Goal: Task Accomplishment & Management: Manage account settings

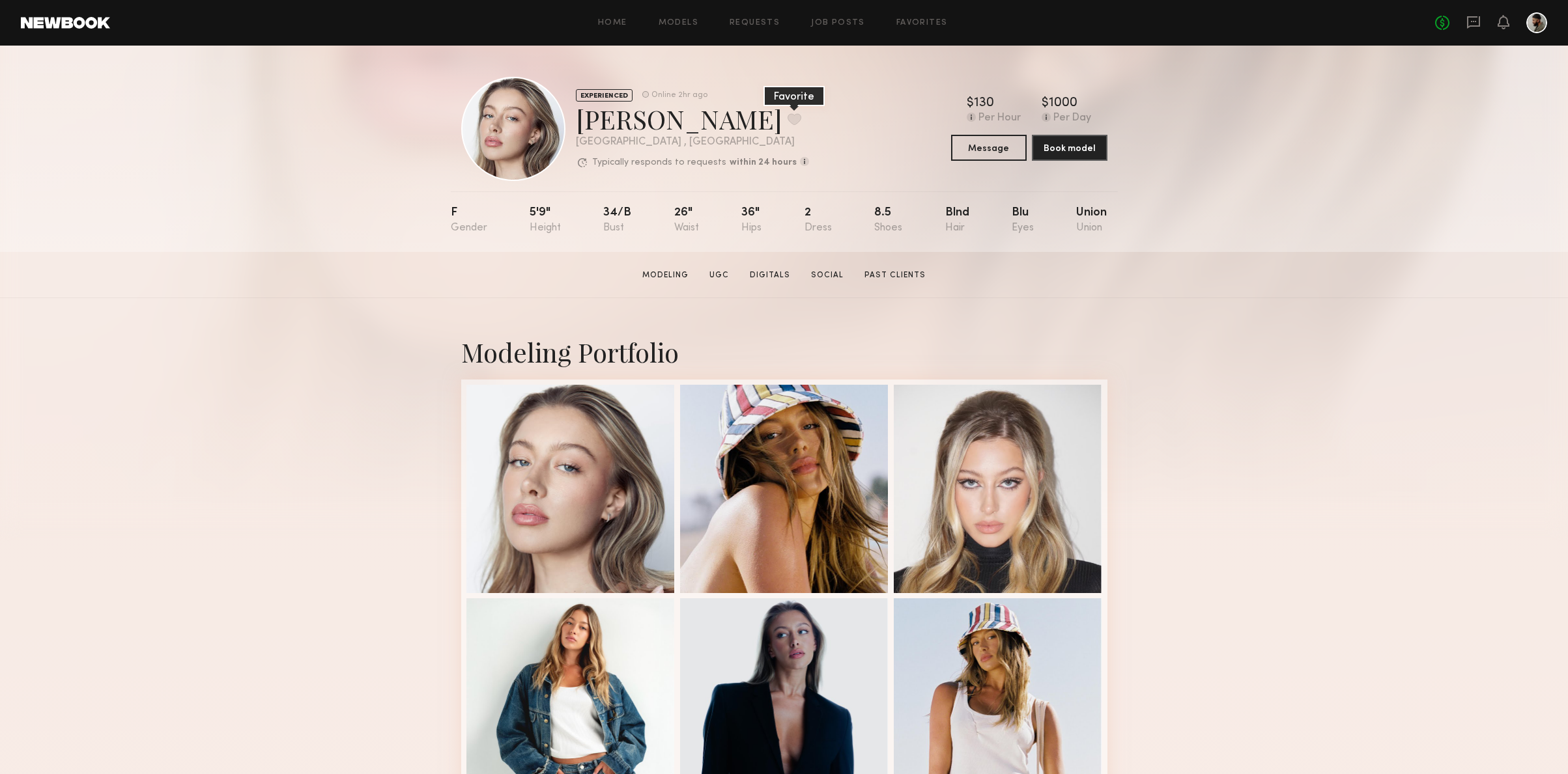
click at [788, 118] on button at bounding box center [794, 119] width 13 height 12
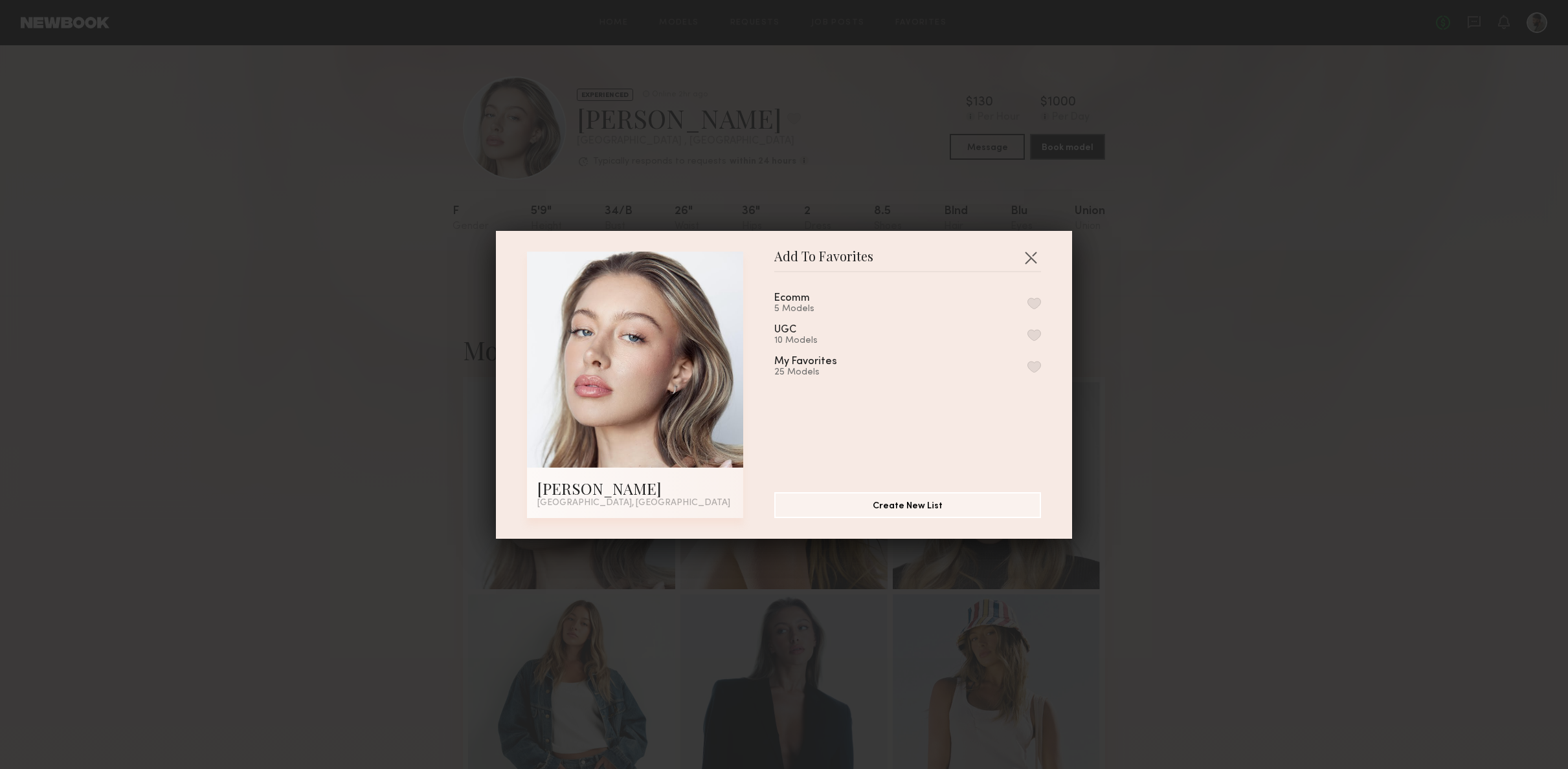
click at [1027, 302] on button "button" at bounding box center [1033, 302] width 13 height 11
click at [1029, 258] on button "button" at bounding box center [1030, 257] width 20 height 20
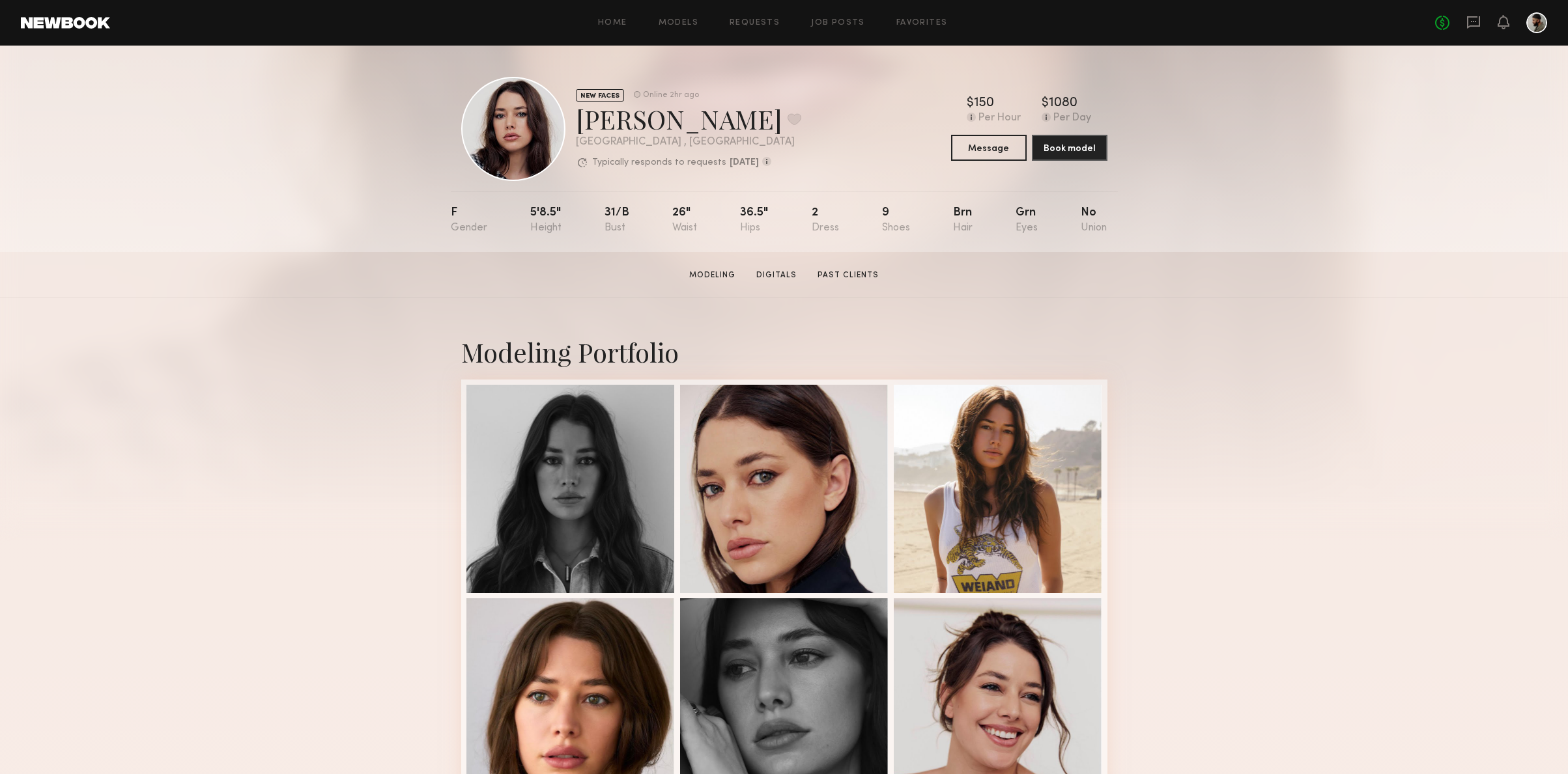
scroll to position [31, 0]
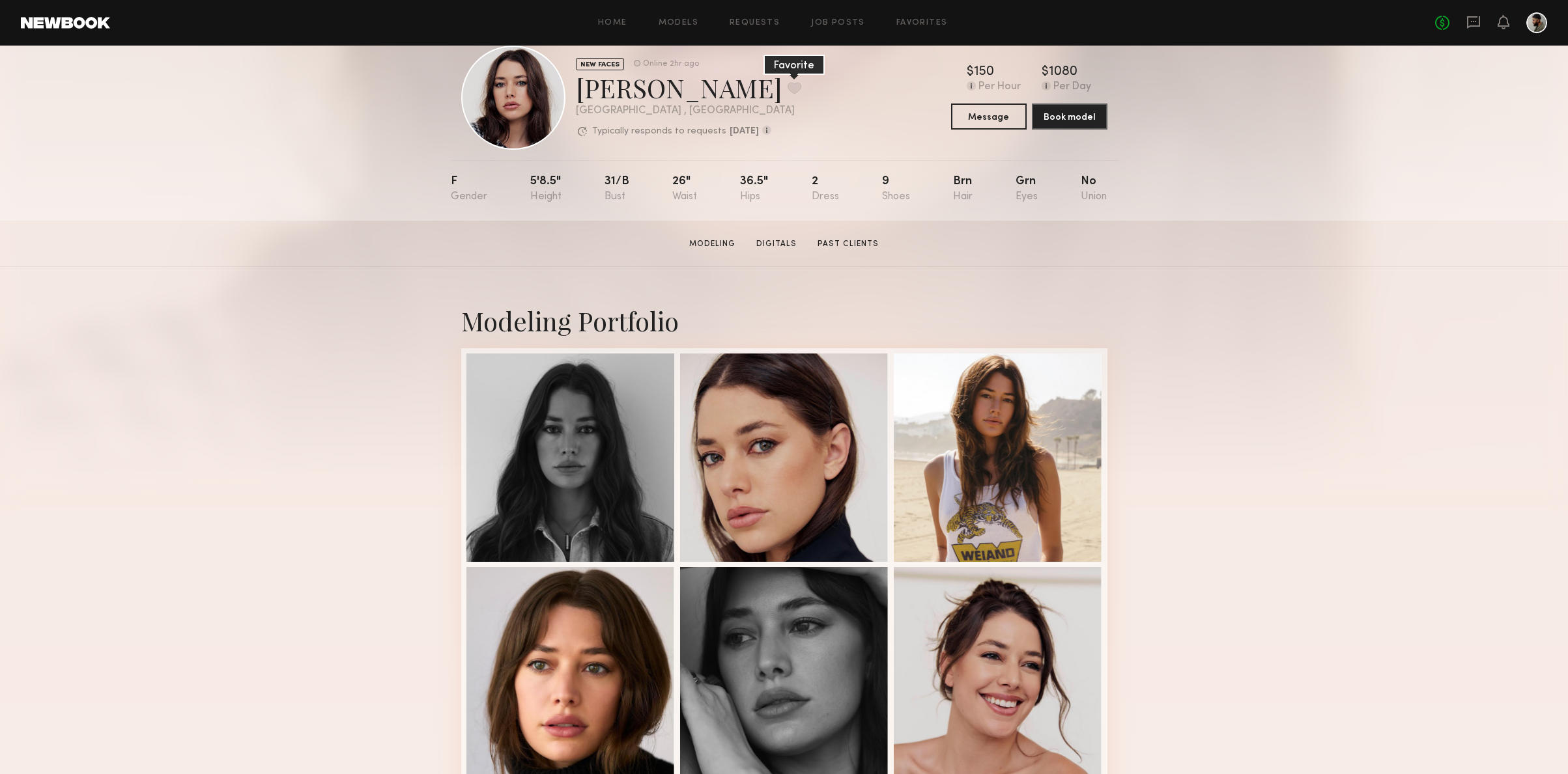
click at [788, 87] on button at bounding box center [794, 87] width 13 height 12
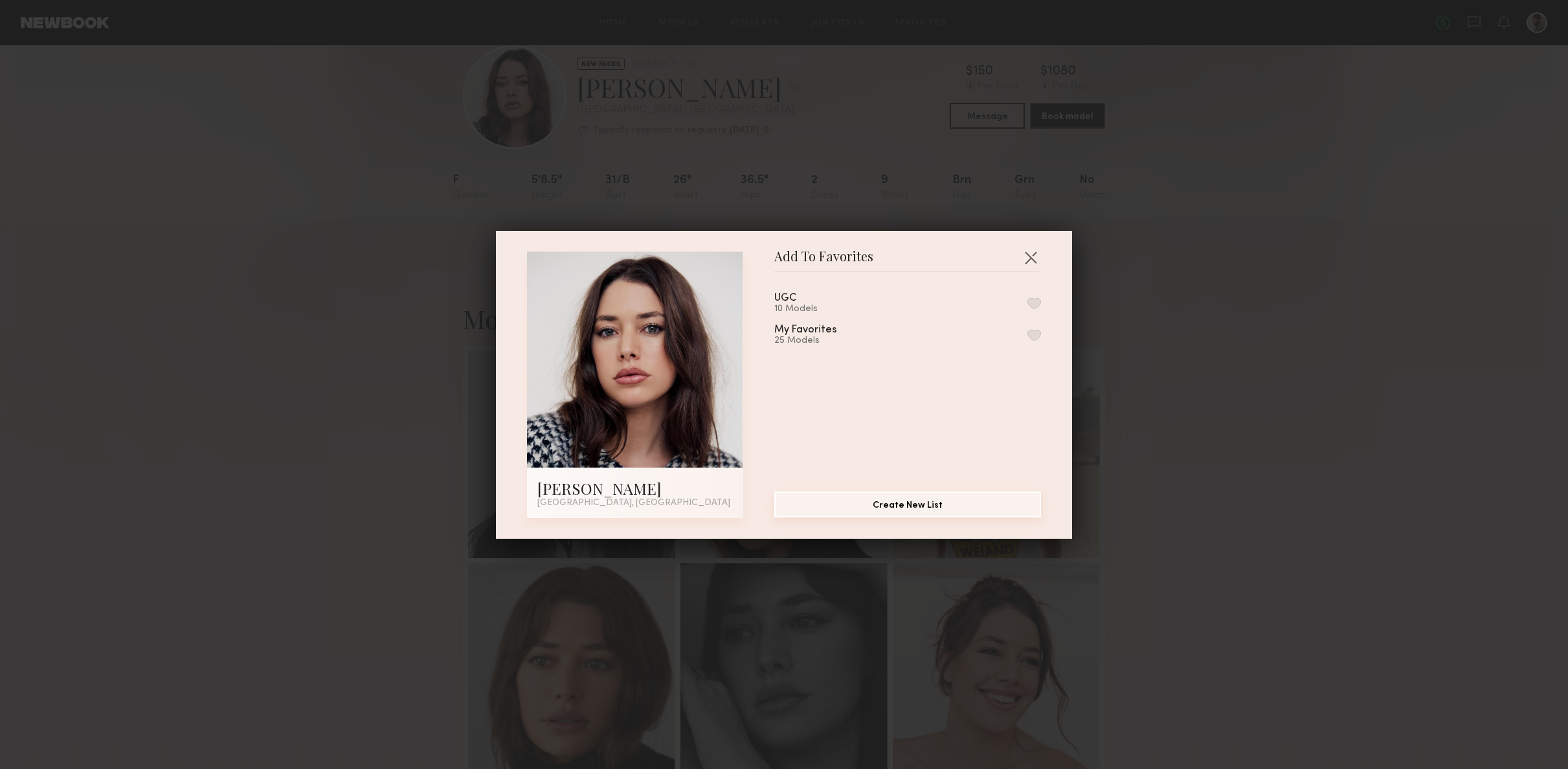
click at [880, 496] on button "Create New List" at bounding box center [907, 504] width 266 height 26
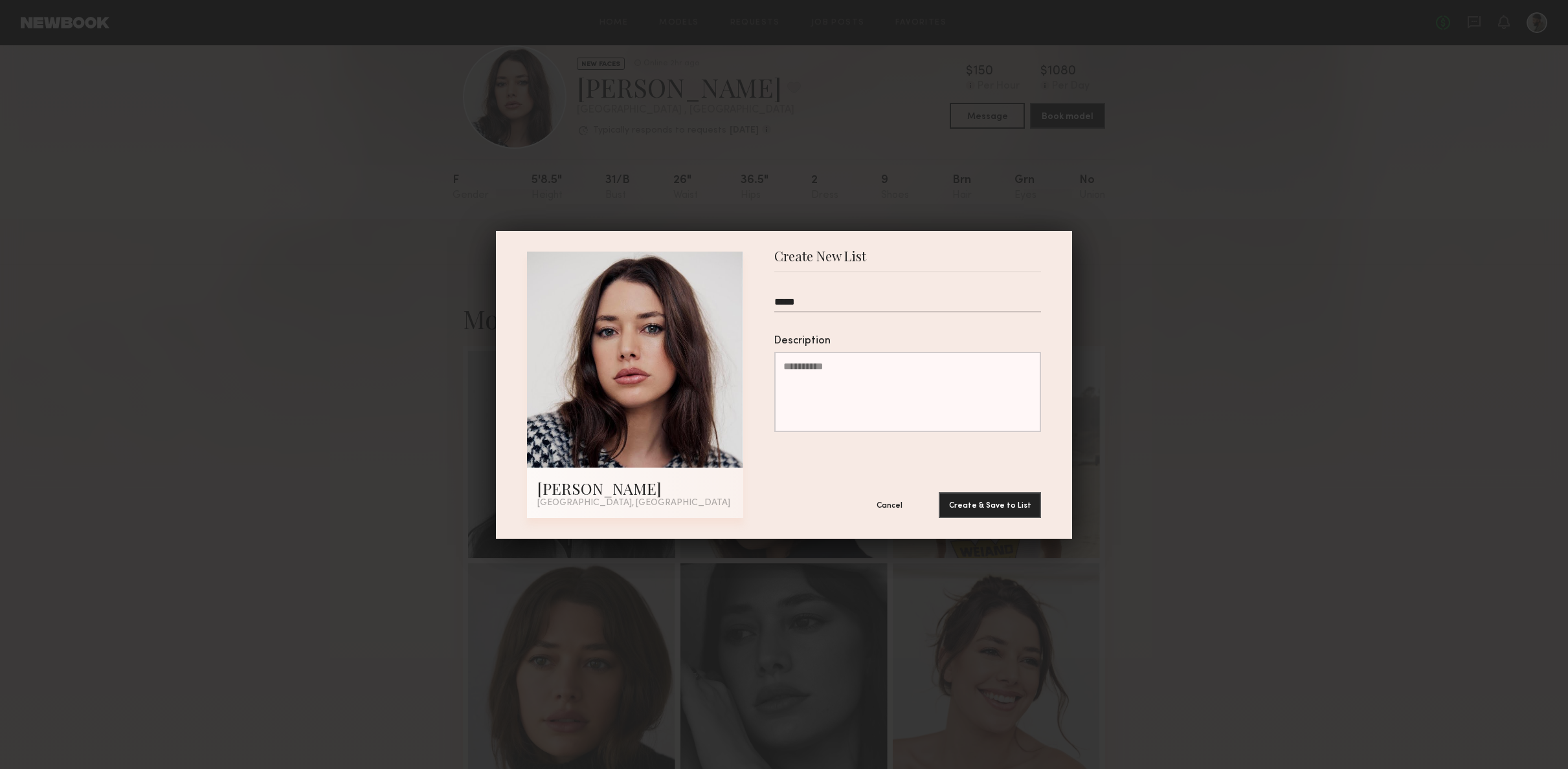
type input "*****"
click at [985, 504] on button "Create & Save to List" at bounding box center [990, 504] width 102 height 26
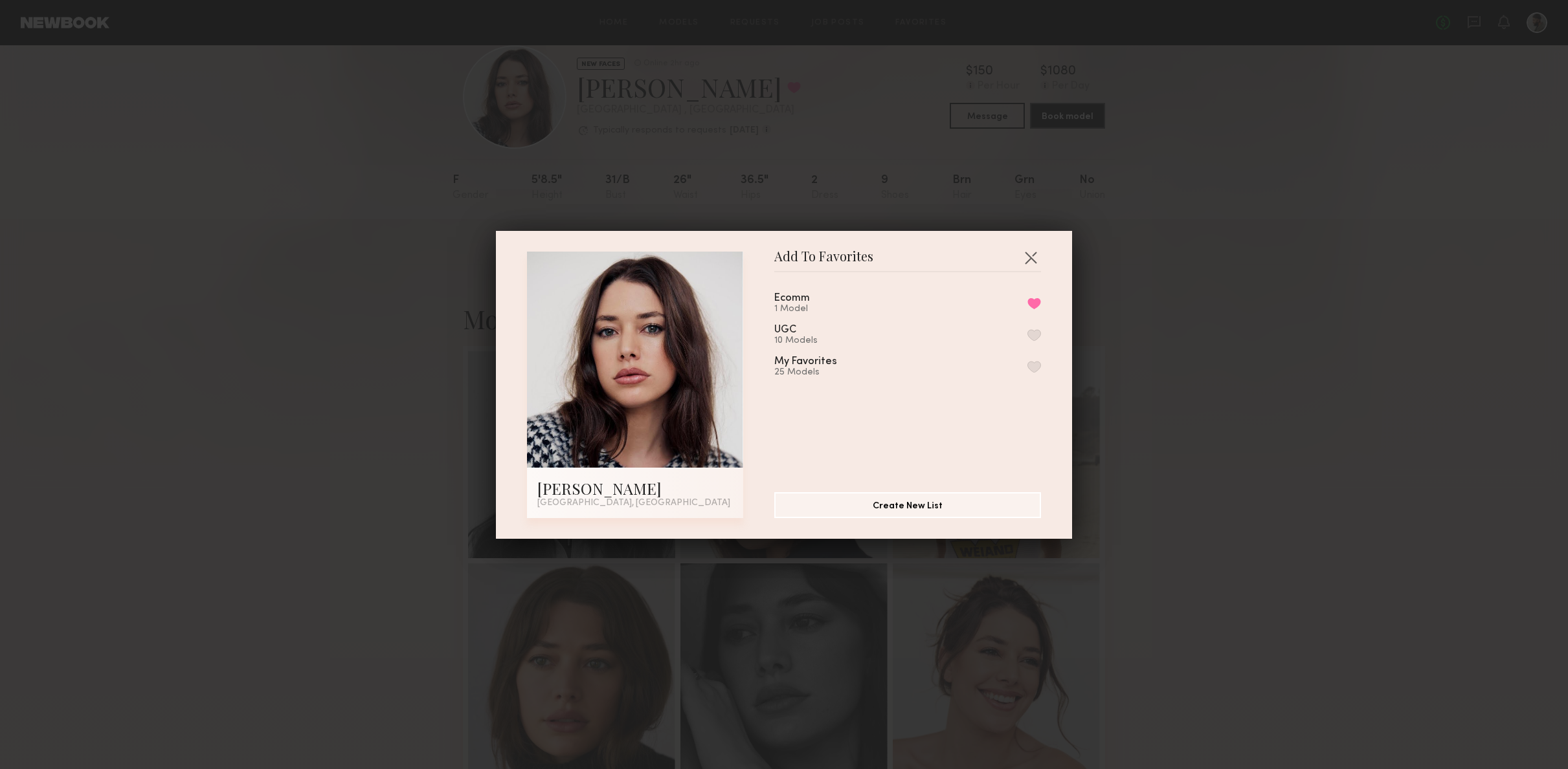
click at [1034, 253] on button "button" at bounding box center [1030, 257] width 20 height 20
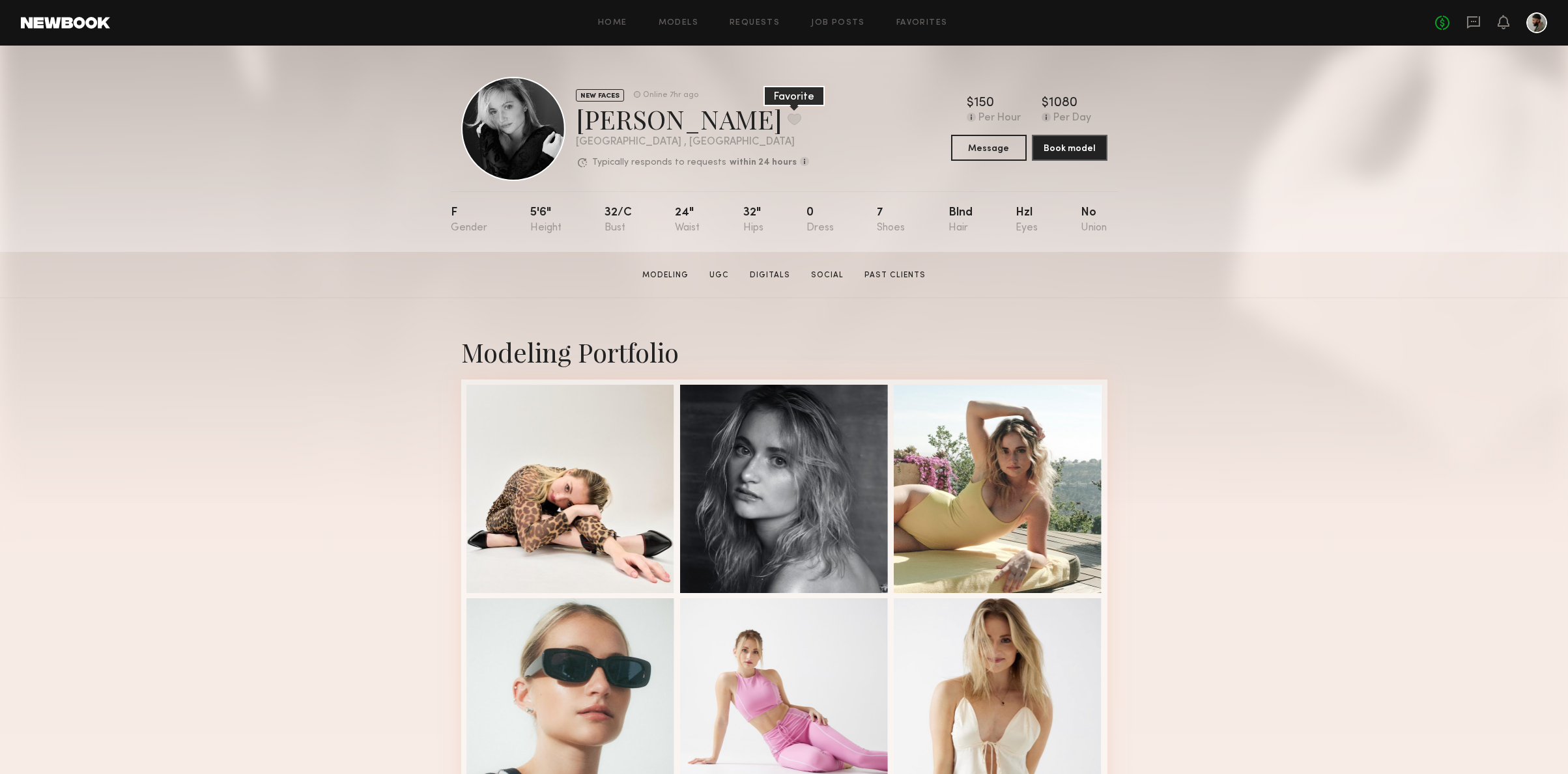
click at [788, 116] on button at bounding box center [794, 119] width 13 height 12
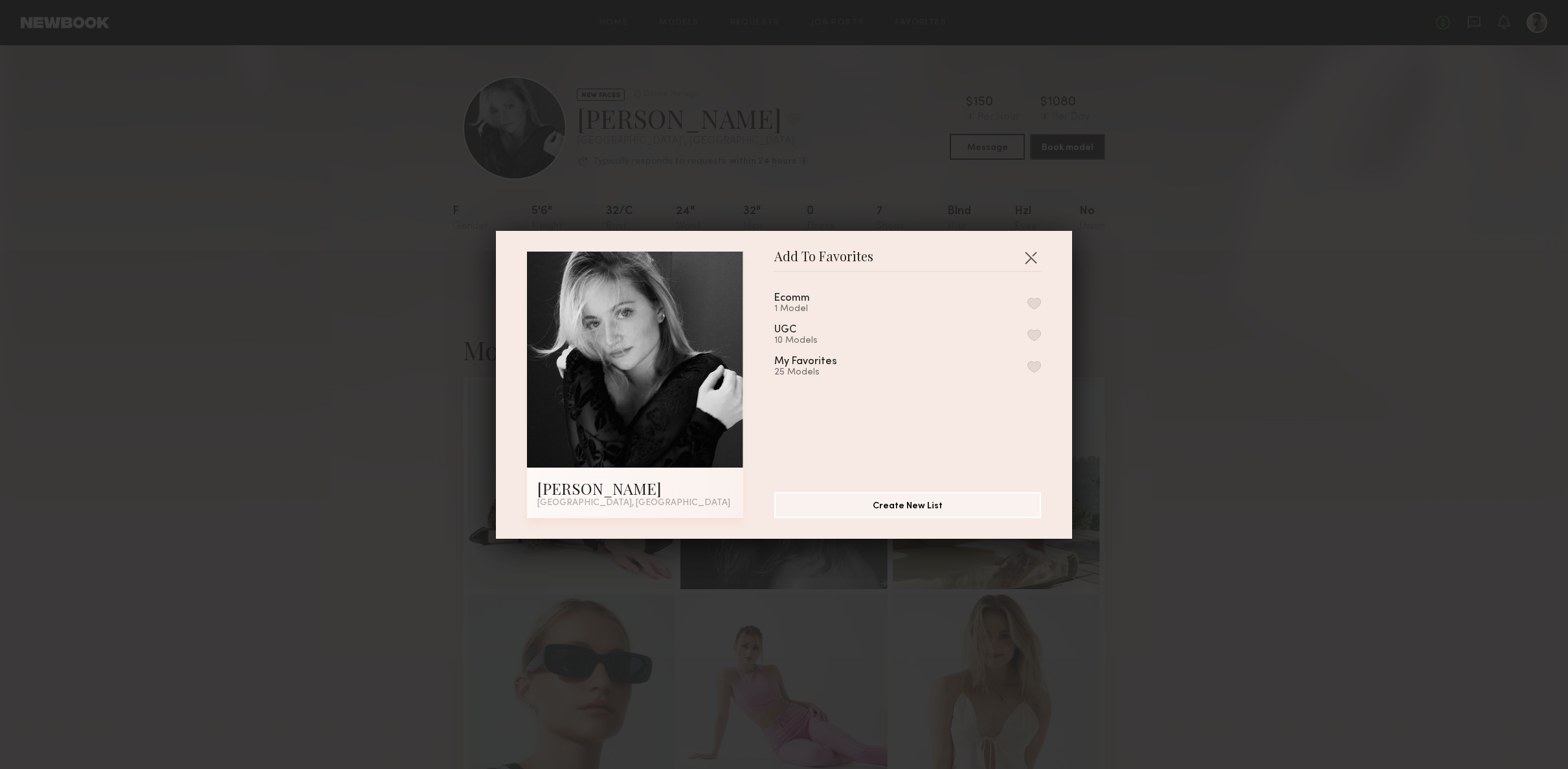
drag, startPoint x: 784, startPoint y: 297, endPoint x: 814, endPoint y: 298, distance: 30.0
click at [785, 297] on div "Ecomm" at bounding box center [792, 298] width 35 height 11
click at [1013, 300] on div "Ecomm 1 Model" at bounding box center [907, 303] width 266 height 21
click at [1027, 303] on button "button" at bounding box center [1033, 302] width 13 height 11
click at [931, 501] on button "Create New List" at bounding box center [907, 504] width 266 height 26
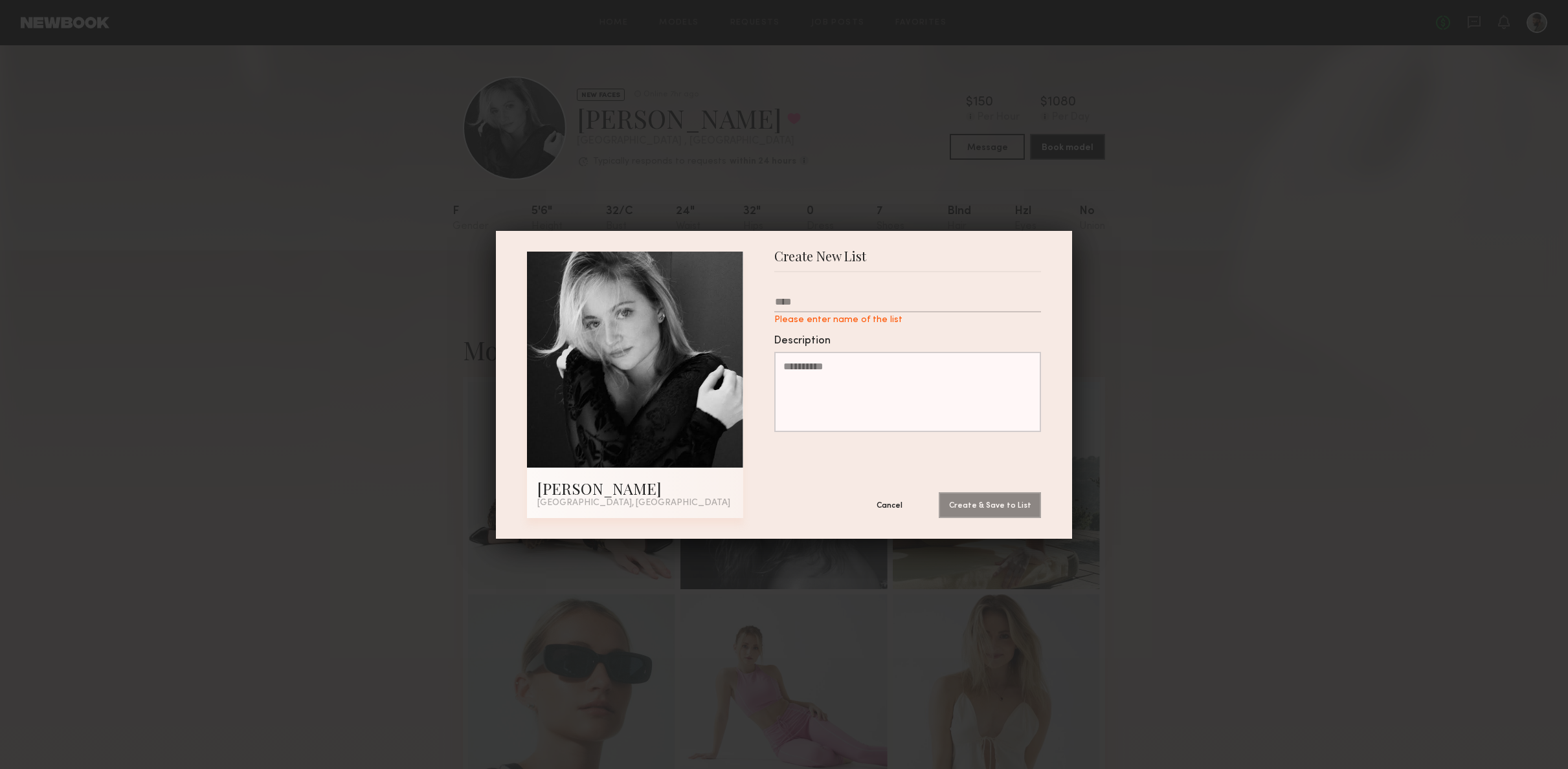
drag, startPoint x: 931, startPoint y: 501, endPoint x: 966, endPoint y: 449, distance: 62.7
click at [966, 449] on form "Please enter name of the list Description Cancel Create & Save to List" at bounding box center [907, 395] width 266 height 246
click at [886, 503] on button "Cancel" at bounding box center [889, 504] width 78 height 26
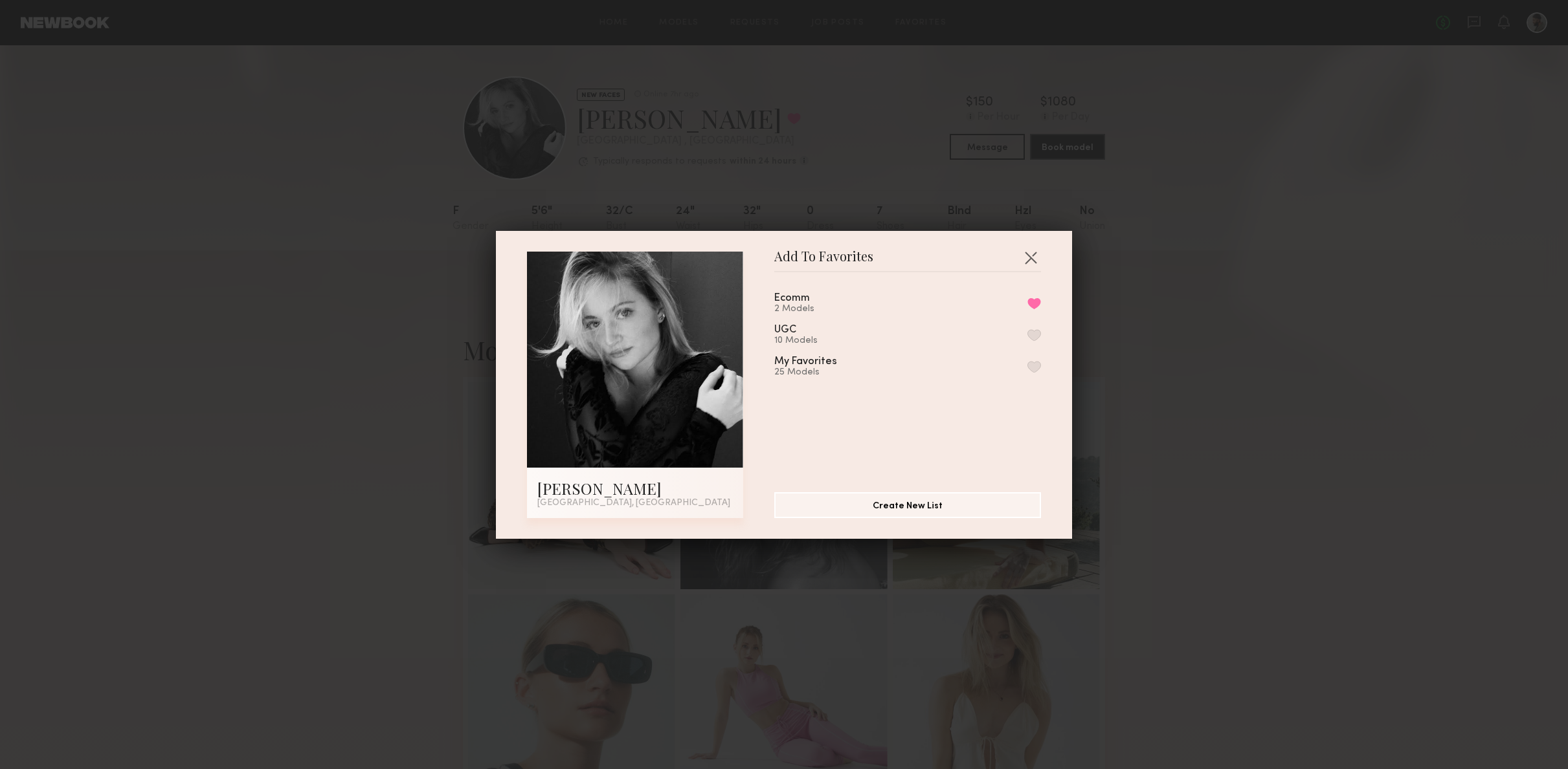
click at [1020, 264] on button "button" at bounding box center [1030, 257] width 20 height 20
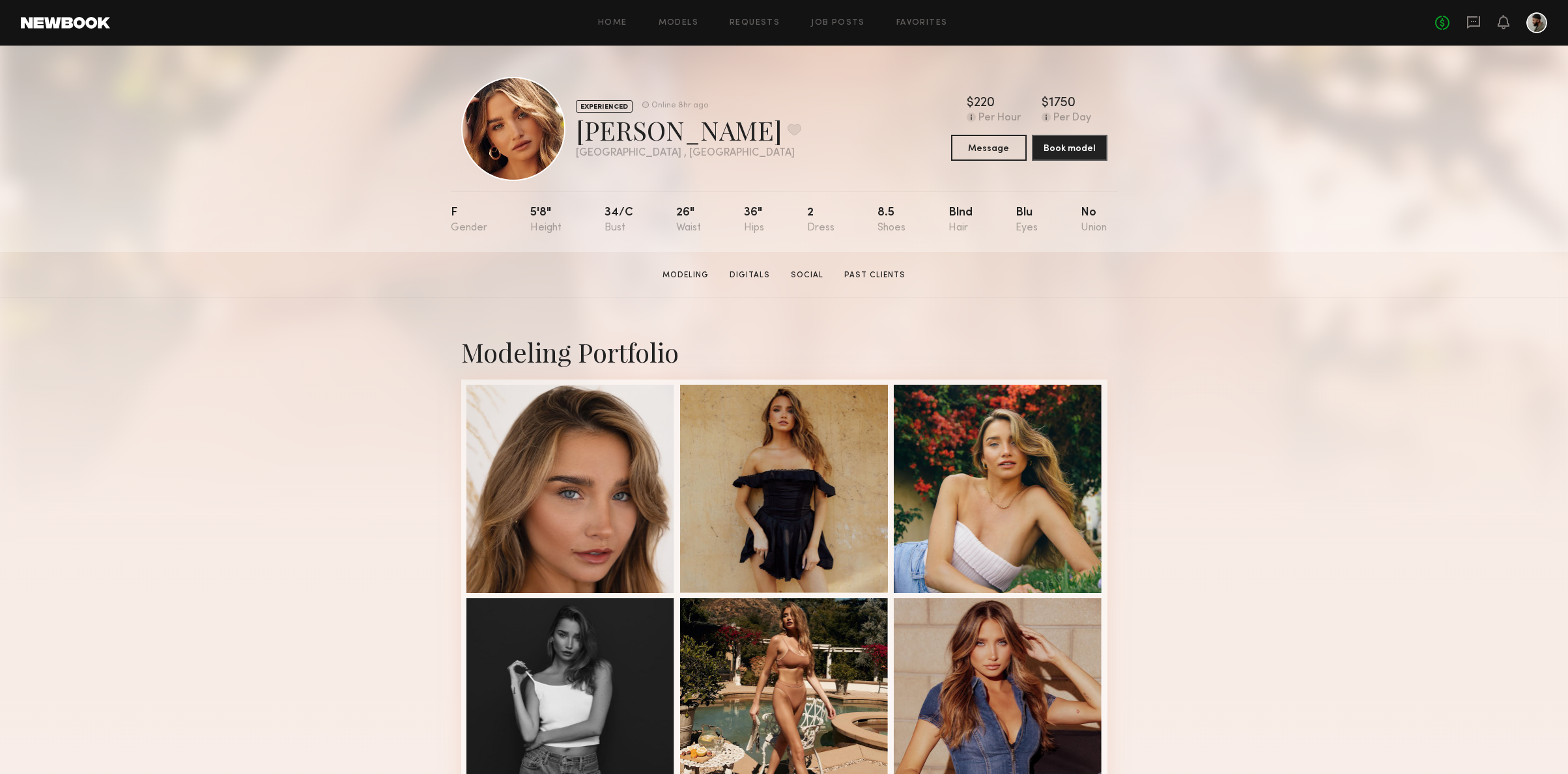
scroll to position [16, 0]
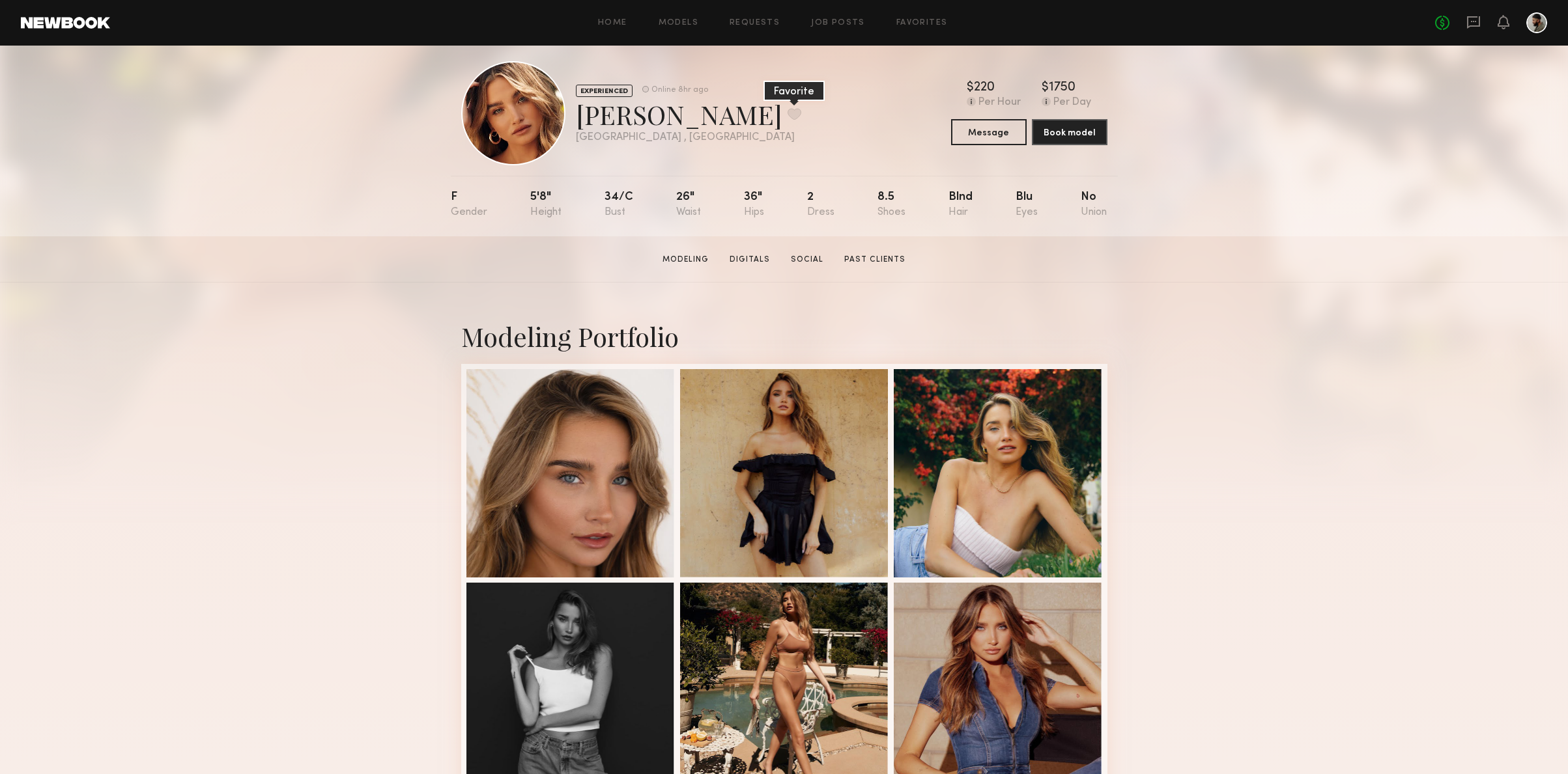
click at [788, 111] on button at bounding box center [794, 114] width 13 height 12
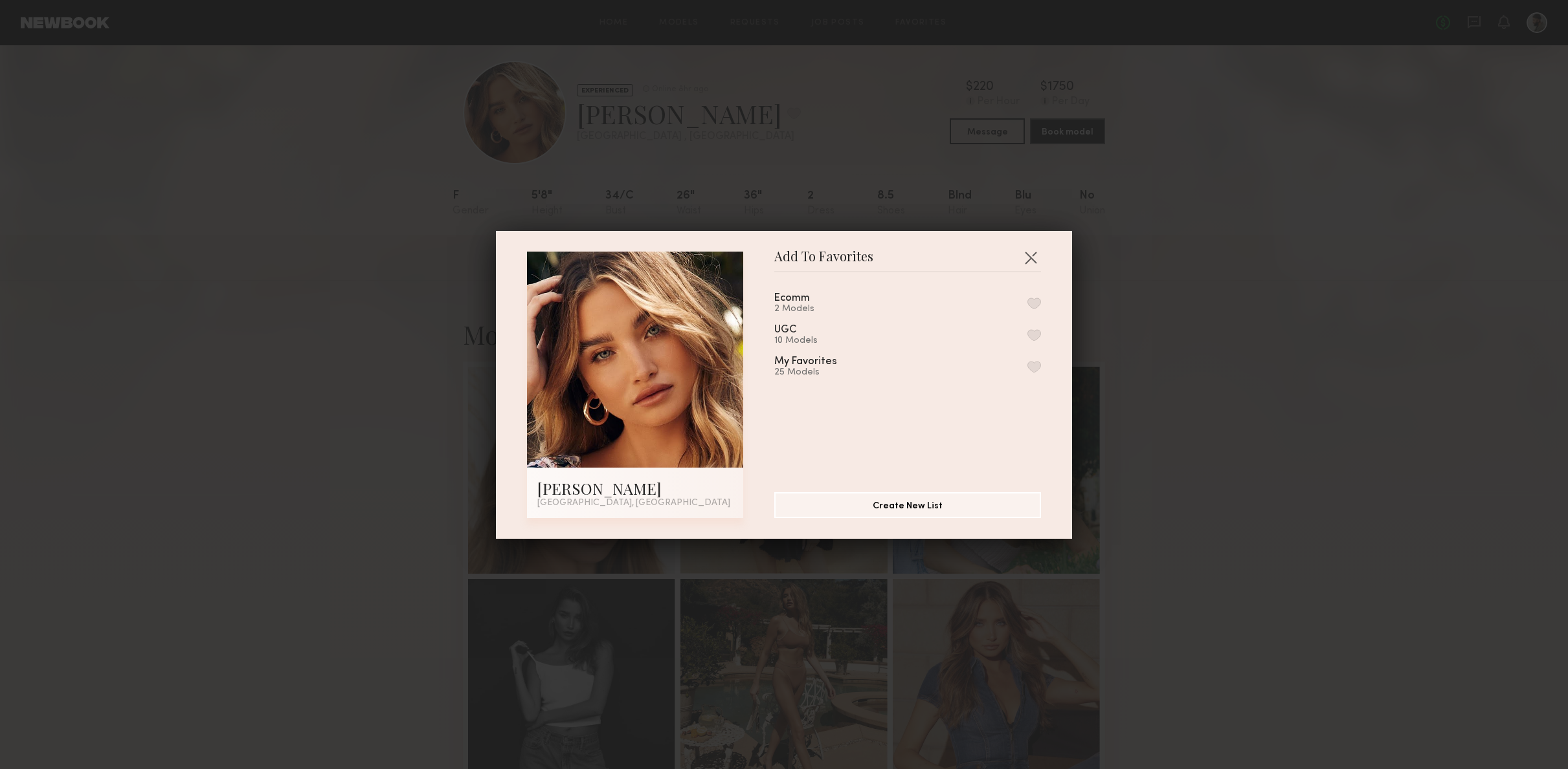
click at [1027, 300] on button "button" at bounding box center [1033, 302] width 13 height 11
click at [1026, 258] on button "button" at bounding box center [1030, 257] width 20 height 20
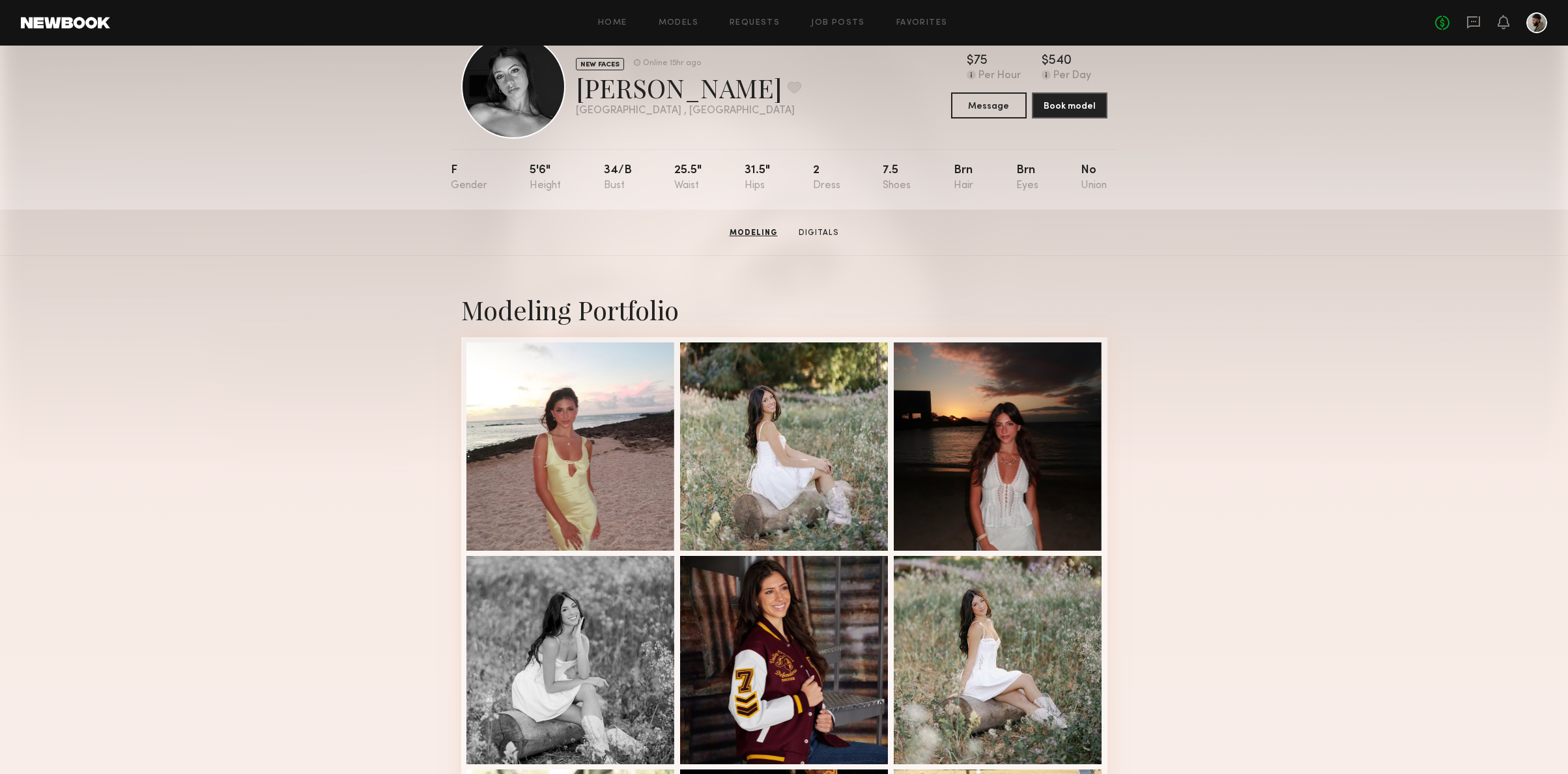
scroll to position [38, 0]
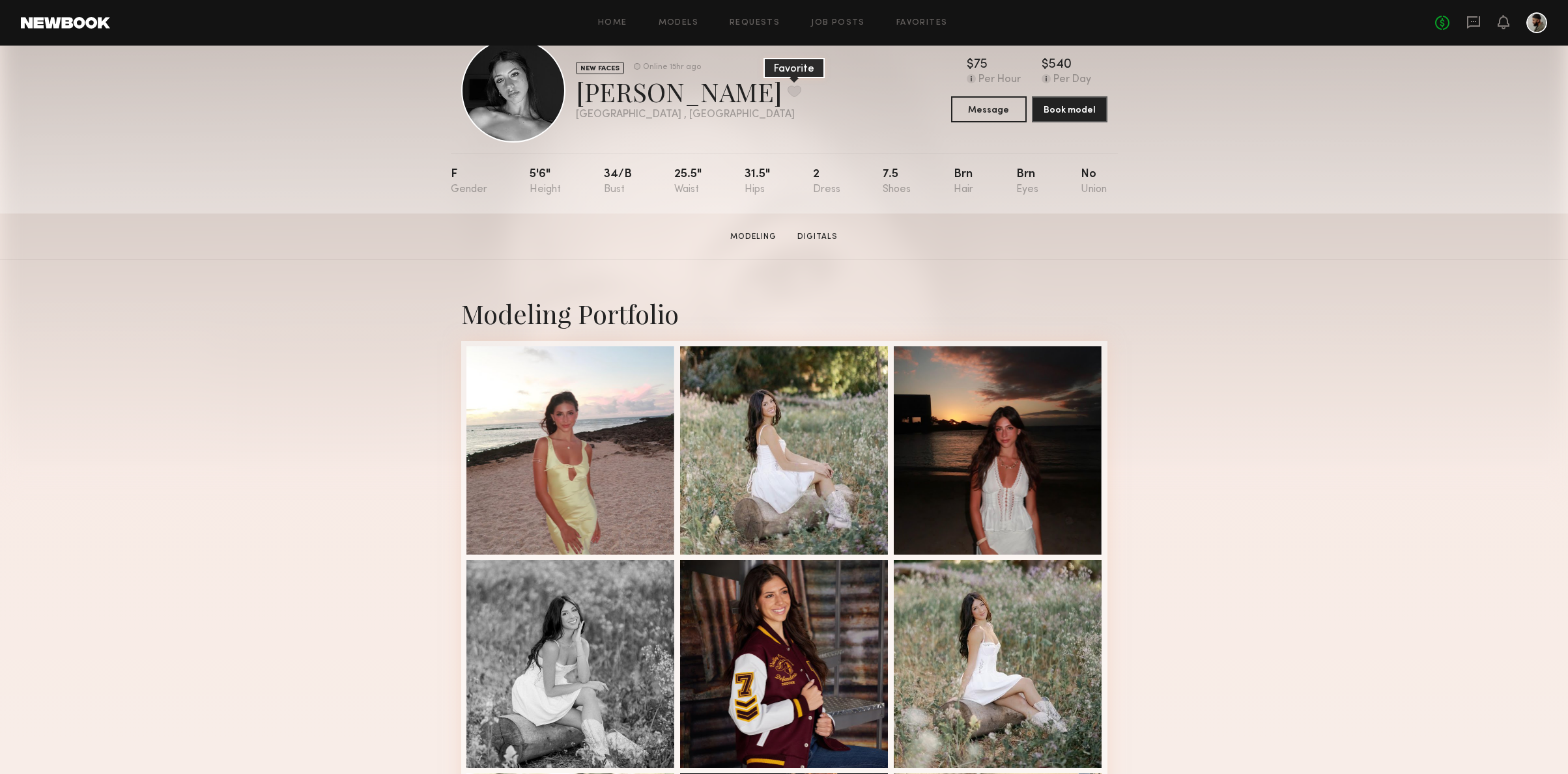
click at [788, 90] on button at bounding box center [794, 91] width 13 height 12
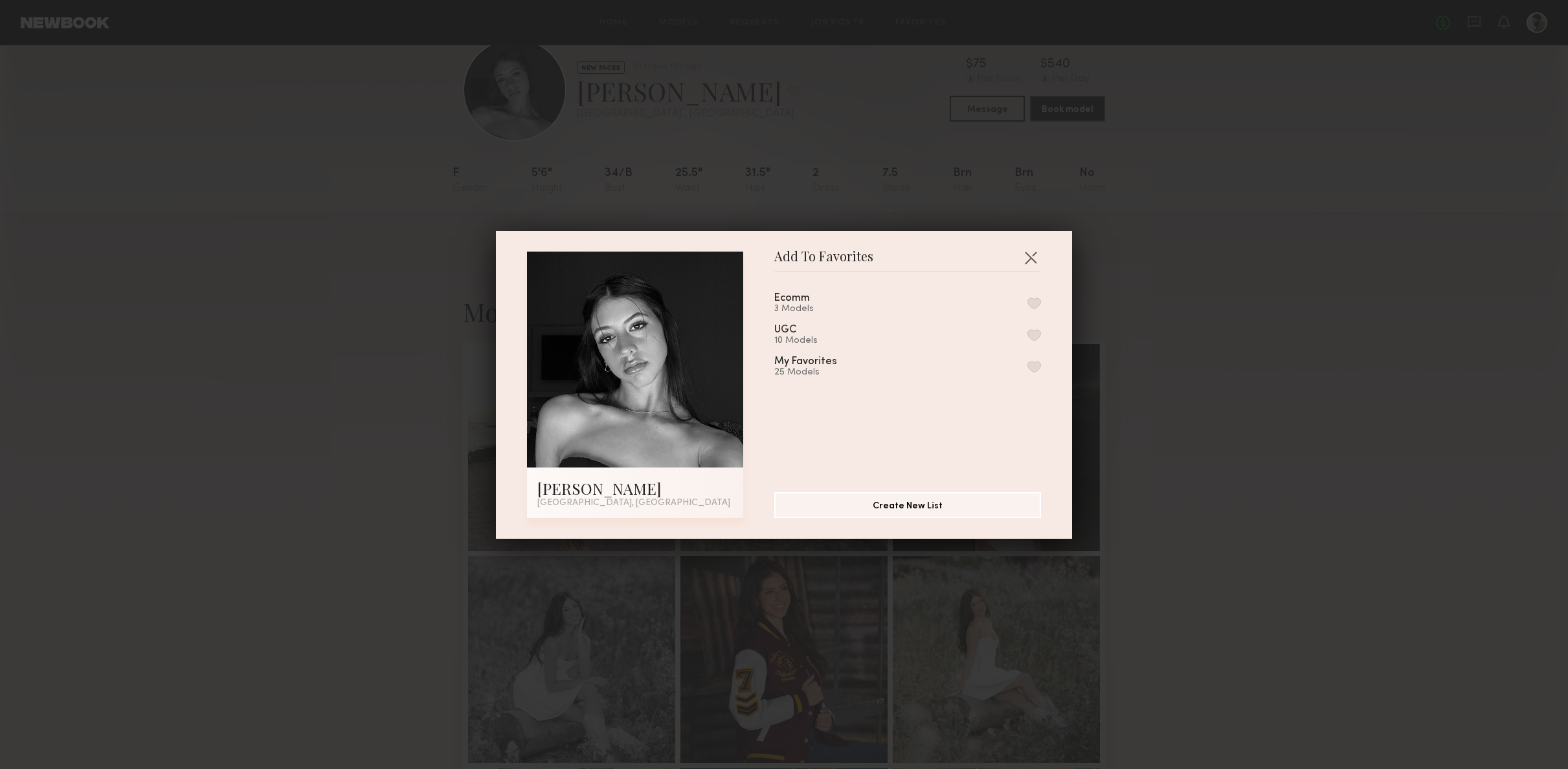
click at [1027, 307] on button "button" at bounding box center [1033, 302] width 13 height 11
click at [1030, 257] on button "button" at bounding box center [1030, 257] width 20 height 20
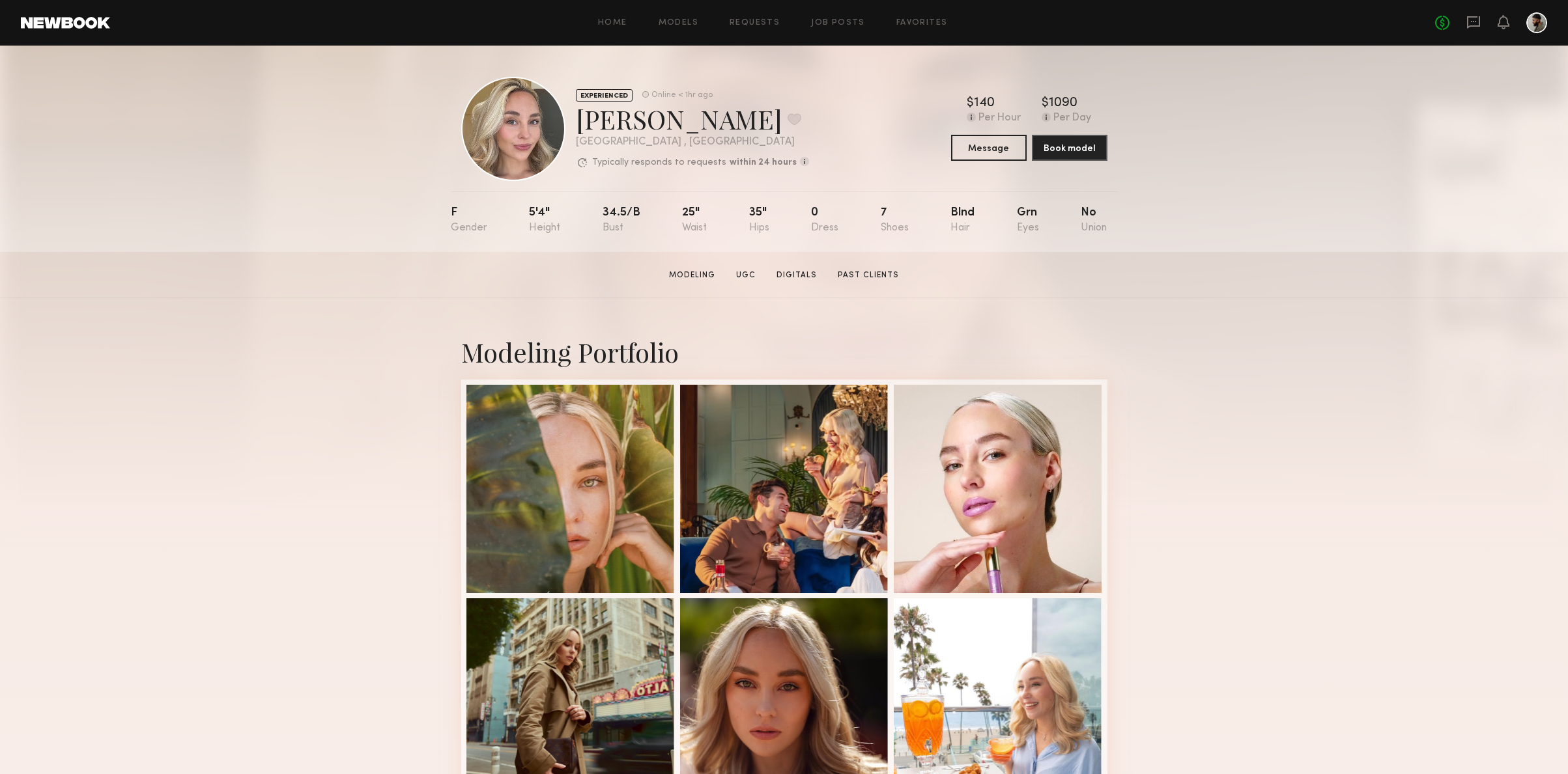
click at [737, 115] on div "Kateryna O. Favorite" at bounding box center [693, 118] width 234 height 35
click at [788, 120] on button at bounding box center [794, 119] width 13 height 12
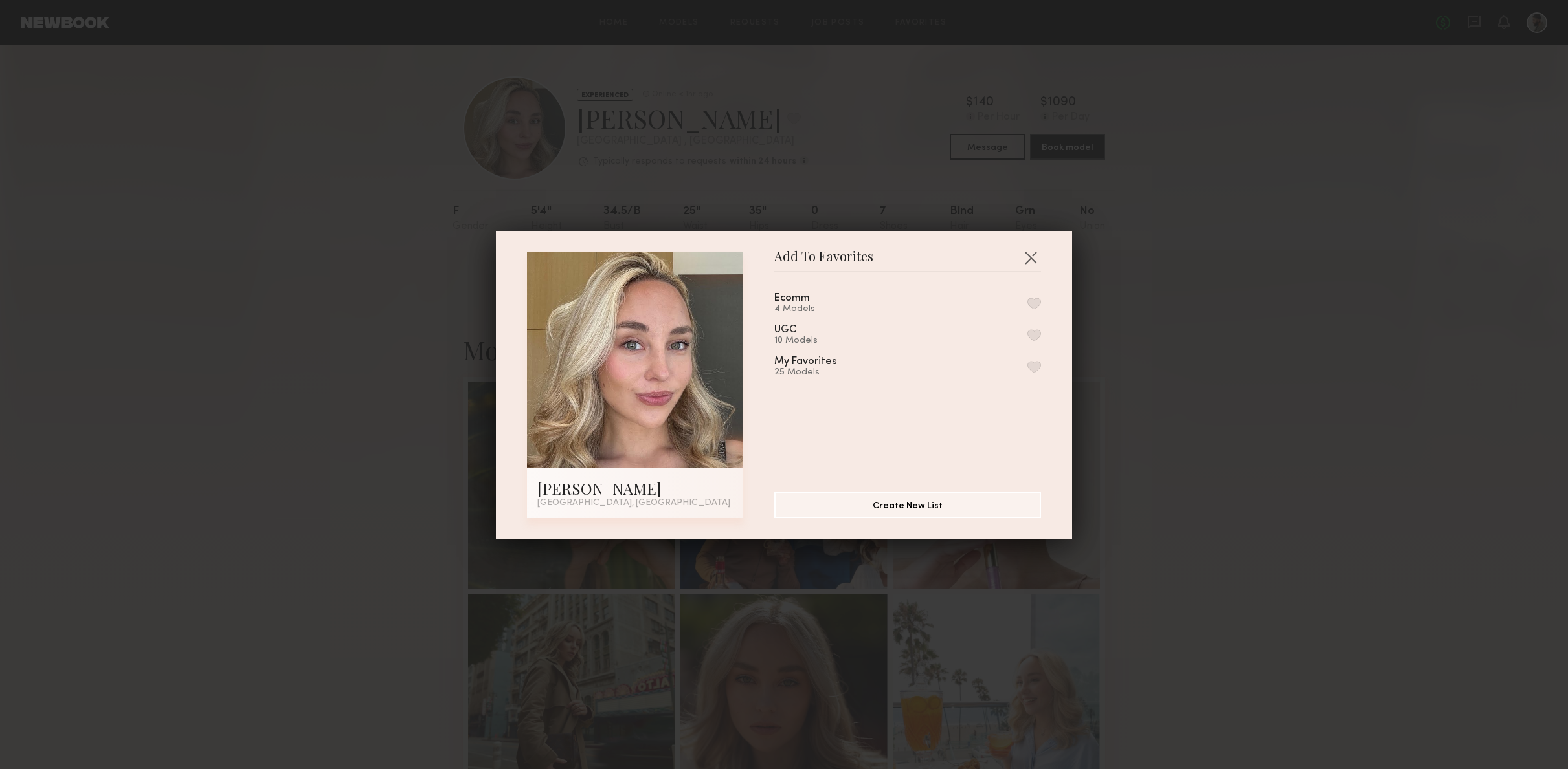
click at [1027, 304] on button "button" at bounding box center [1033, 302] width 13 height 11
click at [1025, 264] on button "button" at bounding box center [1030, 257] width 20 height 20
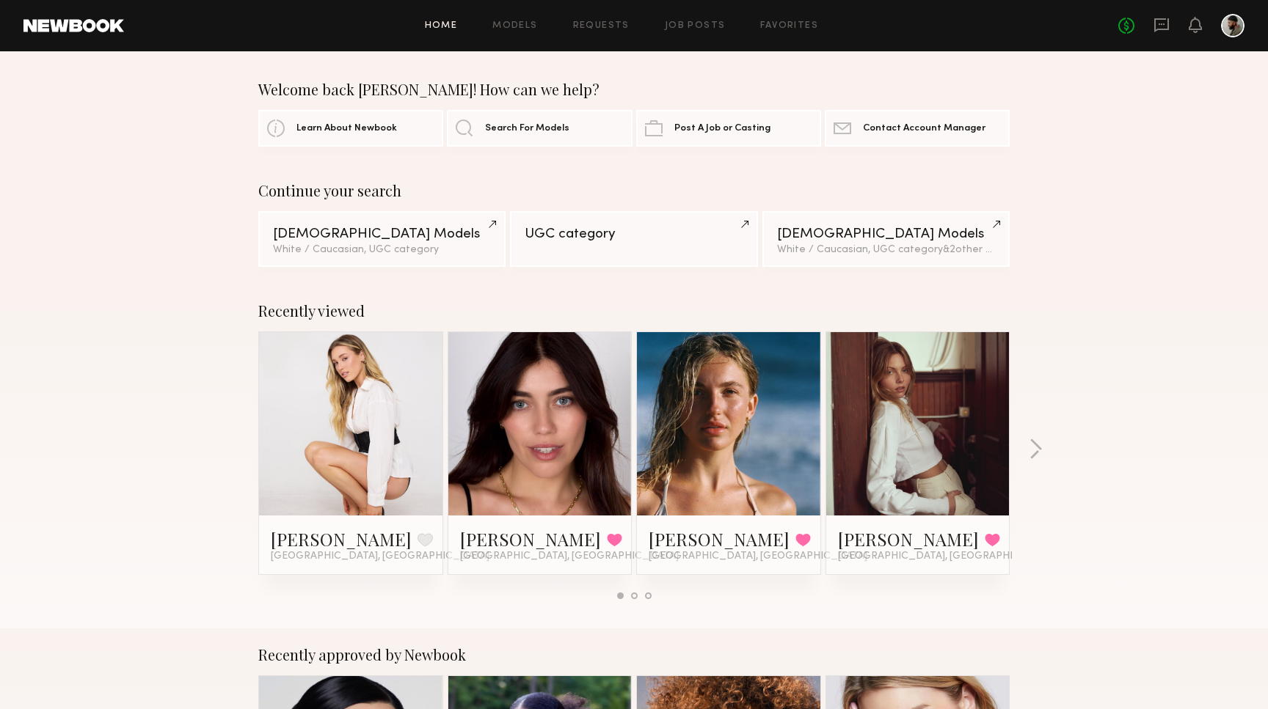
click at [1227, 25] on div at bounding box center [1232, 25] width 23 height 23
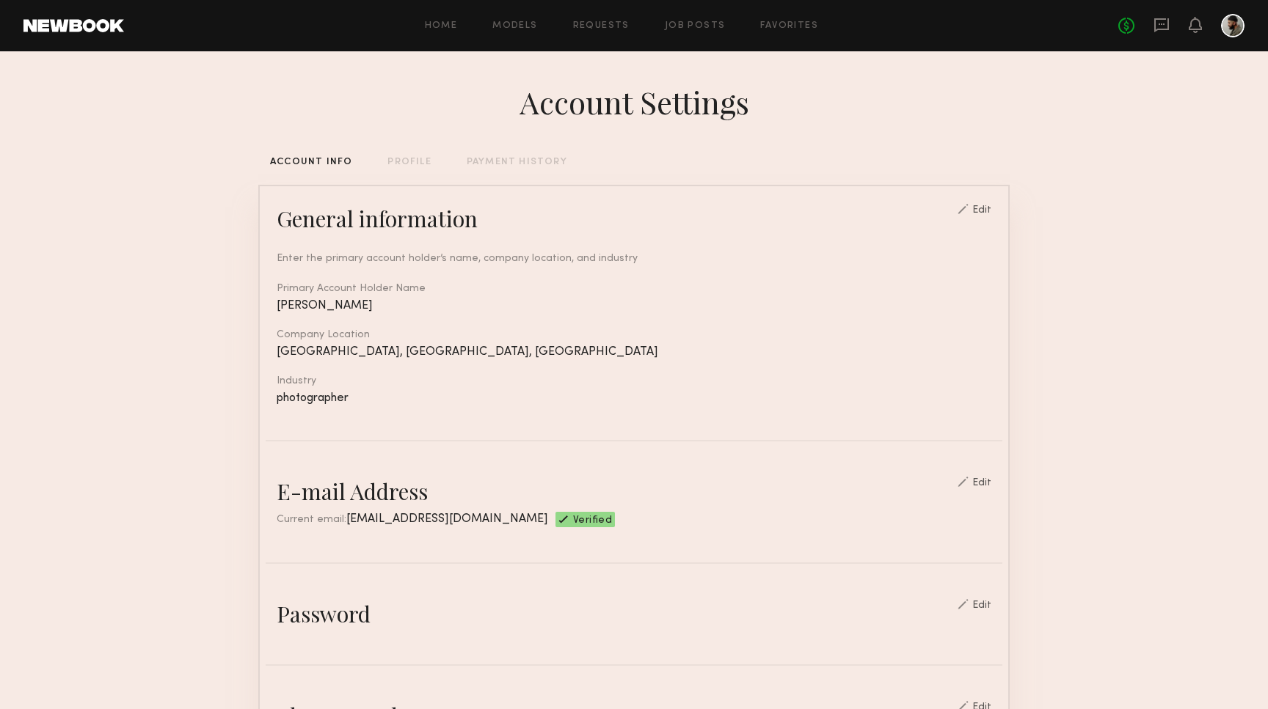
click at [754, 22] on div "Home Models Requests Job Posts Favorites Sign Out" at bounding box center [621, 26] width 994 height 10
click at [767, 23] on link "Favorites" at bounding box center [789, 26] width 58 height 10
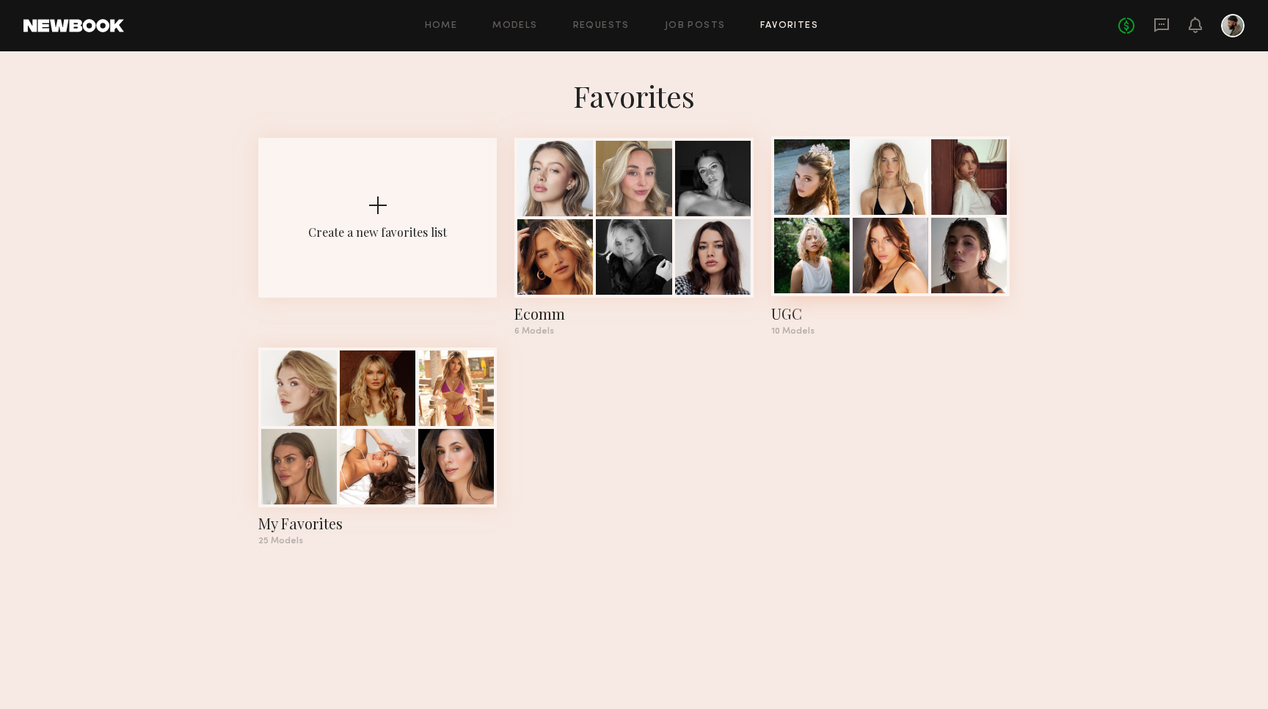
click at [783, 315] on div "UGC" at bounding box center [890, 314] width 238 height 21
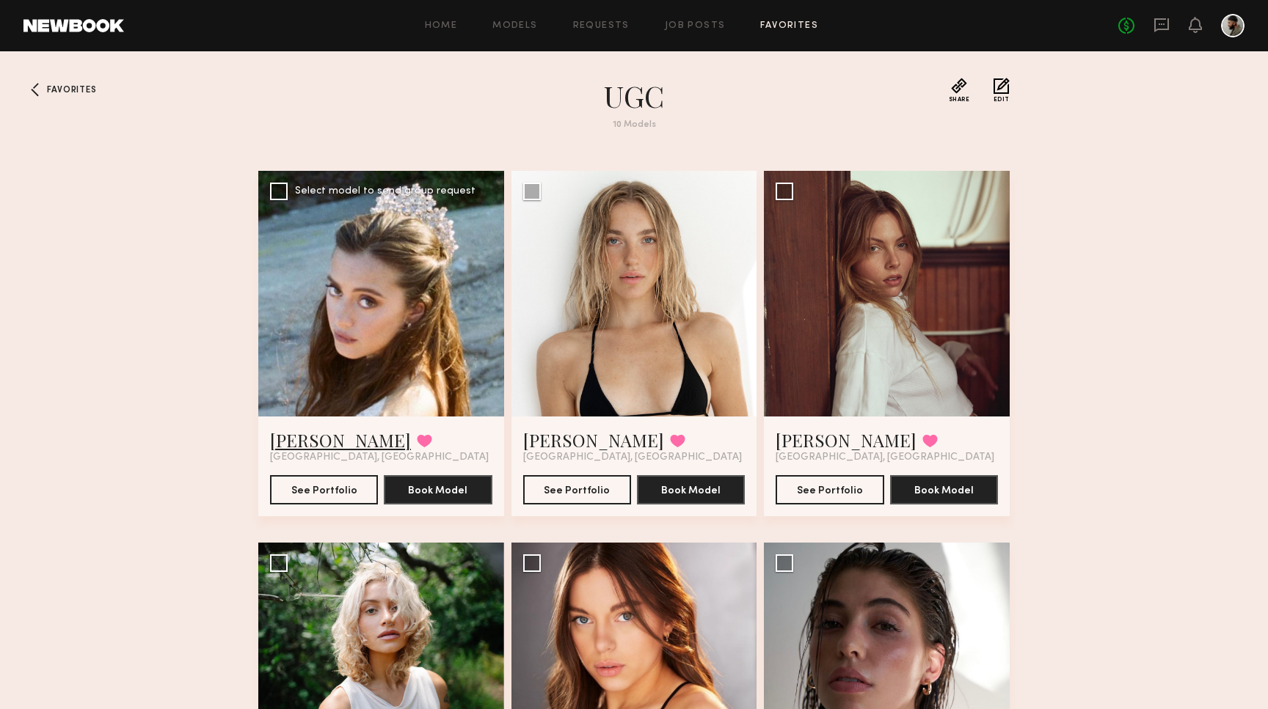
click at [296, 439] on link "[PERSON_NAME]" at bounding box center [340, 439] width 141 height 23
click at [569, 441] on link "[PERSON_NAME]" at bounding box center [593, 439] width 141 height 23
click at [814, 444] on link "Ellie G." at bounding box center [845, 439] width 141 height 23
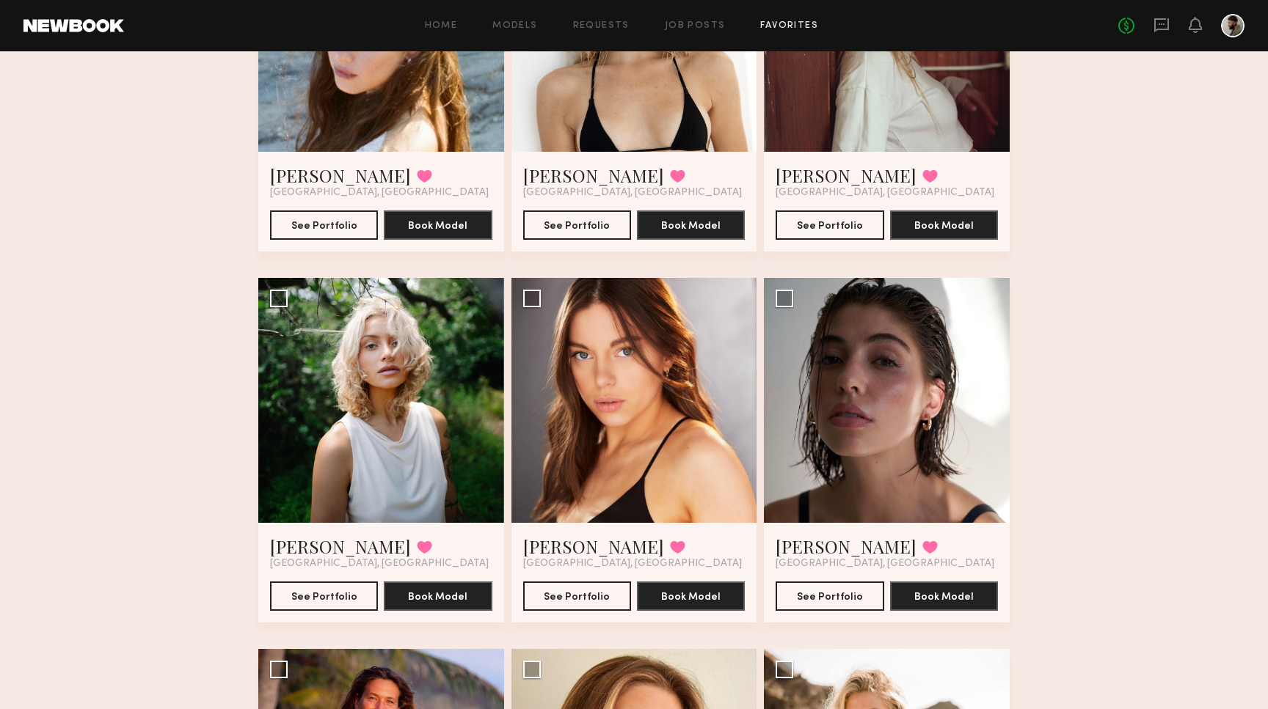
scroll to position [267, 0]
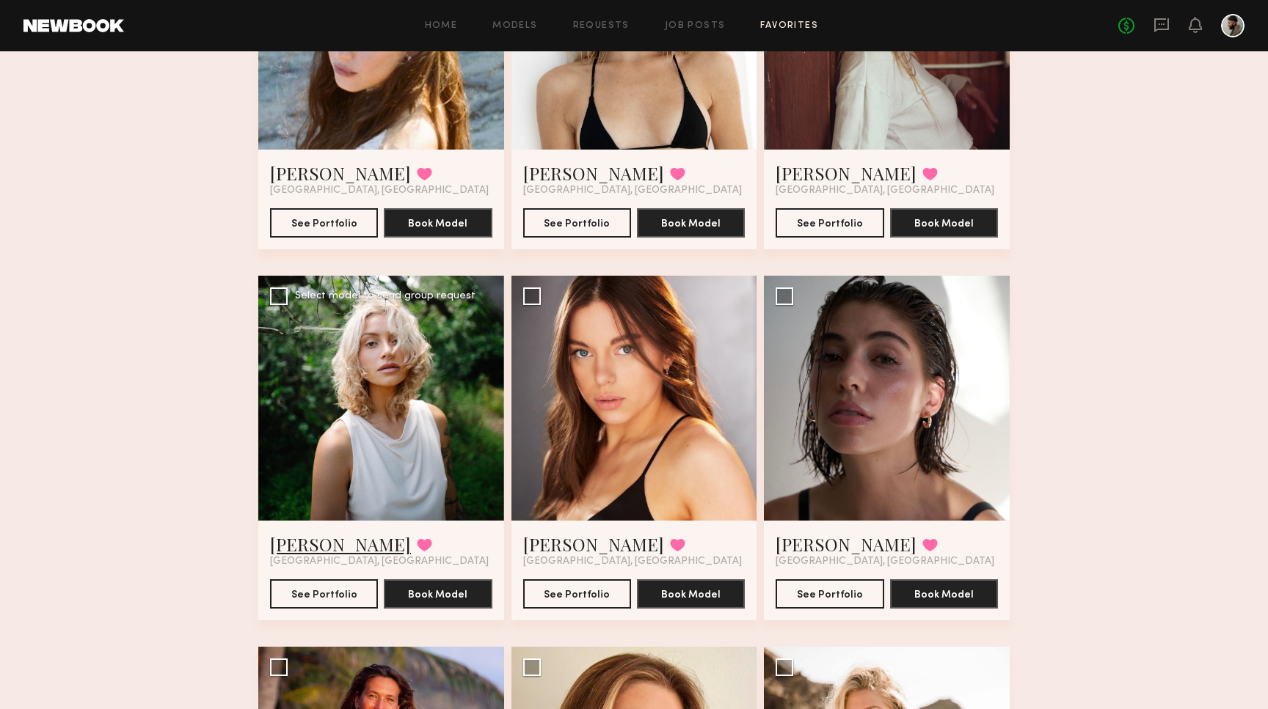
click at [317, 549] on link "Foster M." at bounding box center [340, 544] width 141 height 23
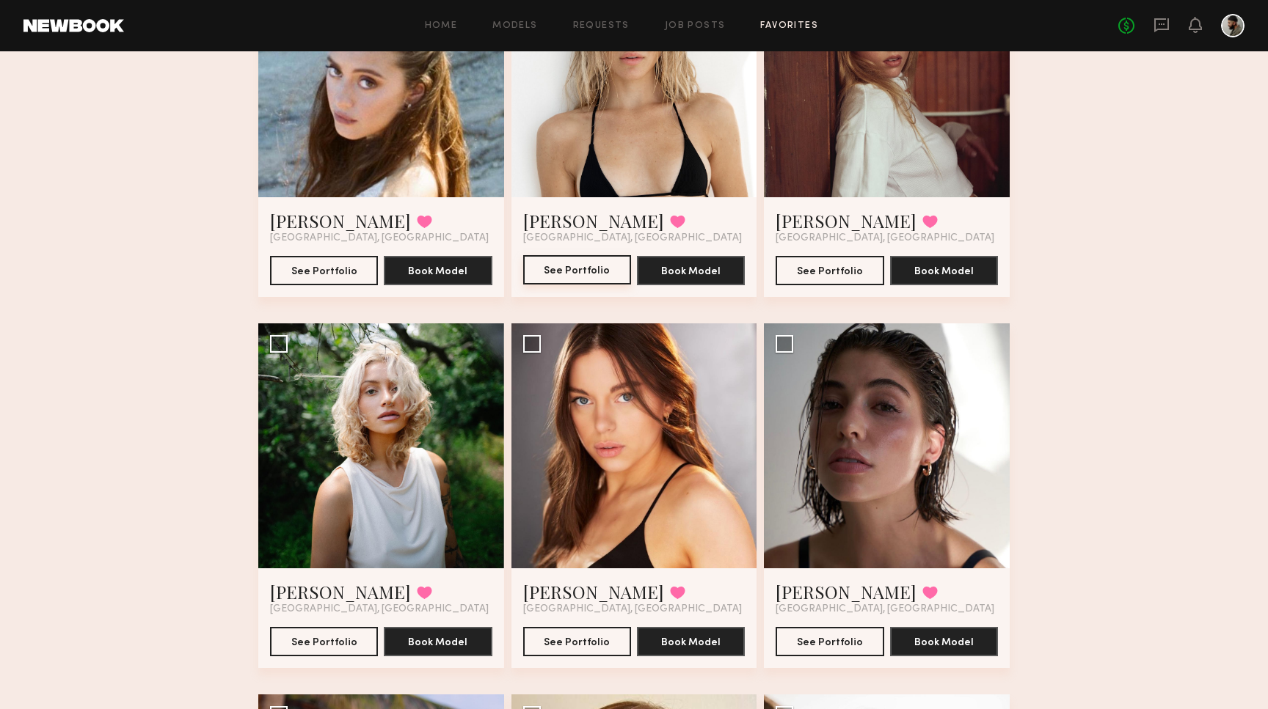
scroll to position [226, 0]
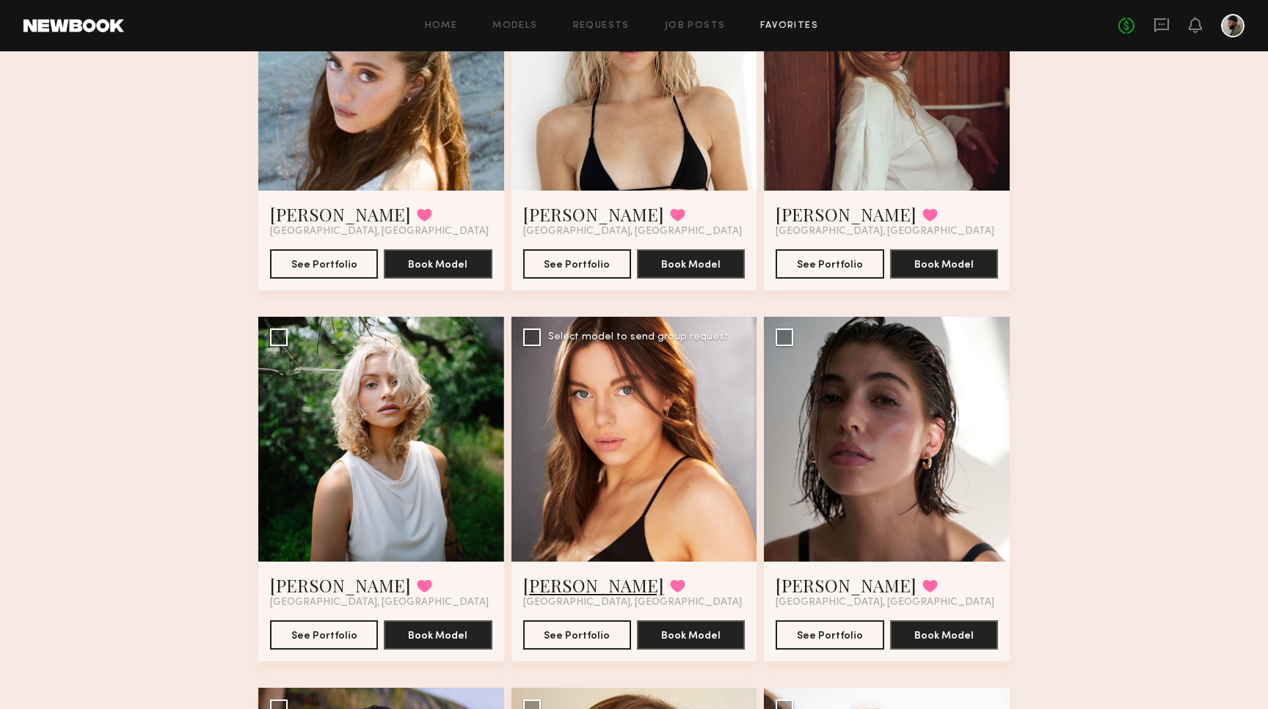
click at [560, 584] on link "Haley D." at bounding box center [593, 585] width 141 height 23
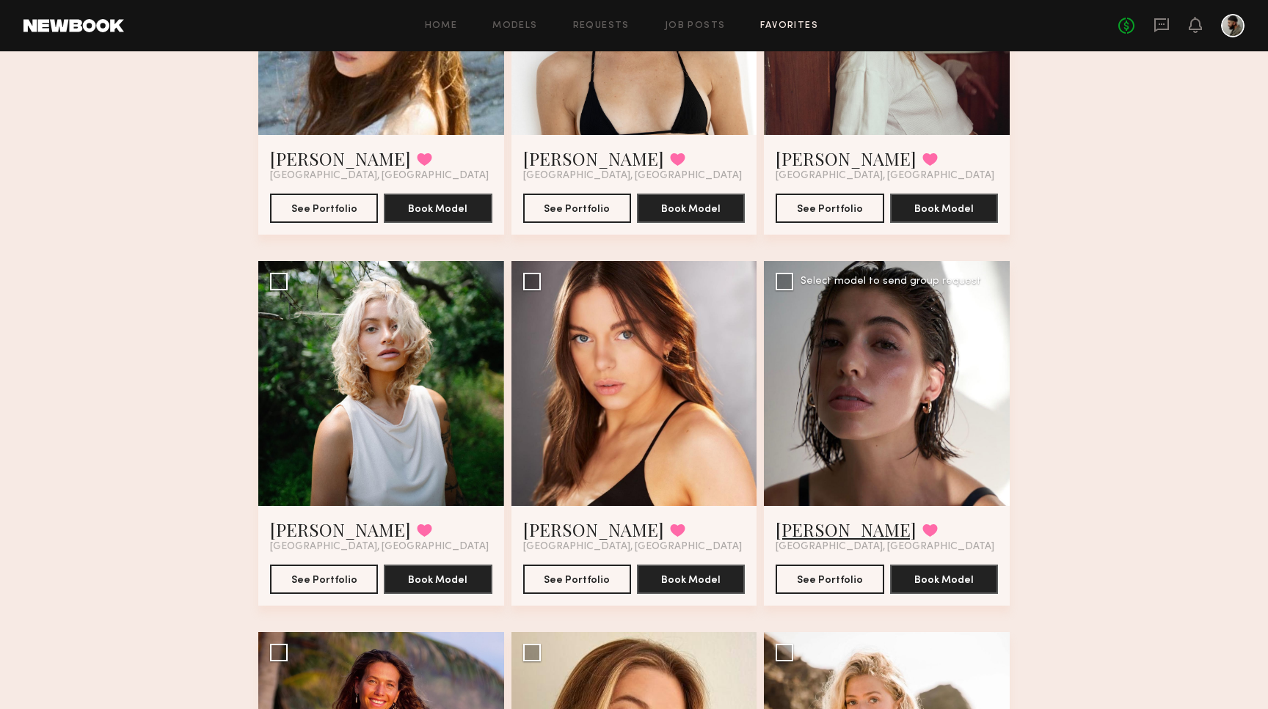
scroll to position [285, 0]
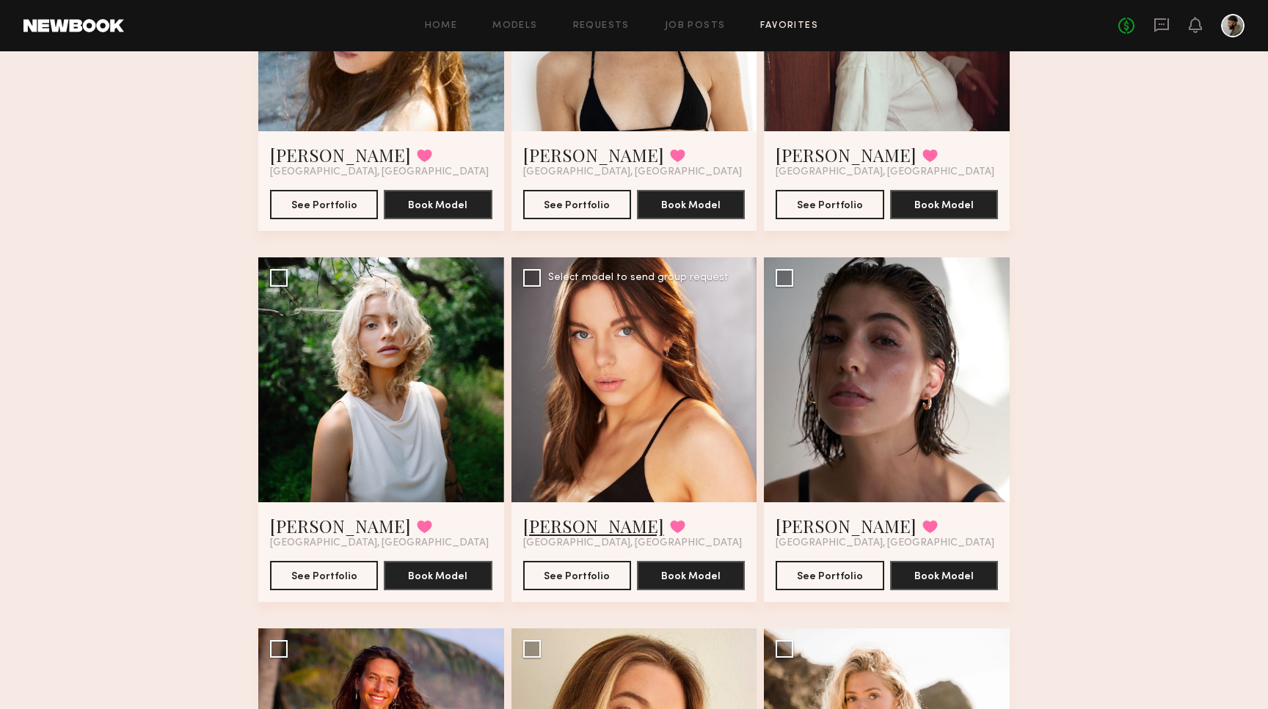
click at [567, 522] on link "Haley D." at bounding box center [593, 525] width 141 height 23
click at [806, 531] on link "Kelsey H." at bounding box center [845, 525] width 141 height 23
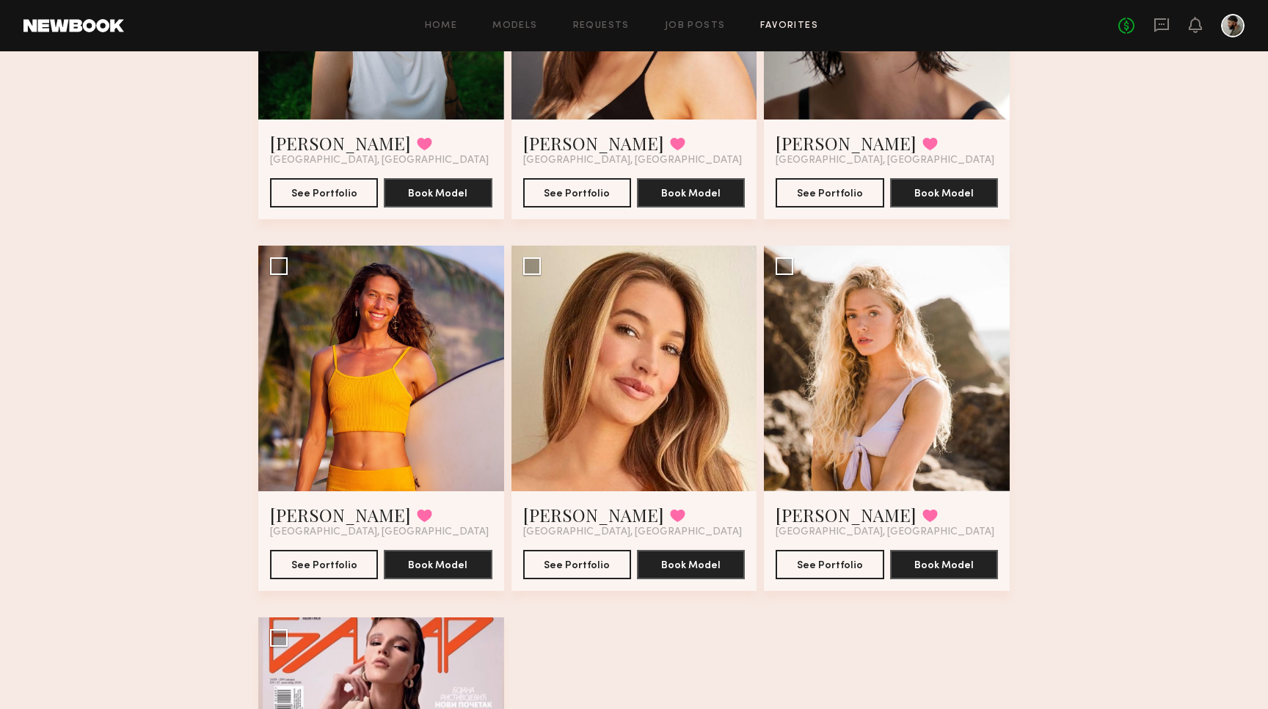
scroll to position [673, 0]
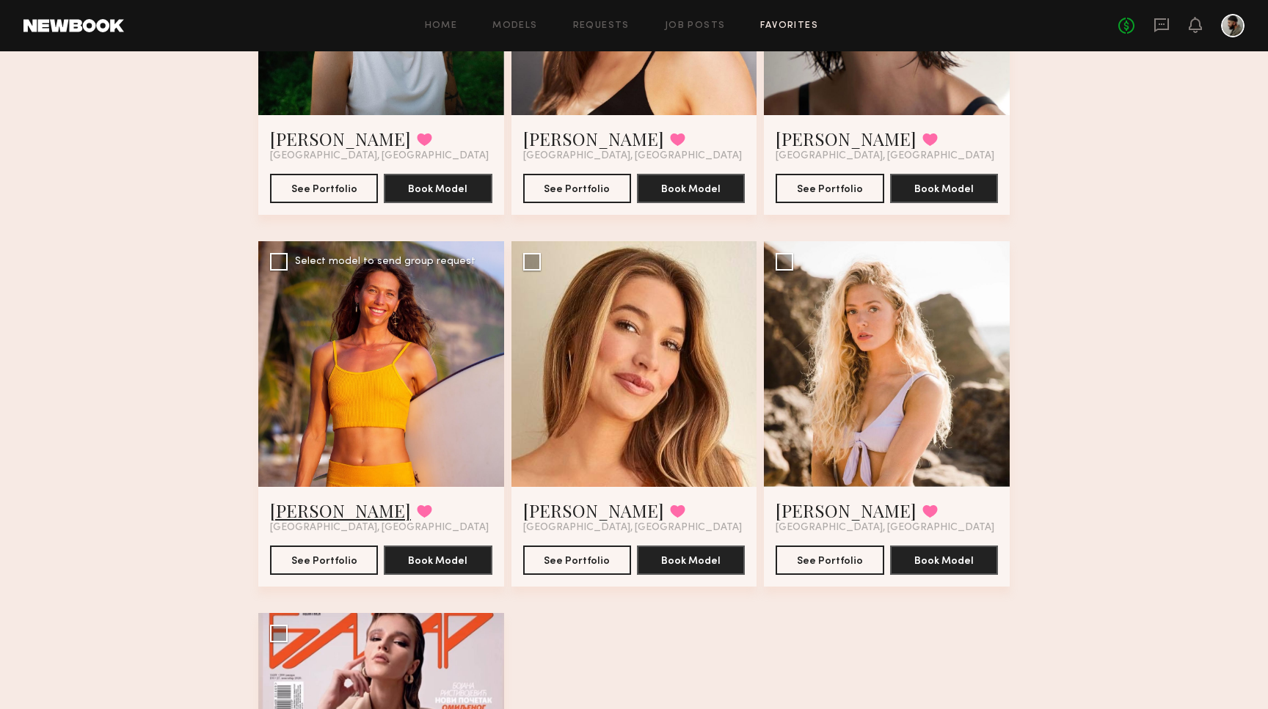
click at [306, 511] on link "Miska S." at bounding box center [340, 510] width 141 height 23
click at [571, 512] on link "Karissa Y." at bounding box center [593, 510] width 141 height 23
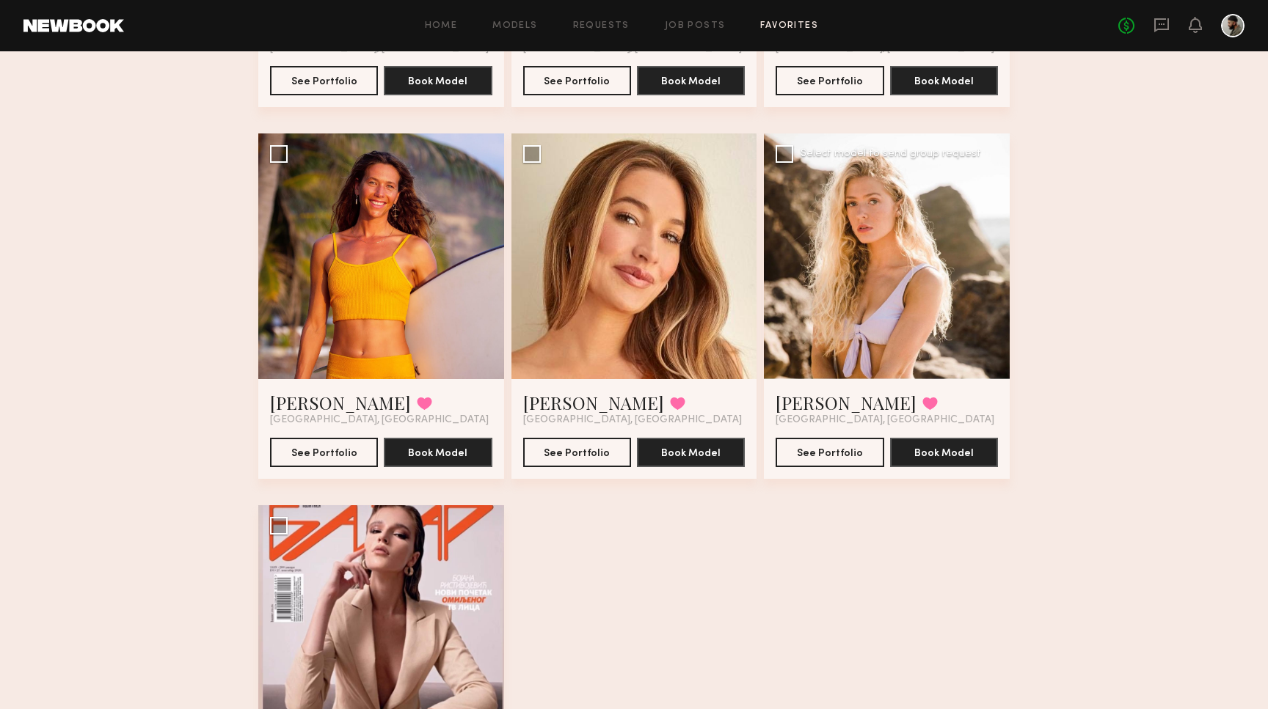
scroll to position [790, 0]
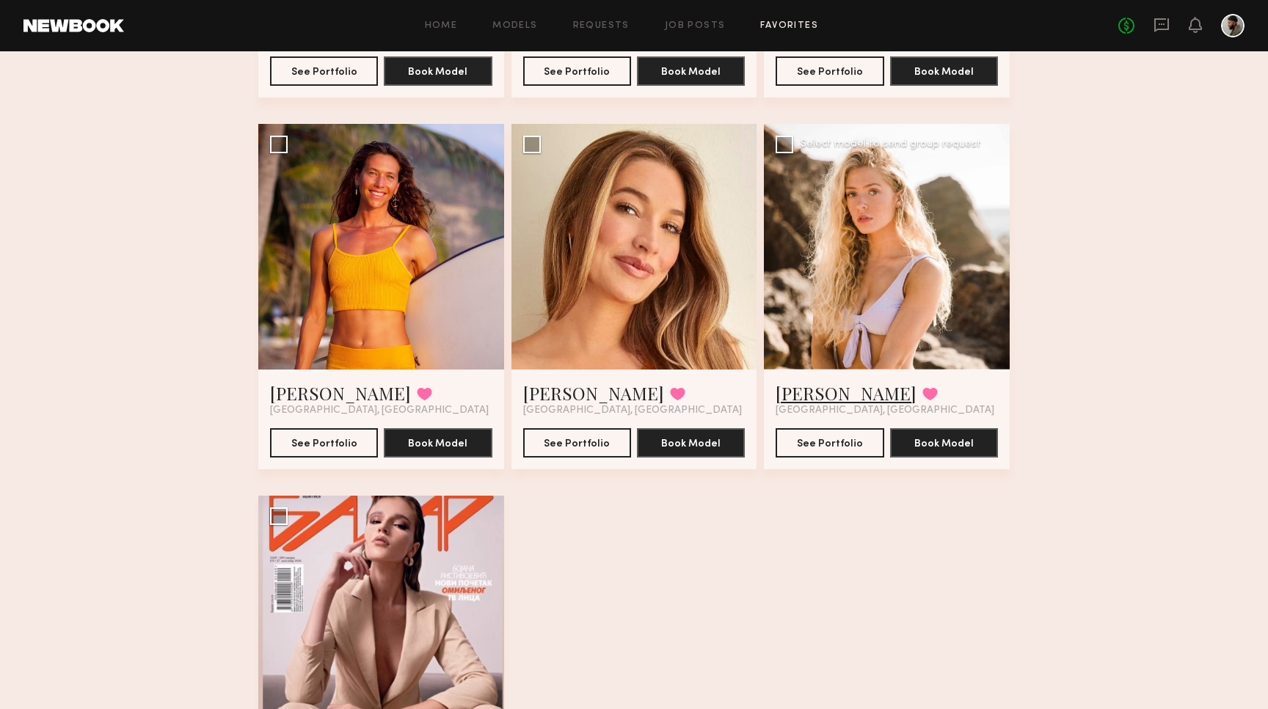
click at [827, 398] on link "Sophie Jordan C." at bounding box center [845, 392] width 141 height 23
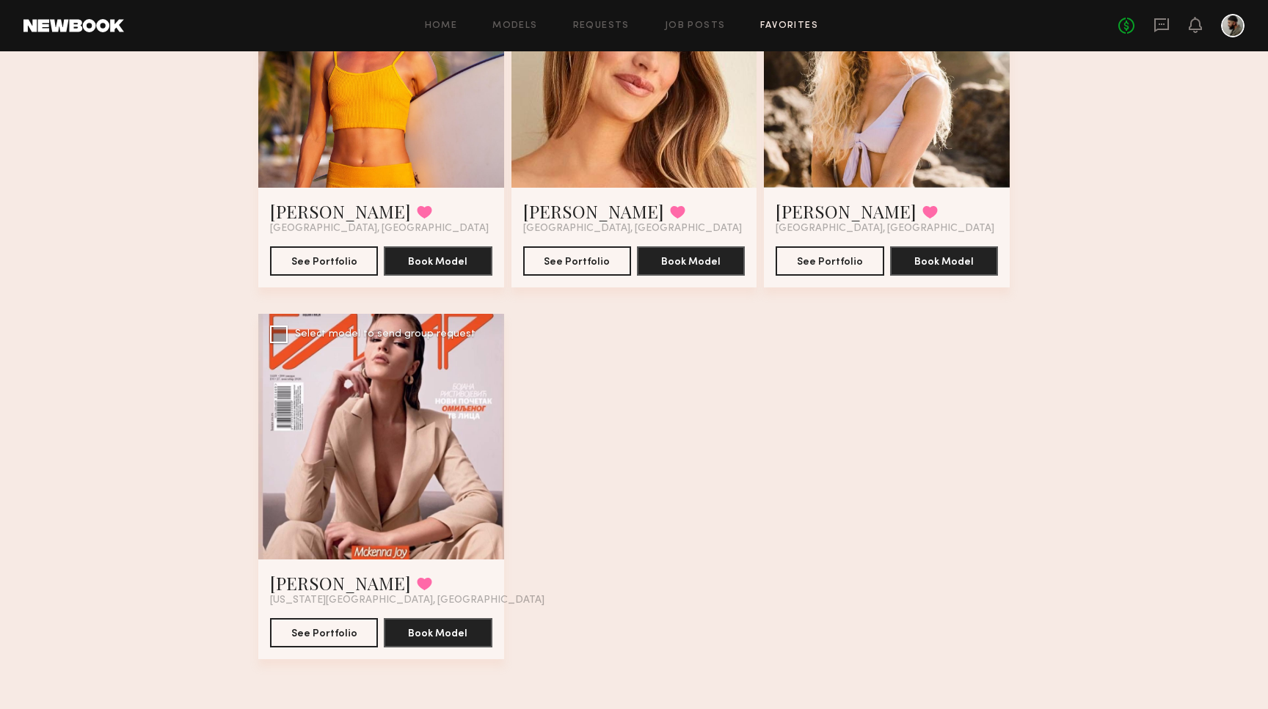
scroll to position [972, 0]
click at [313, 591] on link "McKenna L." at bounding box center [340, 582] width 141 height 23
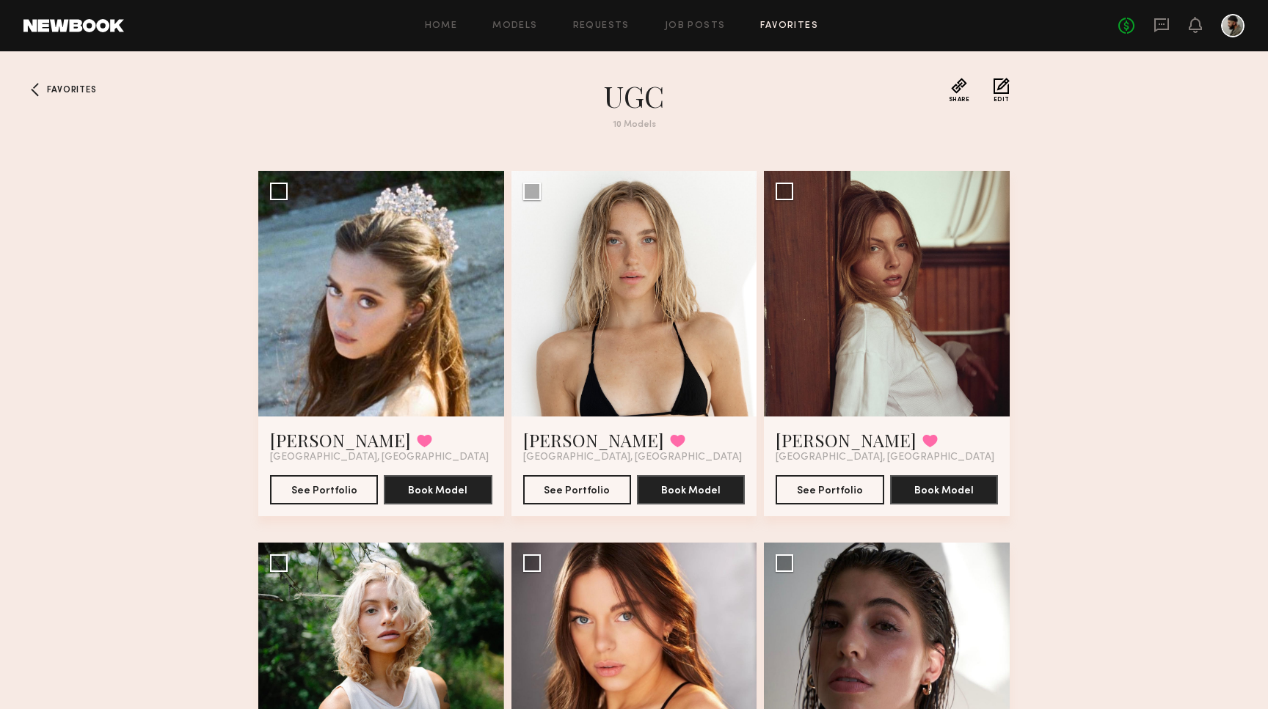
scroll to position [0, 0]
click at [792, 22] on link "Favorites" at bounding box center [789, 26] width 58 height 10
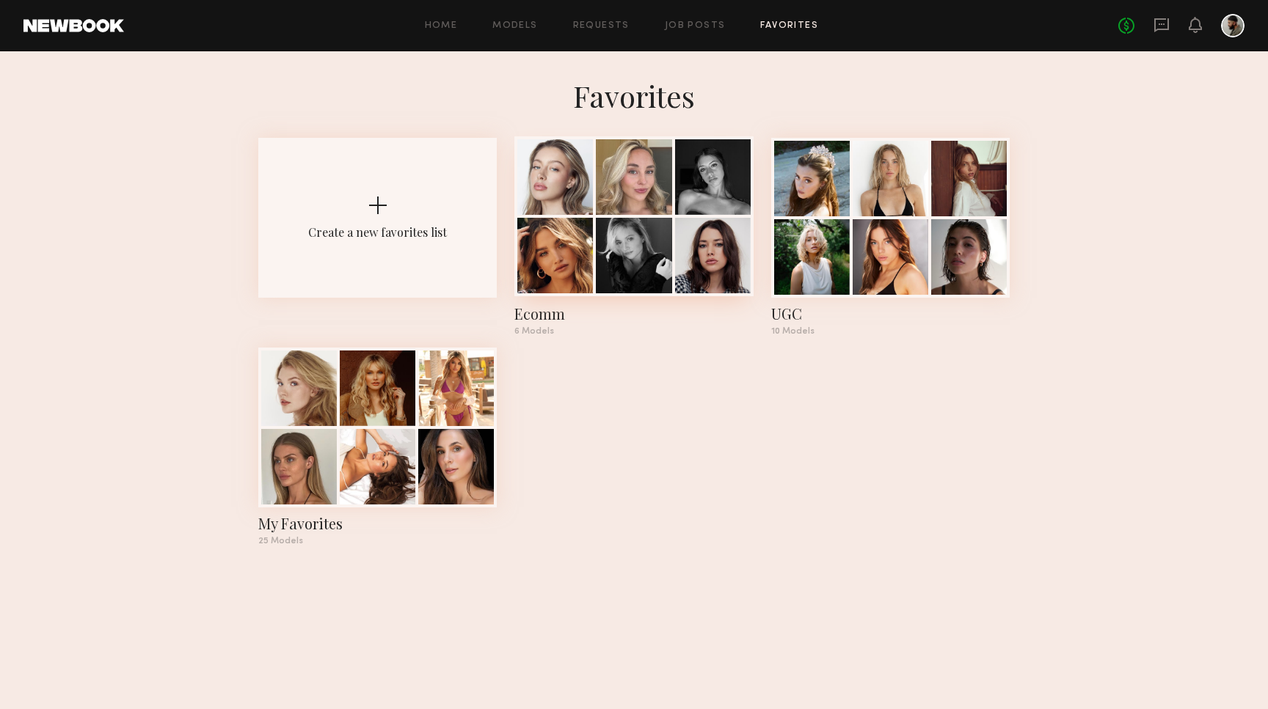
click at [625, 310] on div "Ecomm" at bounding box center [633, 314] width 238 height 21
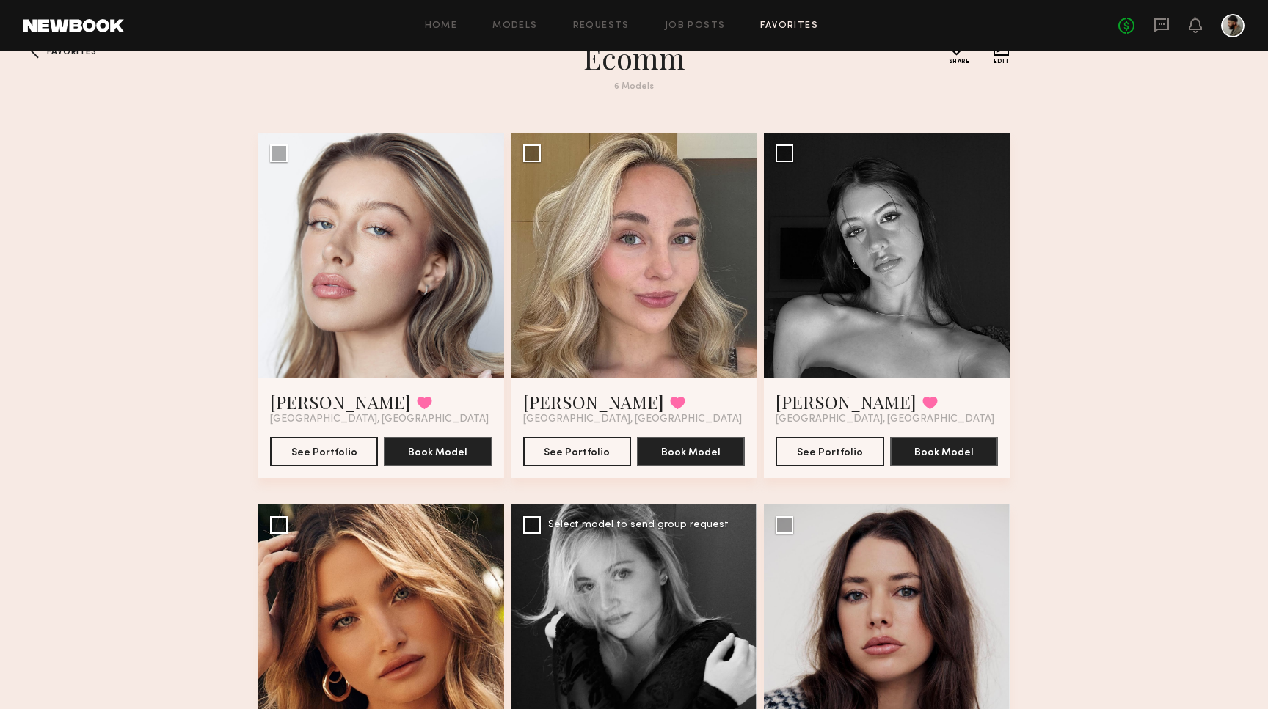
scroll to position [22, 0]
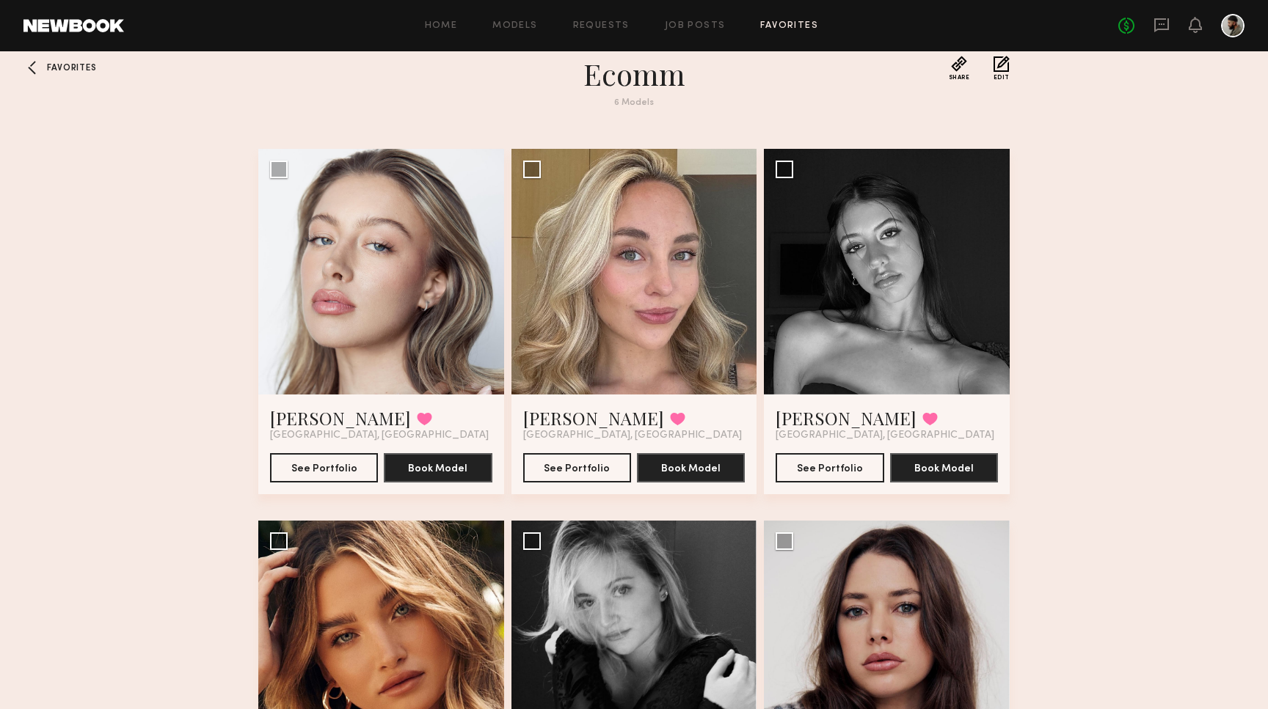
click at [90, 65] on span "Favorites" at bounding box center [71, 68] width 49 height 9
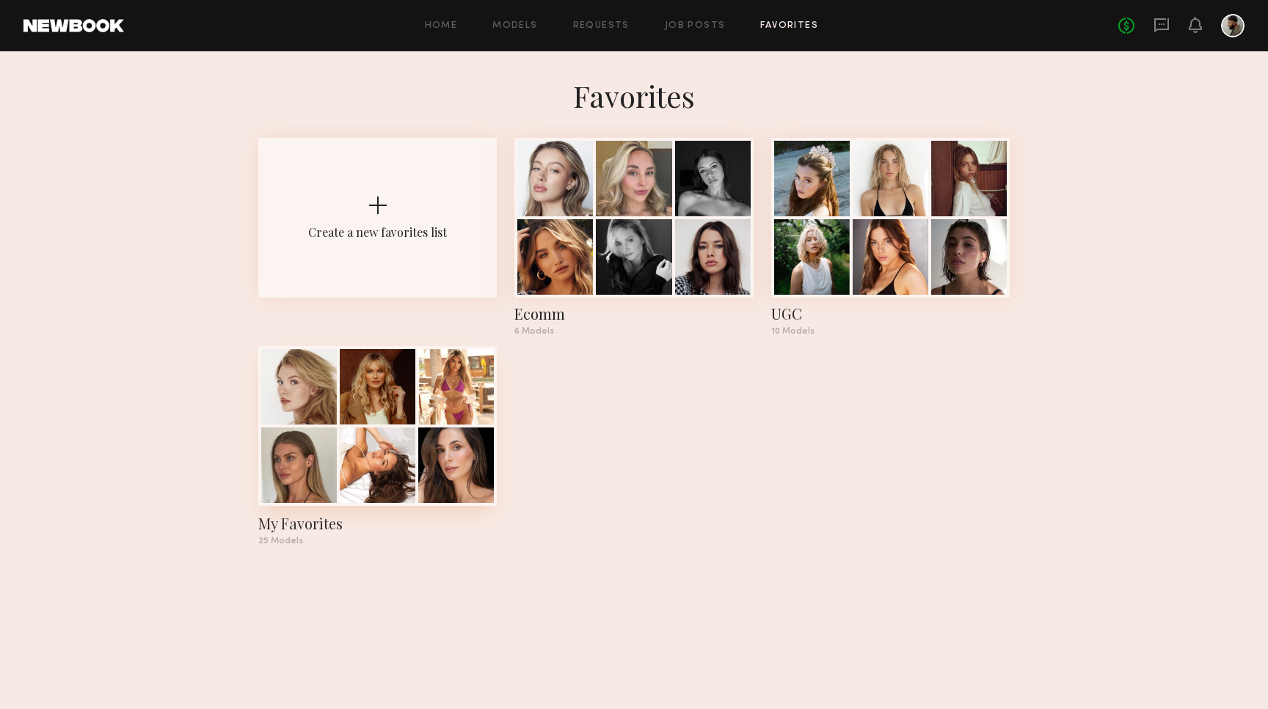
click at [384, 486] on div at bounding box center [378, 466] width 76 height 76
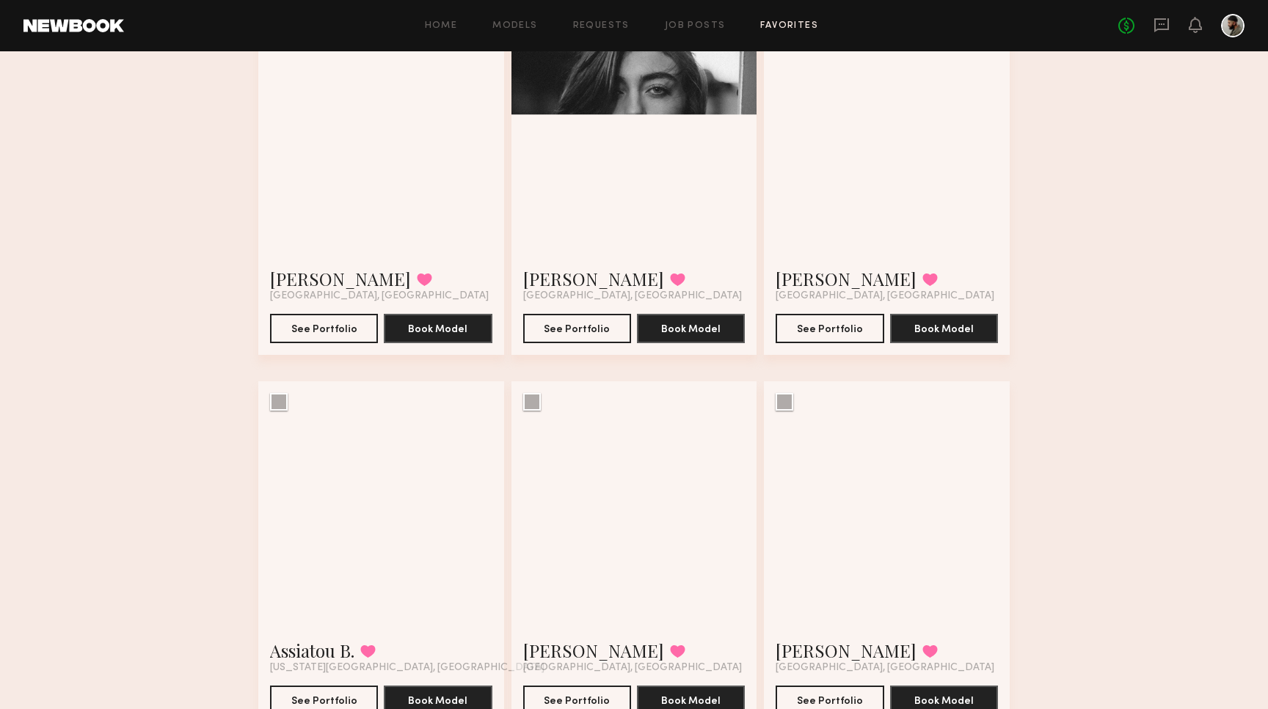
scroll to position [934, 0]
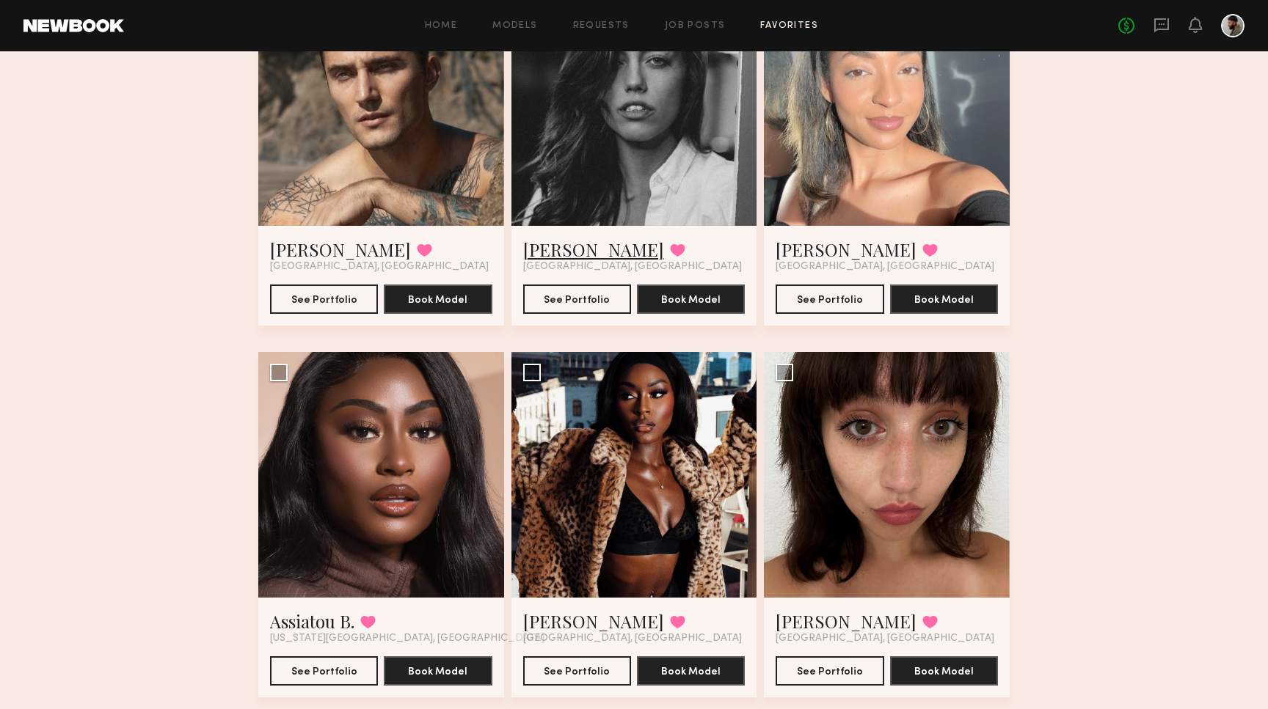
click at [552, 255] on link "Taylor F." at bounding box center [593, 249] width 141 height 23
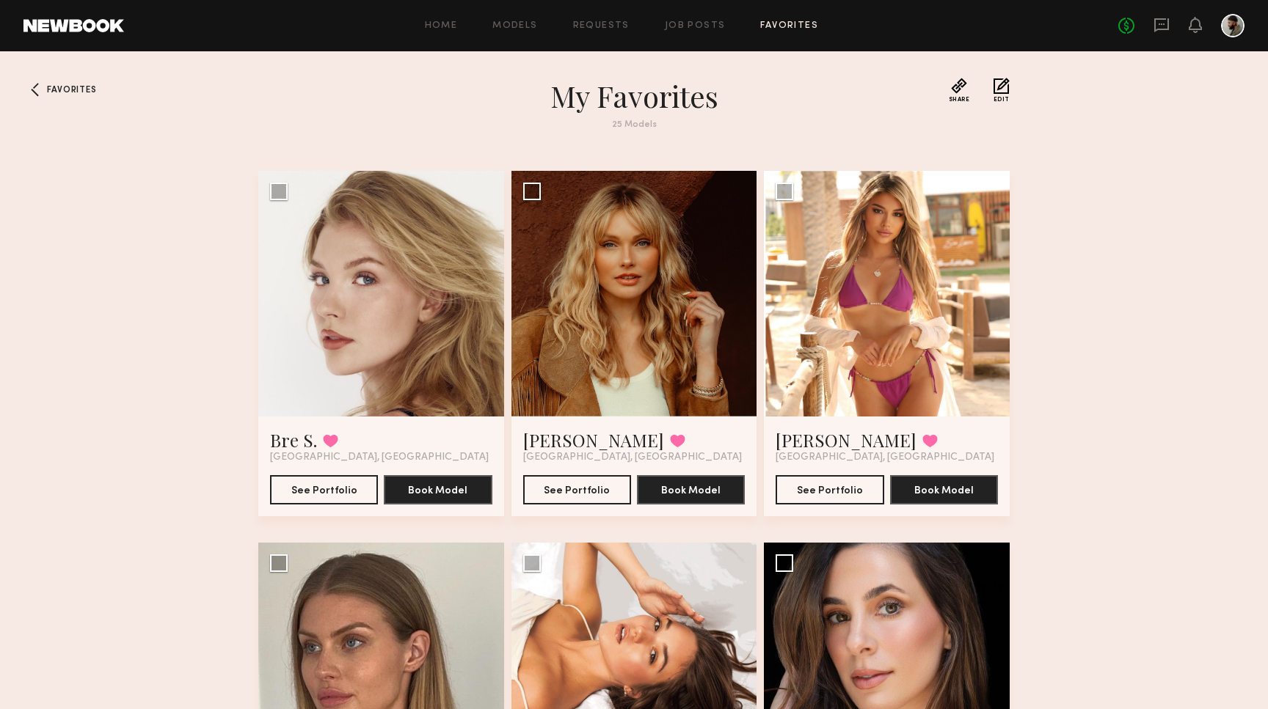
scroll to position [0, 0]
click at [105, 18] on header "Home Models Requests Job Posts Favorites Sign Out No fees up to $5,000" at bounding box center [634, 25] width 1268 height 51
click at [695, 35] on div "Home Models Requests Job Posts Favorites Sign Out No fees up to $5,000" at bounding box center [684, 25] width 1120 height 23
click at [695, 26] on link "Job Posts" at bounding box center [695, 26] width 61 height 10
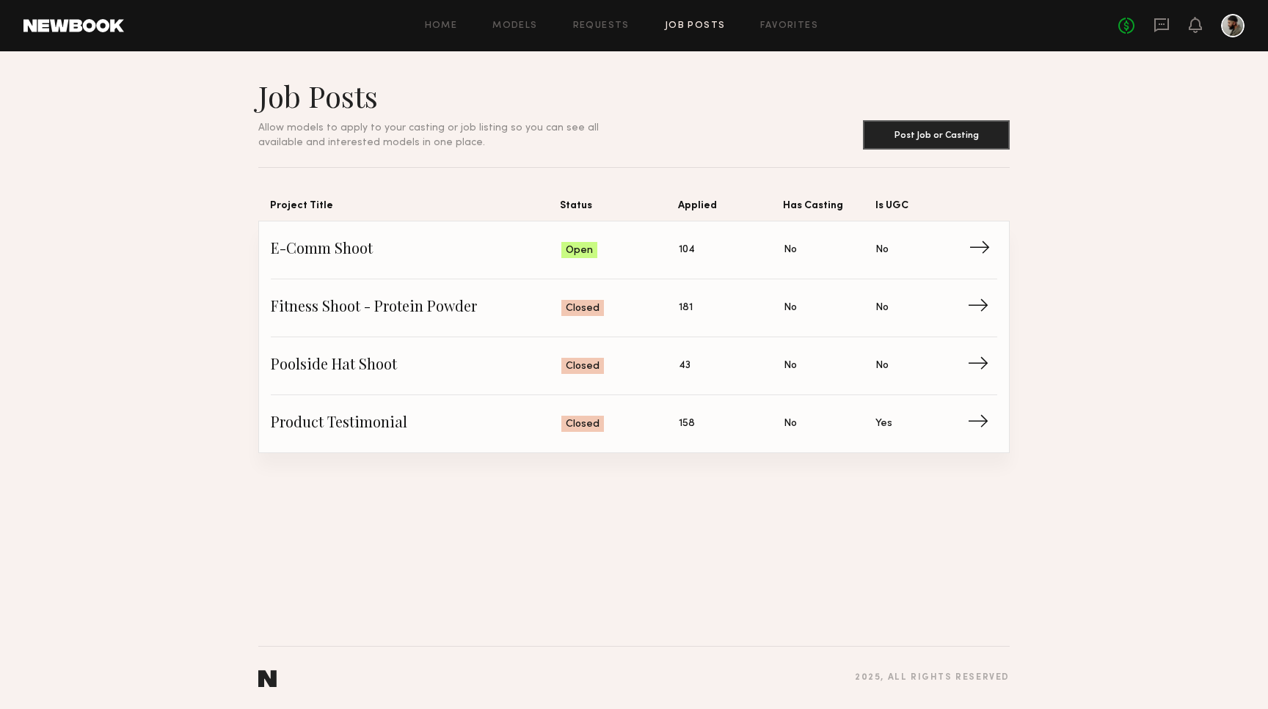
click at [677, 251] on span "Status: Open" at bounding box center [620, 250] width 118 height 22
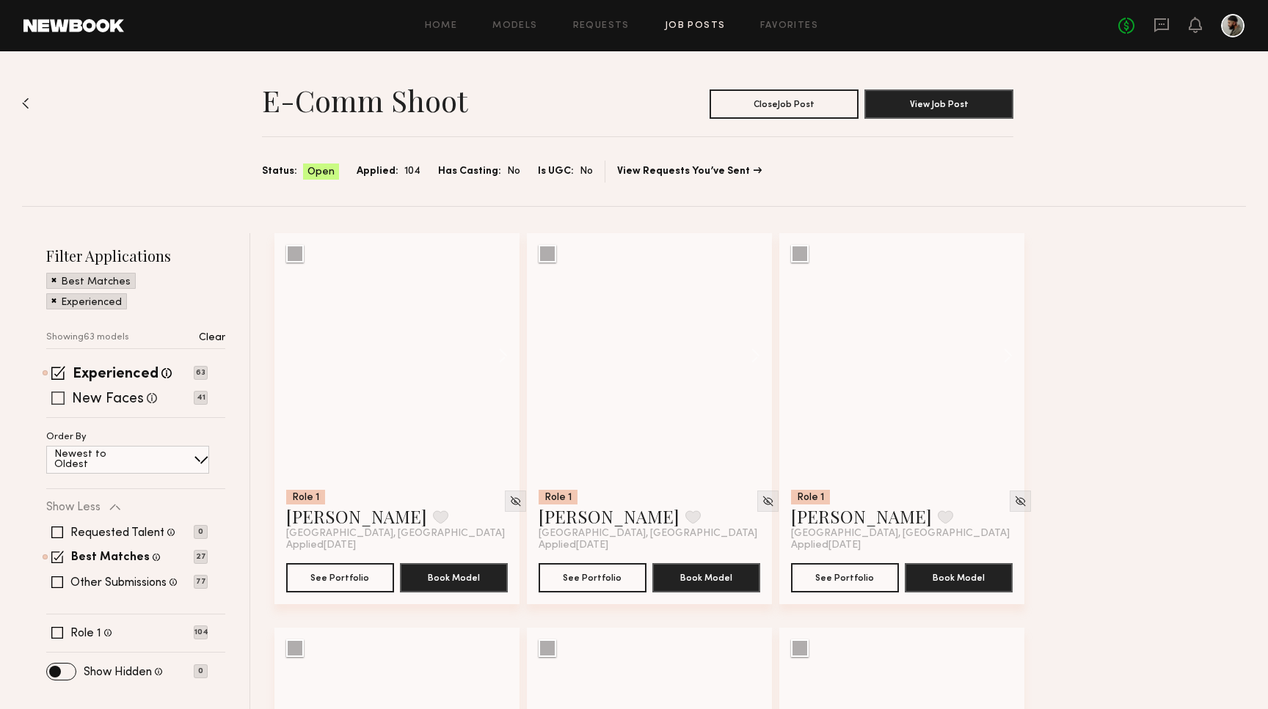
click at [58, 396] on span at bounding box center [57, 398] width 13 height 13
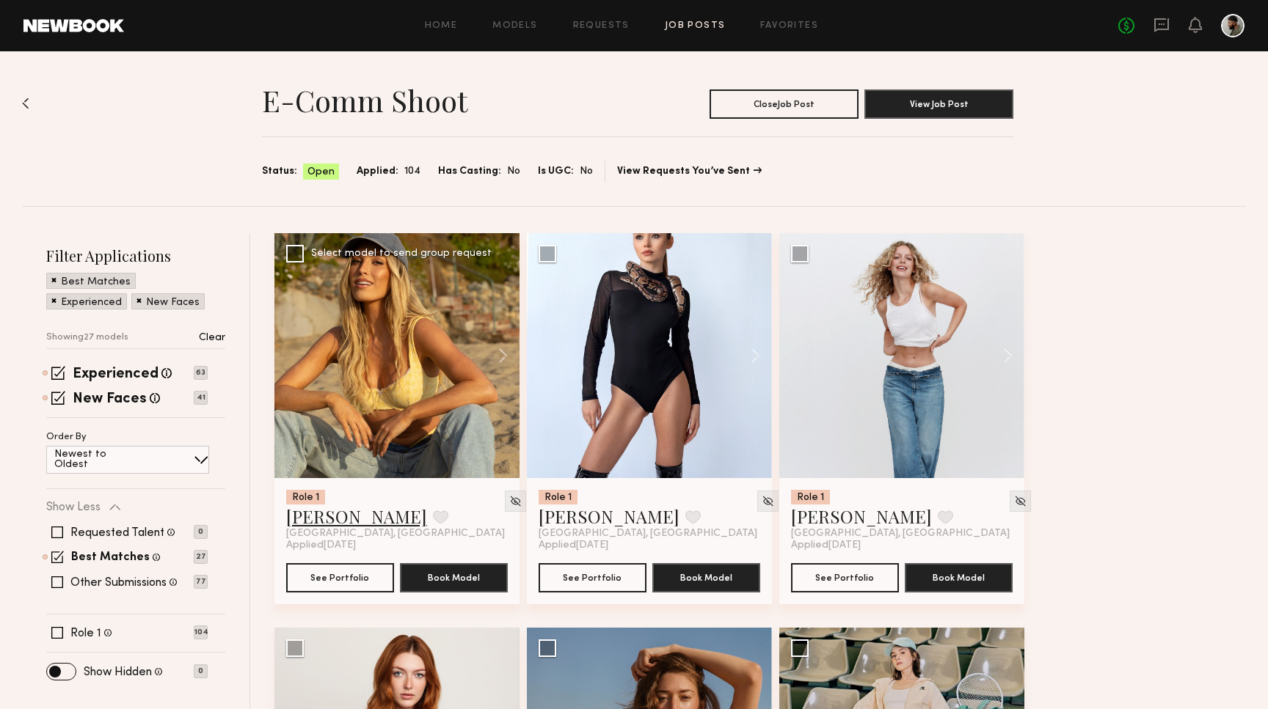
click at [314, 516] on link "Hailey M." at bounding box center [356, 516] width 141 height 23
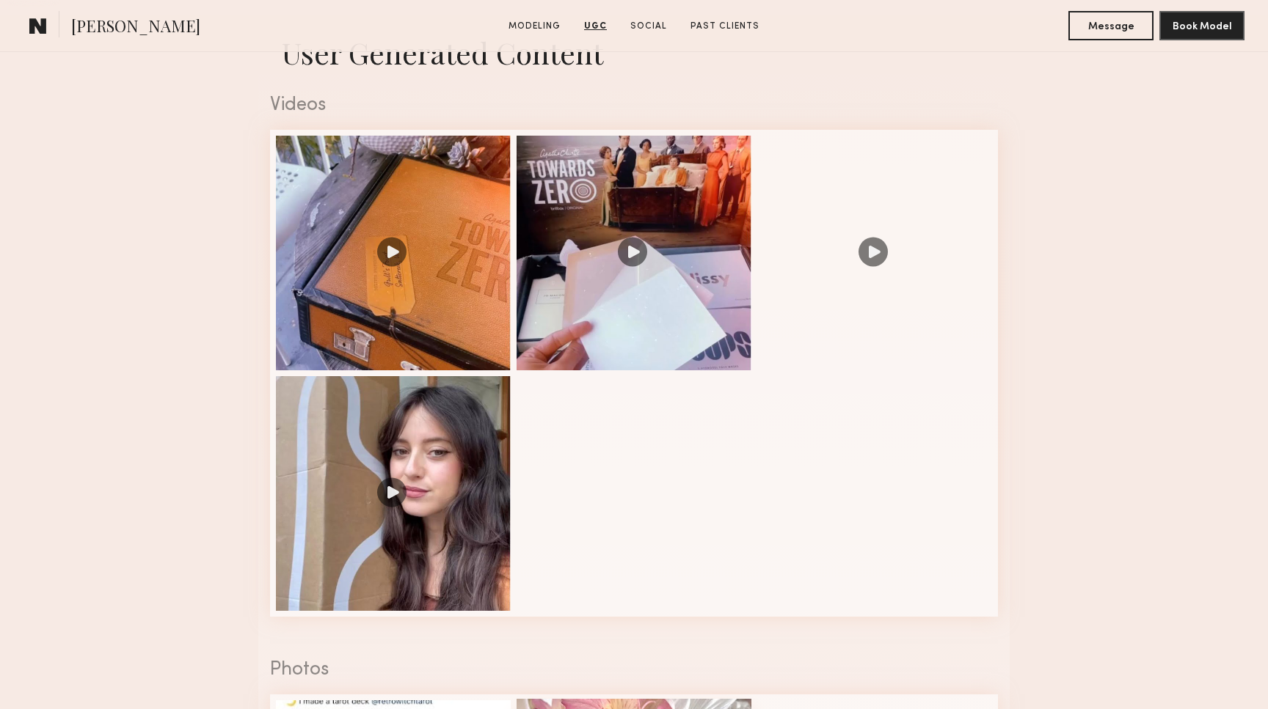
scroll to position [1457, 0]
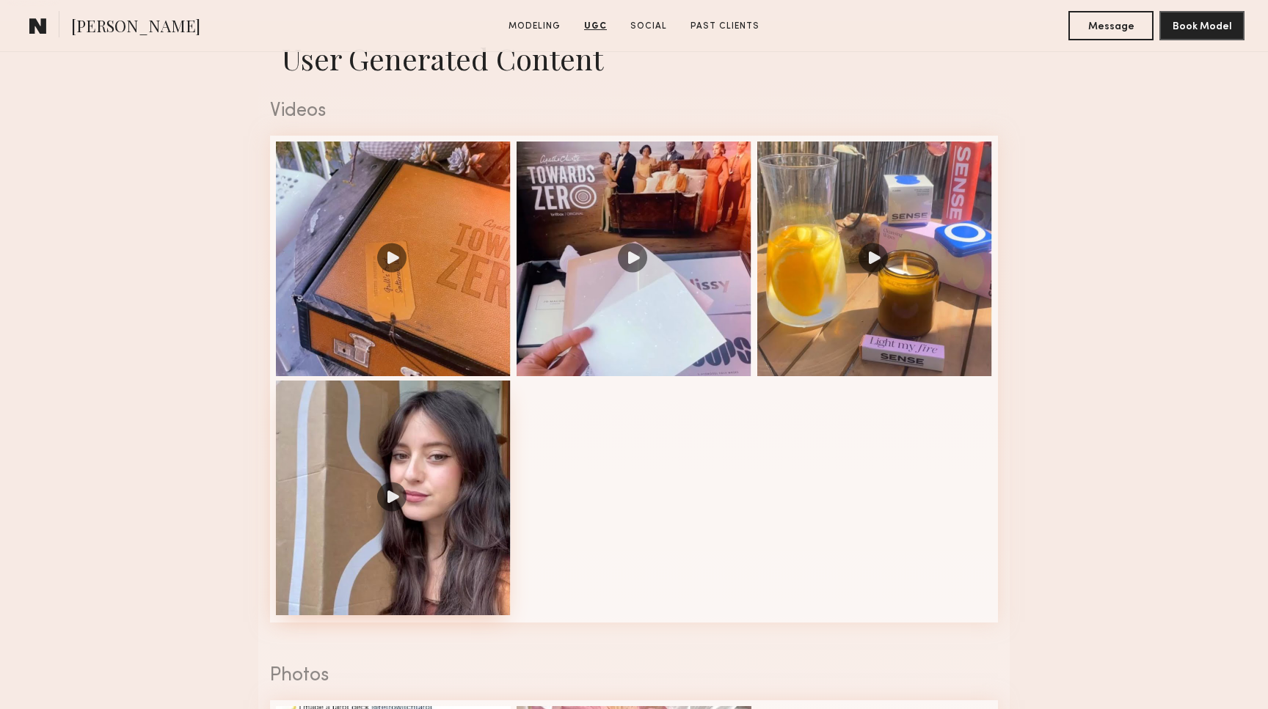
click at [438, 462] on div at bounding box center [393, 498] width 235 height 235
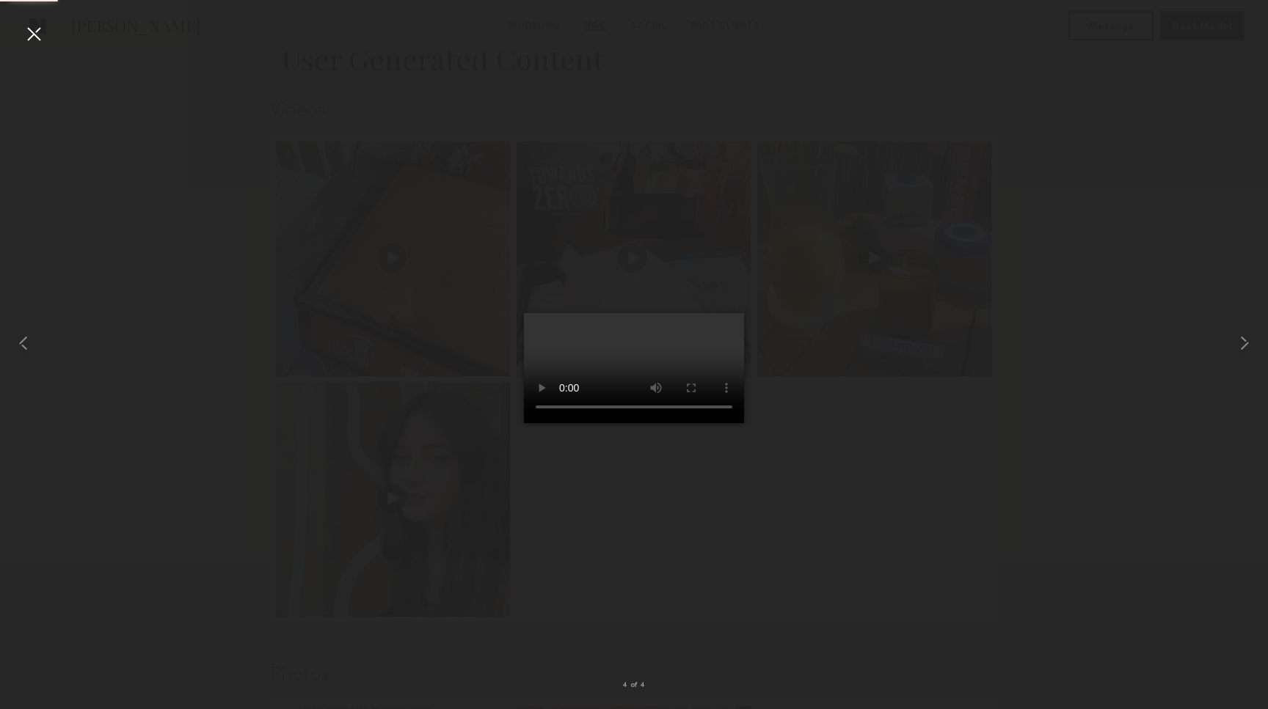
click at [34, 43] on div at bounding box center [33, 33] width 23 height 23
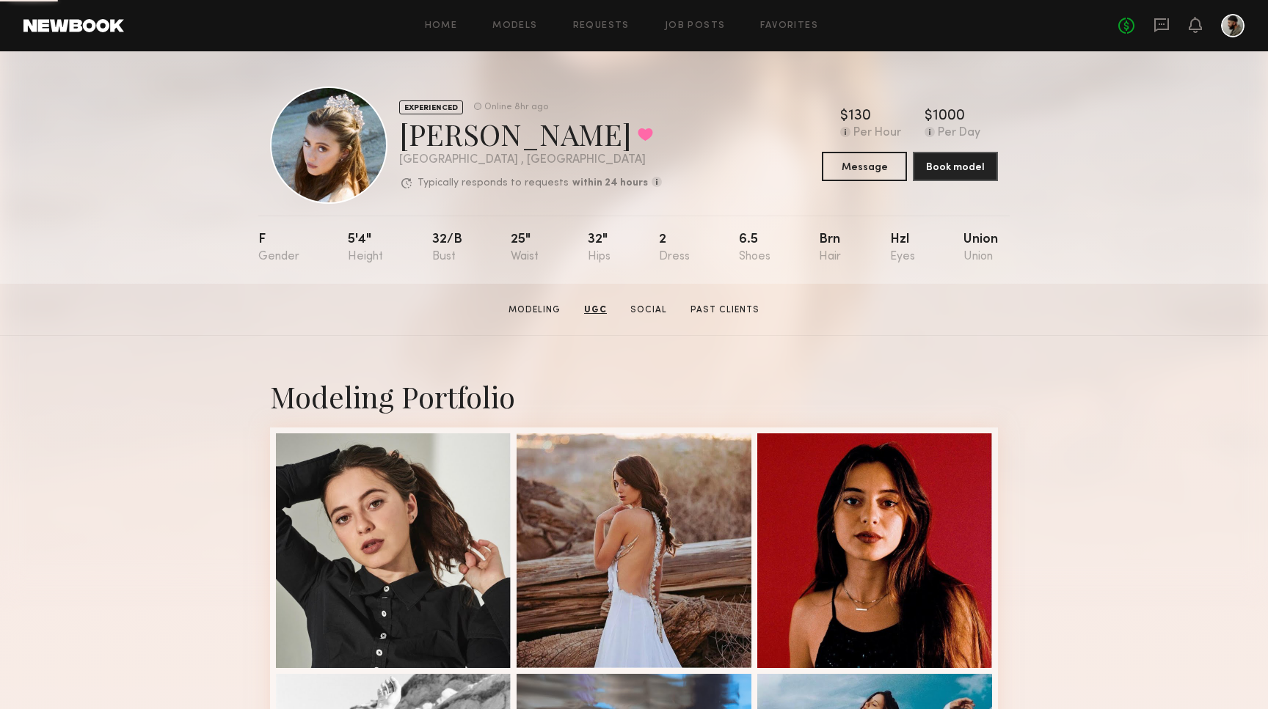
scroll to position [0, 0]
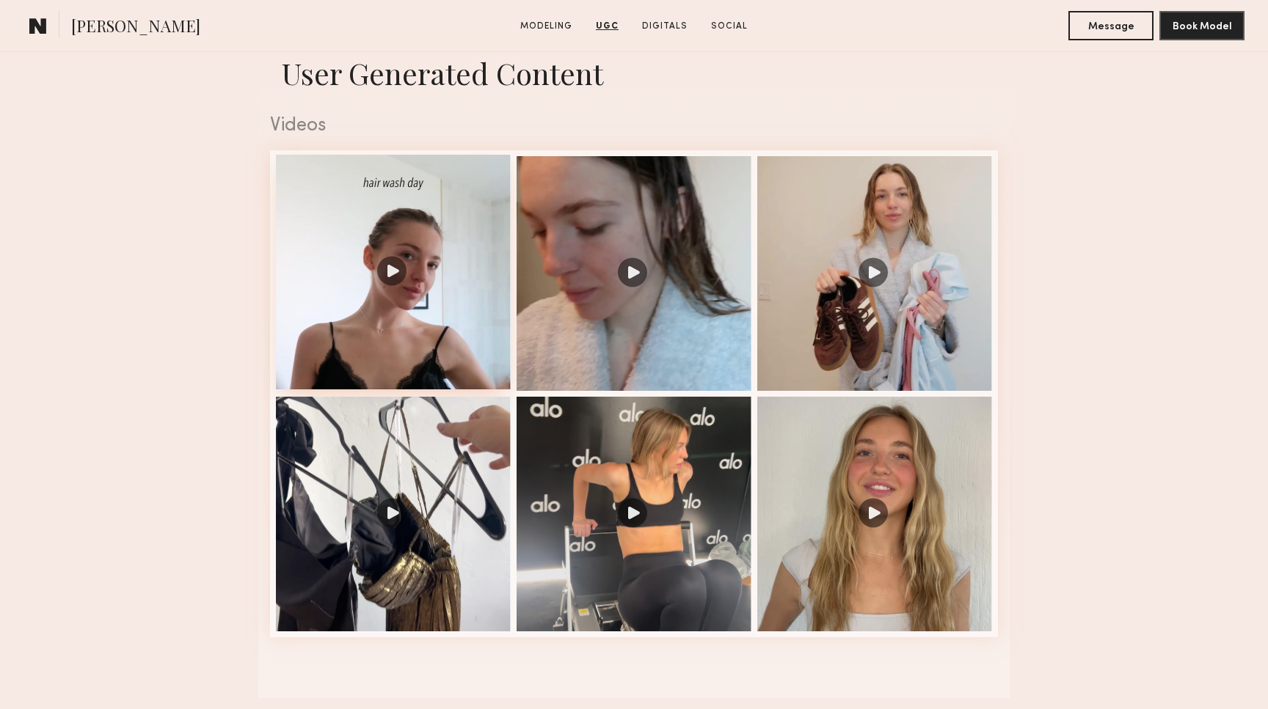
scroll to position [1444, 0]
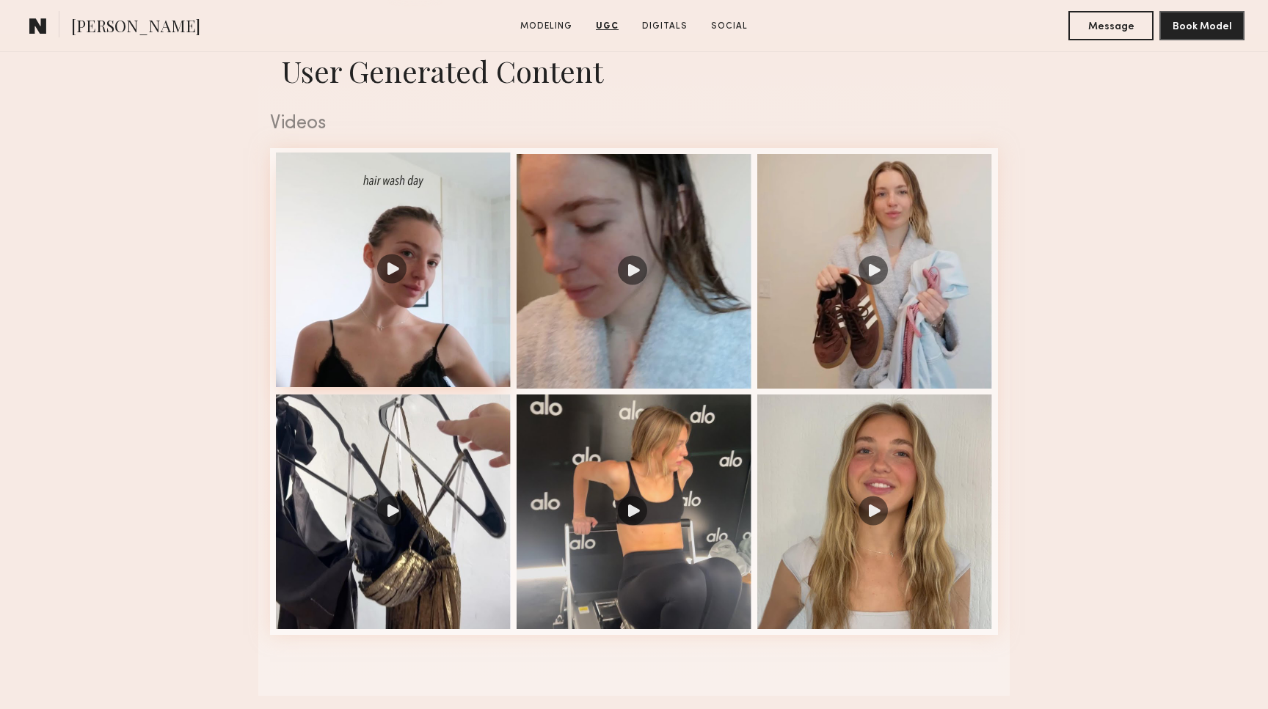
click at [439, 290] on div at bounding box center [393, 270] width 235 height 235
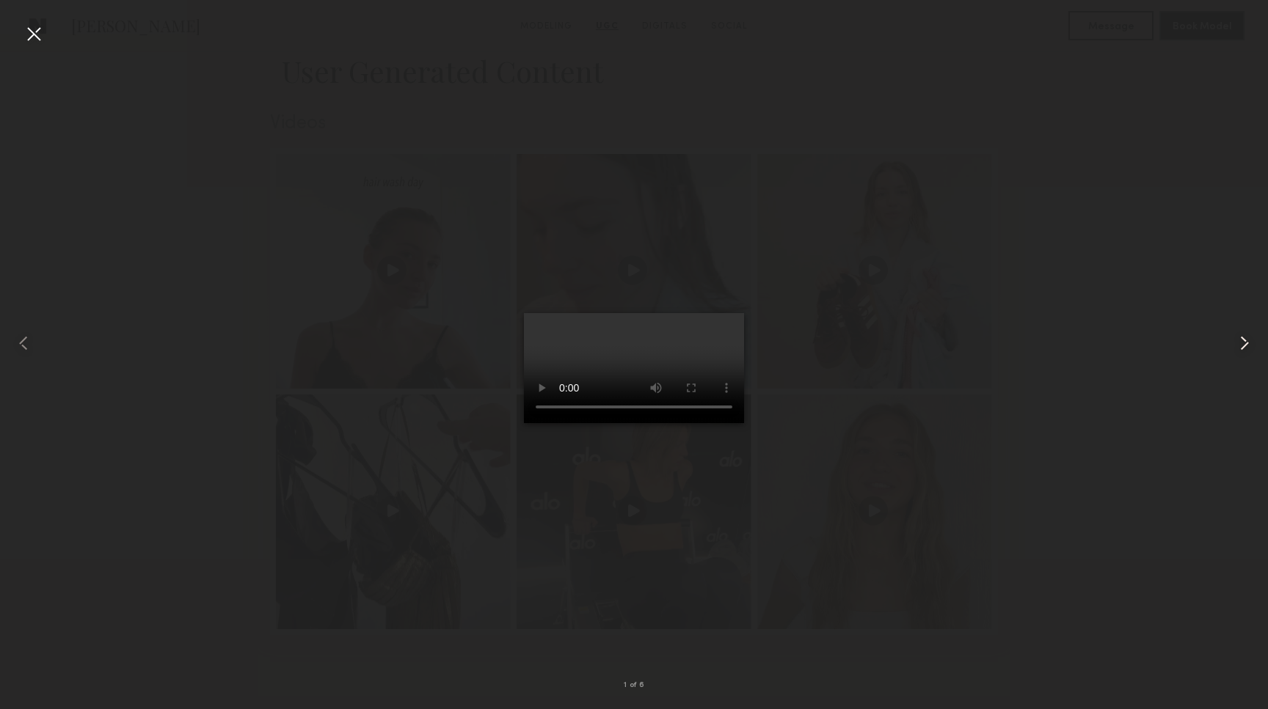
click at [1241, 348] on common-icon at bounding box center [1243, 343] width 23 height 23
drag, startPoint x: 585, startPoint y: 640, endPoint x: 635, endPoint y: 643, distance: 50.7
click at [635, 423] on video at bounding box center [634, 368] width 220 height 110
click at [1249, 350] on common-icon at bounding box center [1243, 343] width 23 height 23
drag, startPoint x: 591, startPoint y: 640, endPoint x: 658, endPoint y: 639, distance: 67.5
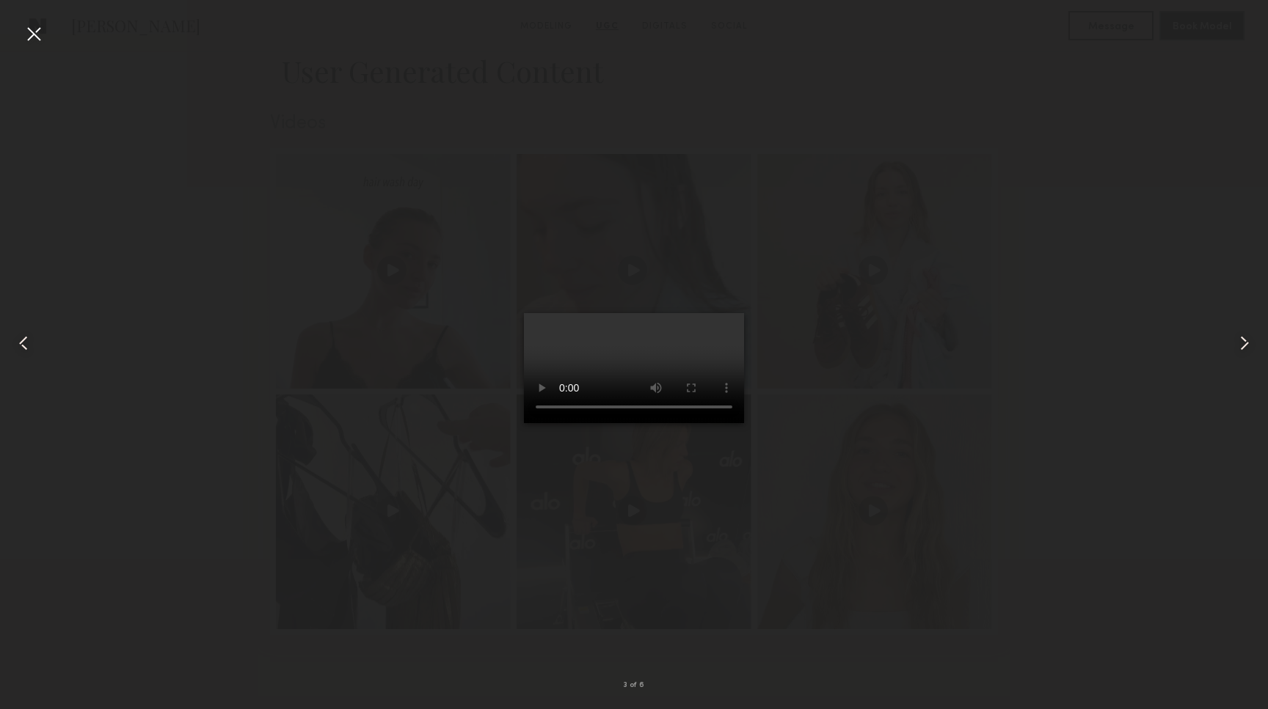
click at [658, 423] on video at bounding box center [634, 368] width 220 height 110
click at [1256, 336] on div at bounding box center [1242, 342] width 51 height 639
drag, startPoint x: 588, startPoint y: 639, endPoint x: 643, endPoint y: 635, distance: 55.9
click at [643, 423] on video at bounding box center [634, 368] width 220 height 110
drag, startPoint x: 632, startPoint y: 639, endPoint x: 606, endPoint y: 638, distance: 26.5
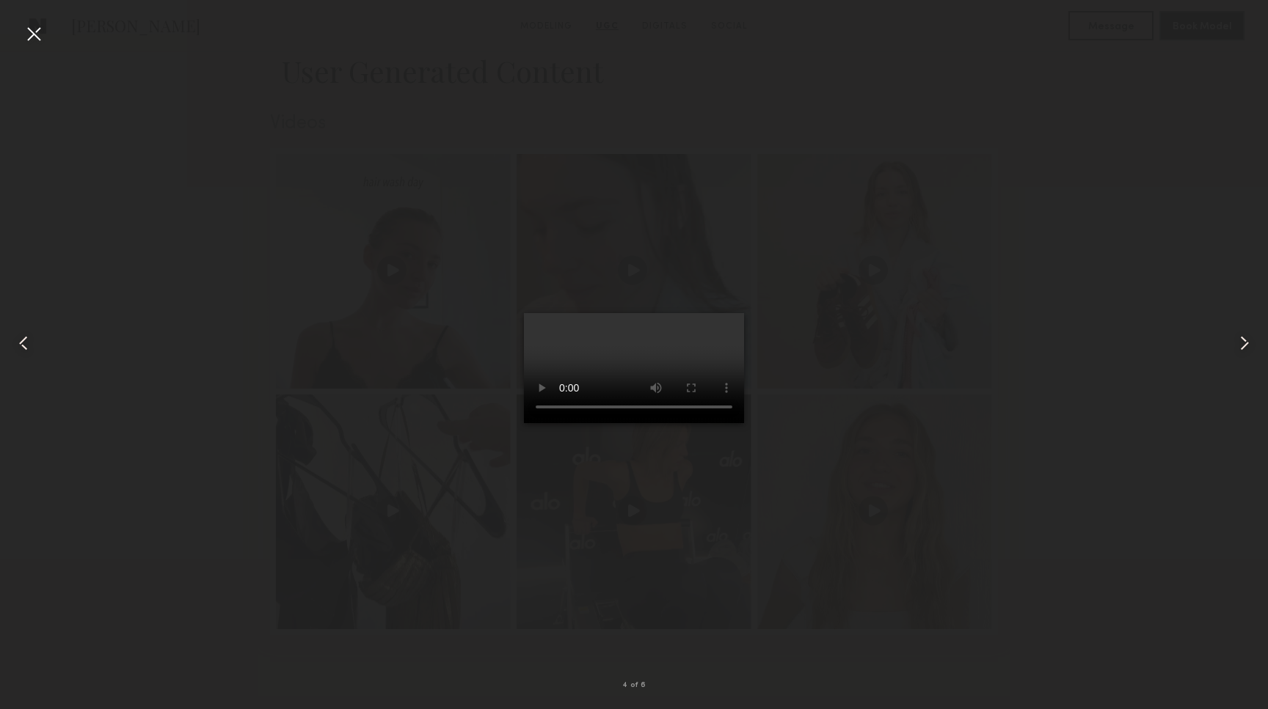
click at [607, 423] on video at bounding box center [634, 368] width 220 height 110
click at [1249, 348] on common-icon at bounding box center [1243, 343] width 23 height 23
drag, startPoint x: 596, startPoint y: 640, endPoint x: 649, endPoint y: 642, distance: 53.6
click at [649, 423] on video at bounding box center [634, 368] width 220 height 110
click at [1246, 351] on common-icon at bounding box center [1243, 343] width 23 height 23
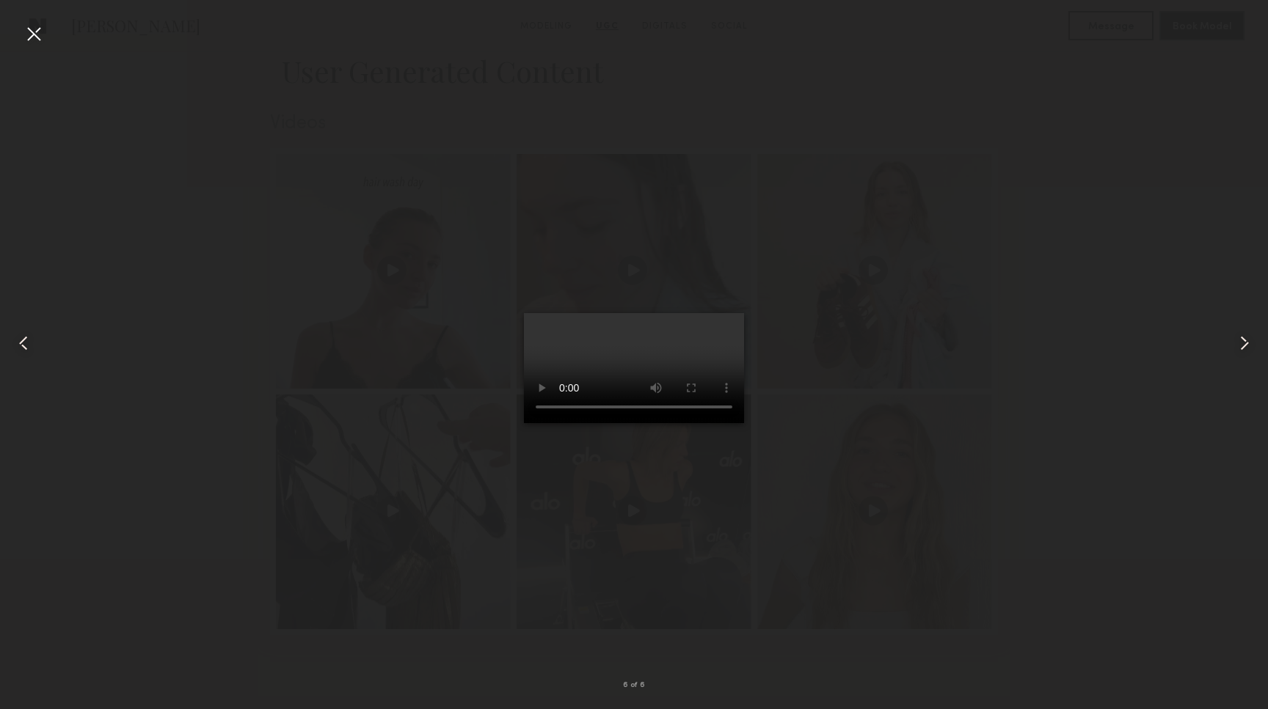
click at [1224, 360] on div at bounding box center [1242, 342] width 51 height 639
click at [48, 43] on div at bounding box center [25, 342] width 51 height 639
click at [38, 41] on div at bounding box center [33, 33] width 23 height 23
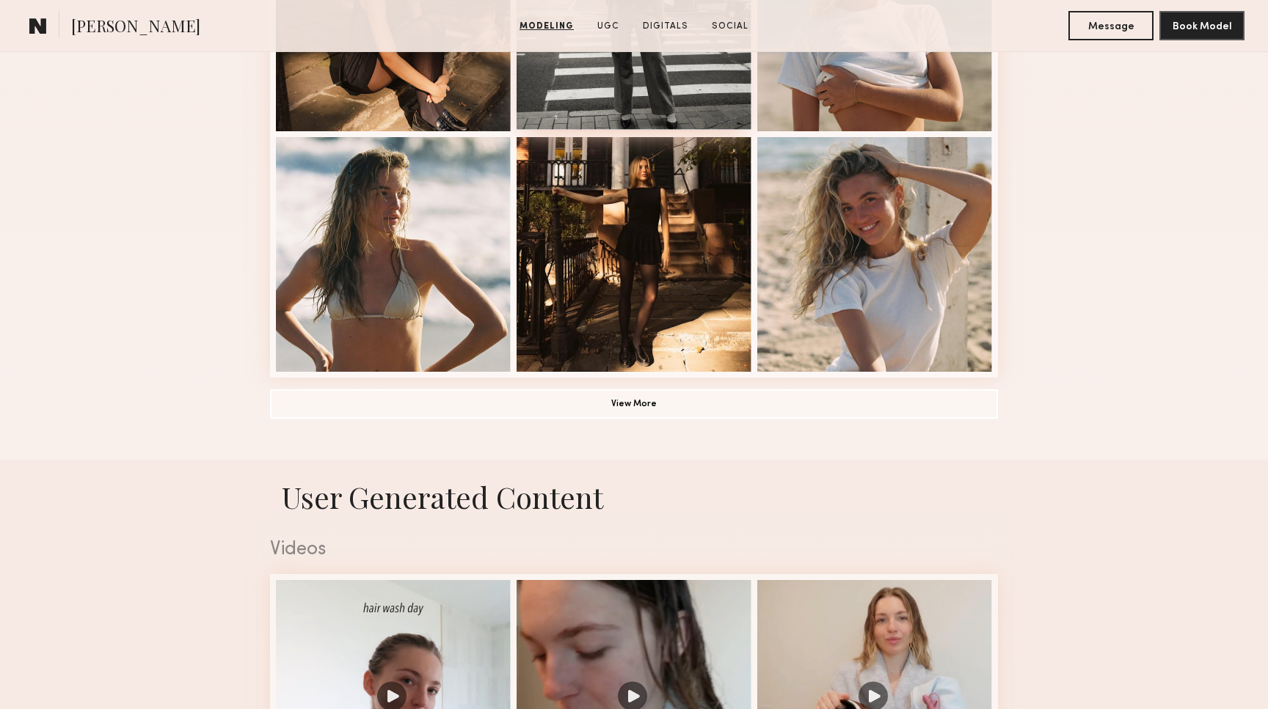
scroll to position [1075, 0]
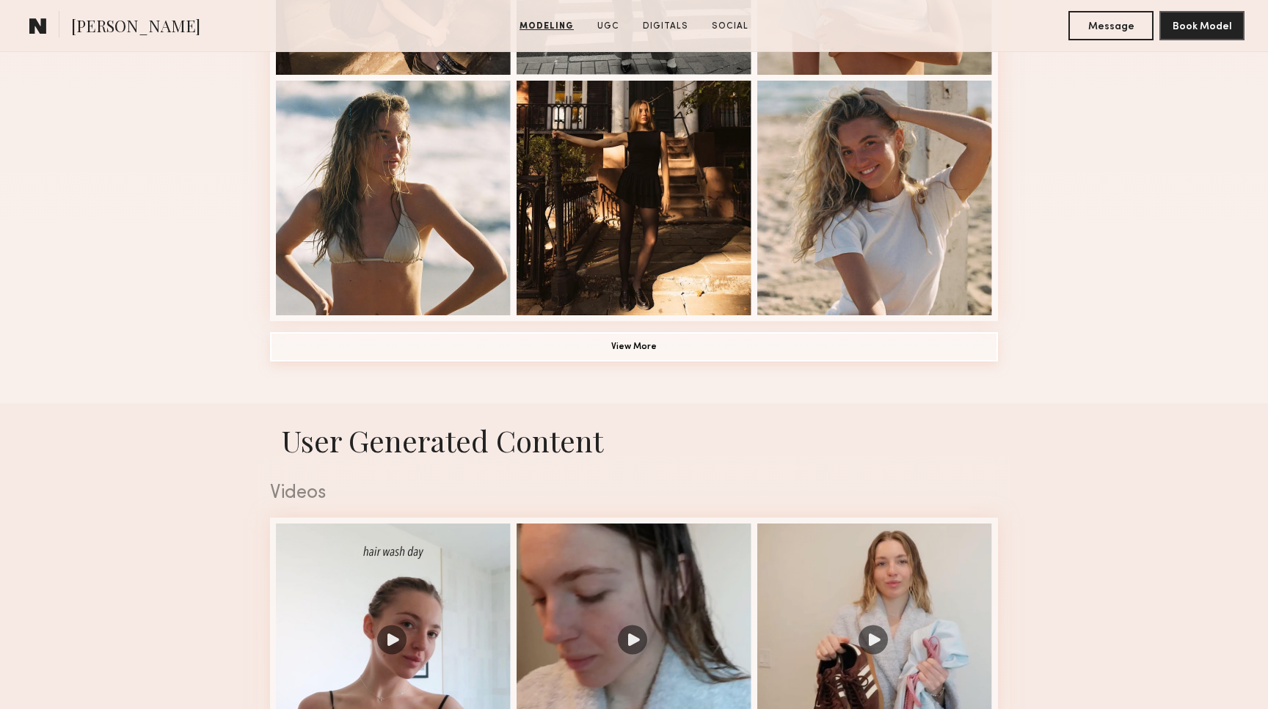
click at [614, 342] on button "View More" at bounding box center [634, 346] width 728 height 29
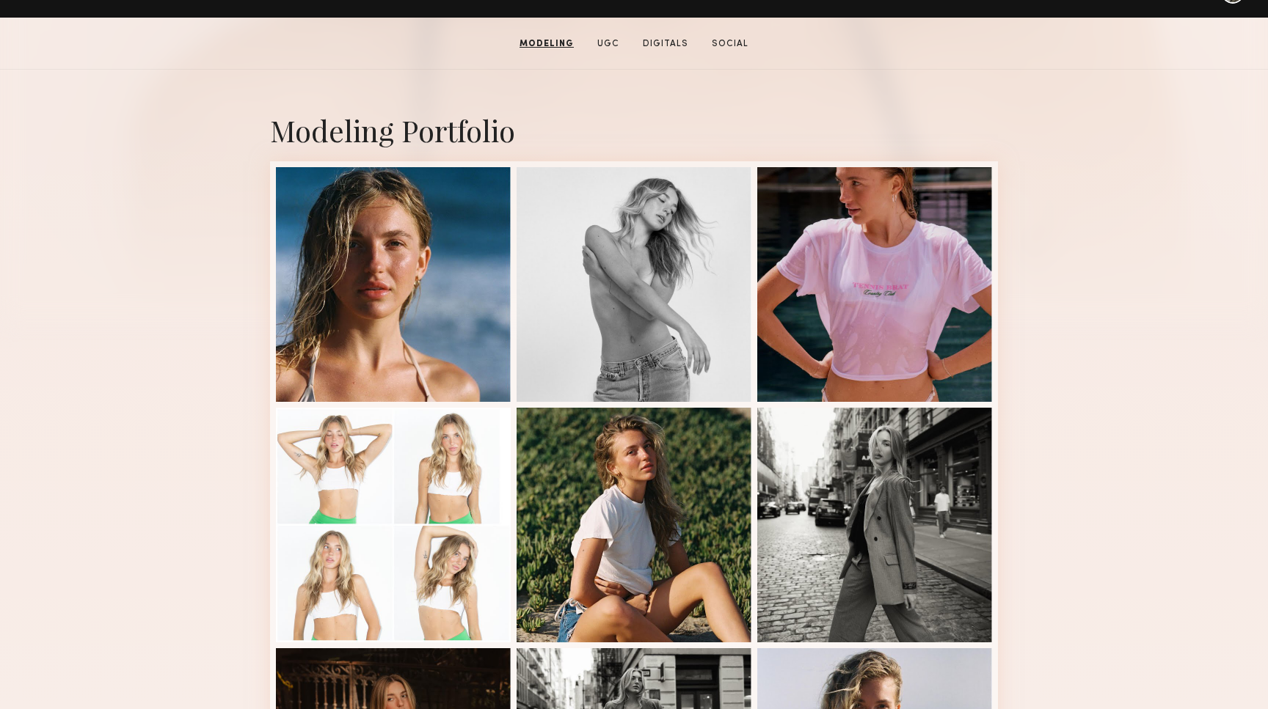
scroll to position [263, 0]
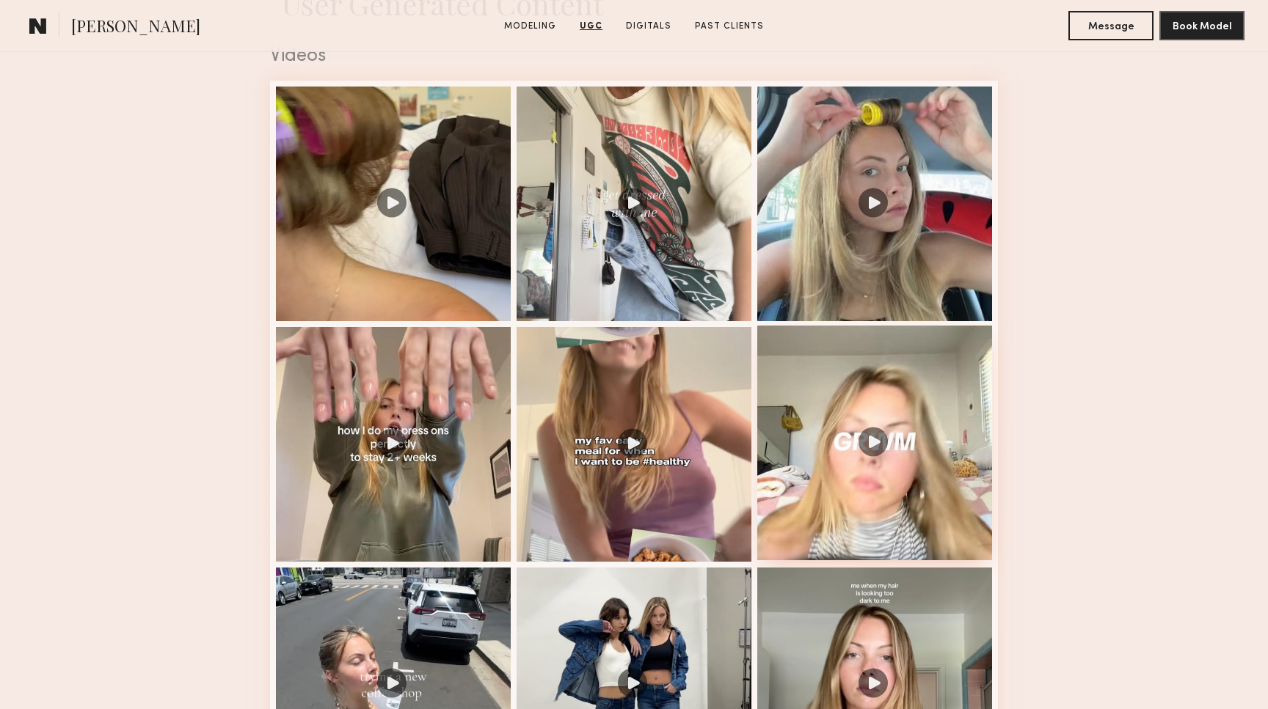
scroll to position [1507, 0]
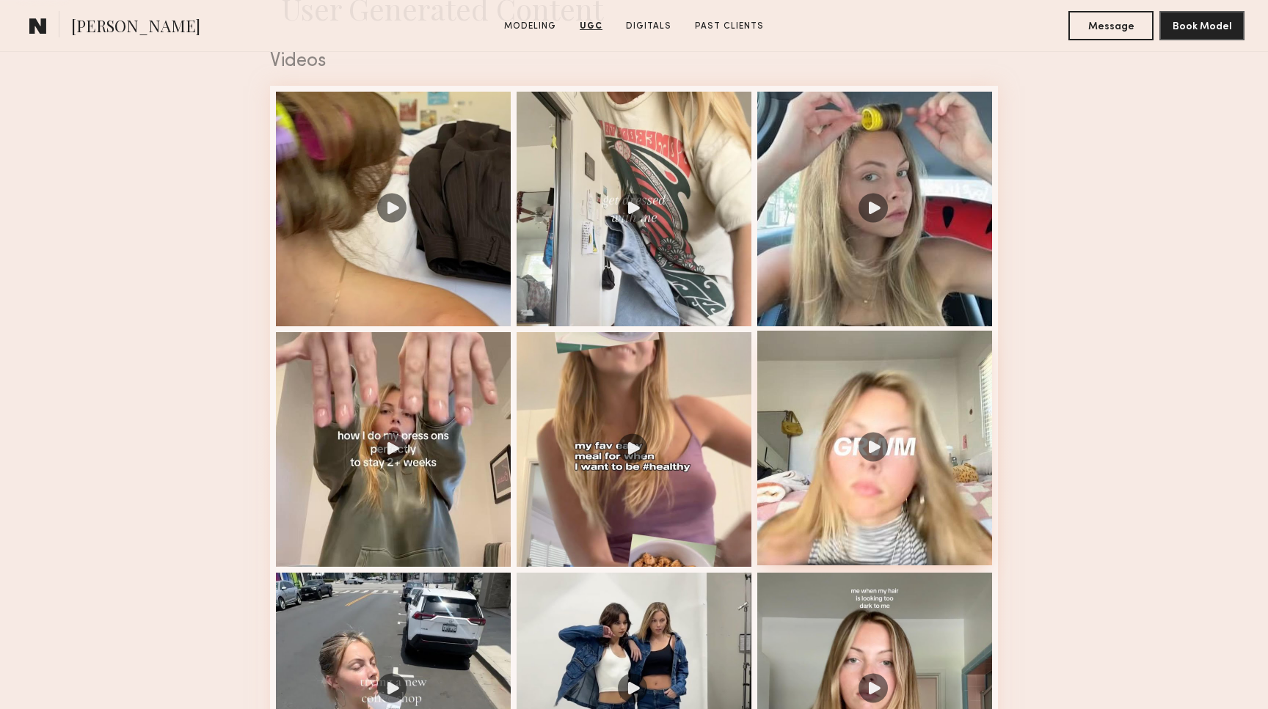
click at [875, 438] on div at bounding box center [874, 448] width 235 height 235
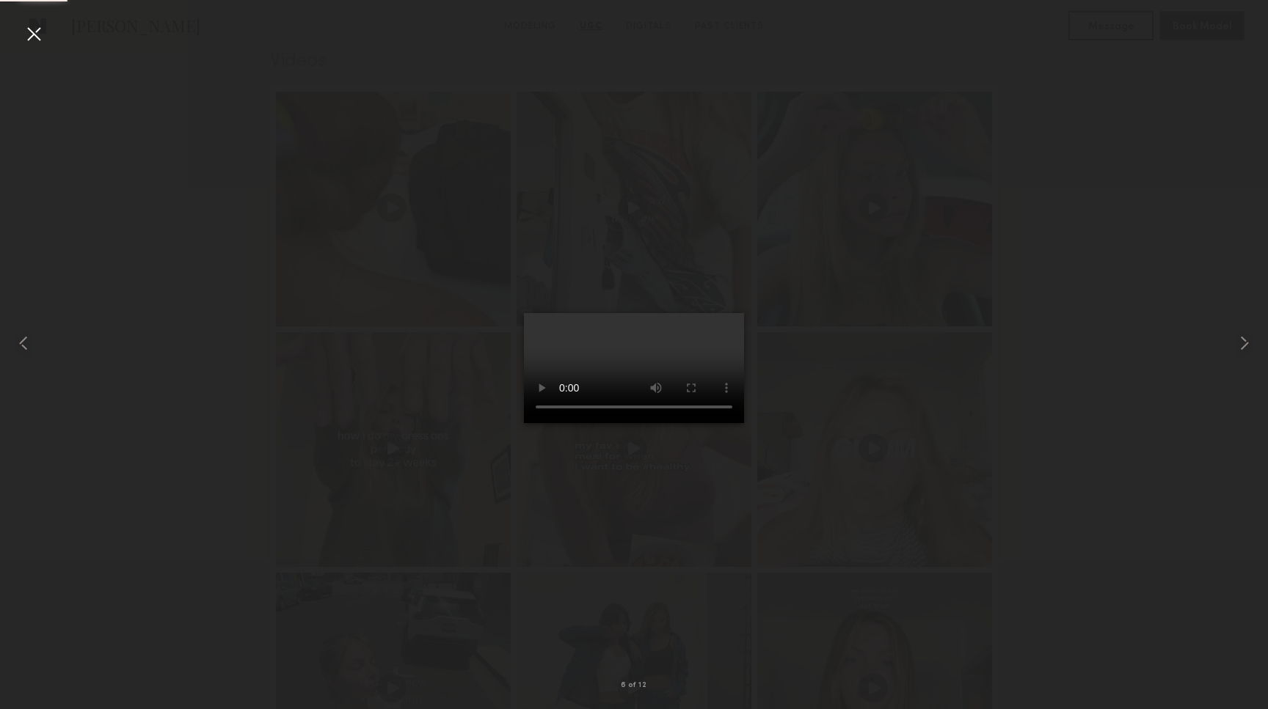
drag, startPoint x: 582, startPoint y: 638, endPoint x: 668, endPoint y: 639, distance: 86.6
click at [668, 423] on video at bounding box center [634, 368] width 220 height 110
click at [1238, 342] on common-icon at bounding box center [1243, 343] width 23 height 23
drag, startPoint x: 640, startPoint y: 642, endPoint x: 662, endPoint y: 642, distance: 22.7
click at [662, 423] on video at bounding box center [634, 368] width 220 height 110
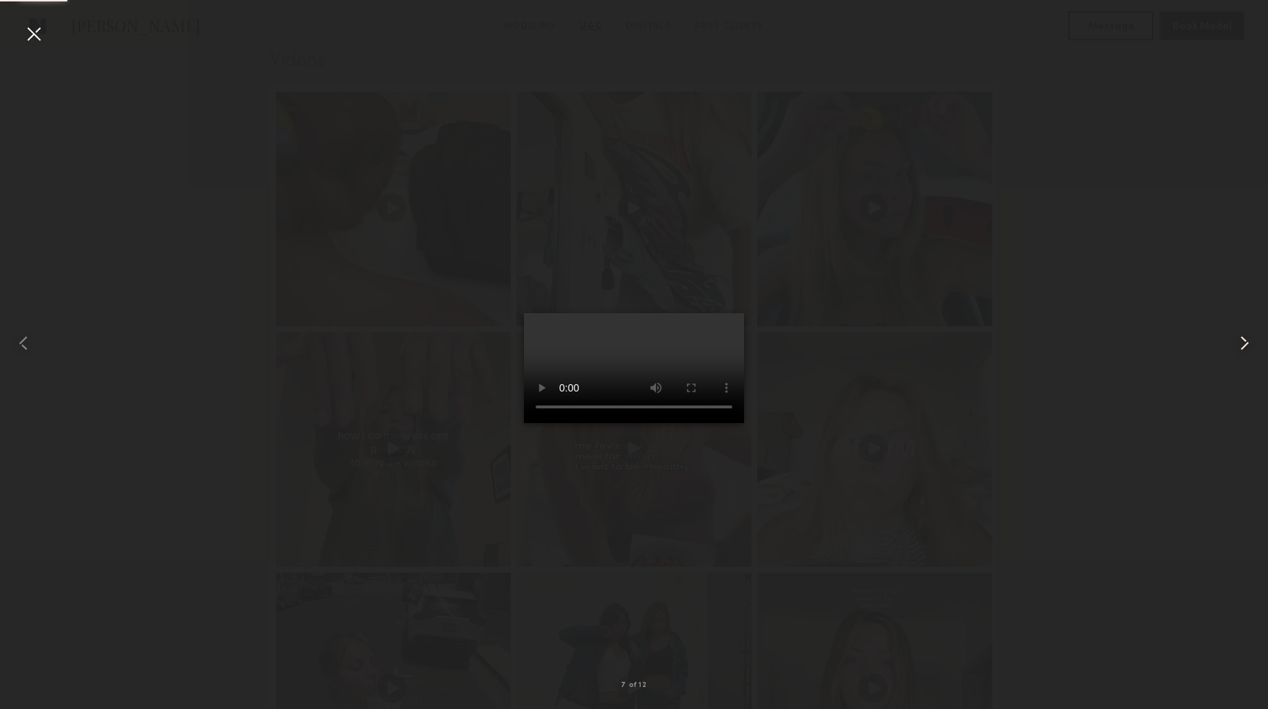
click at [1243, 340] on common-icon at bounding box center [1243, 343] width 23 height 23
drag, startPoint x: 609, startPoint y: 640, endPoint x: 687, endPoint y: 630, distance: 78.3
click at [687, 423] on video at bounding box center [634, 368] width 220 height 110
click at [1233, 339] on common-icon at bounding box center [1243, 343] width 23 height 23
drag, startPoint x: 595, startPoint y: 642, endPoint x: 684, endPoint y: 649, distance: 89.1
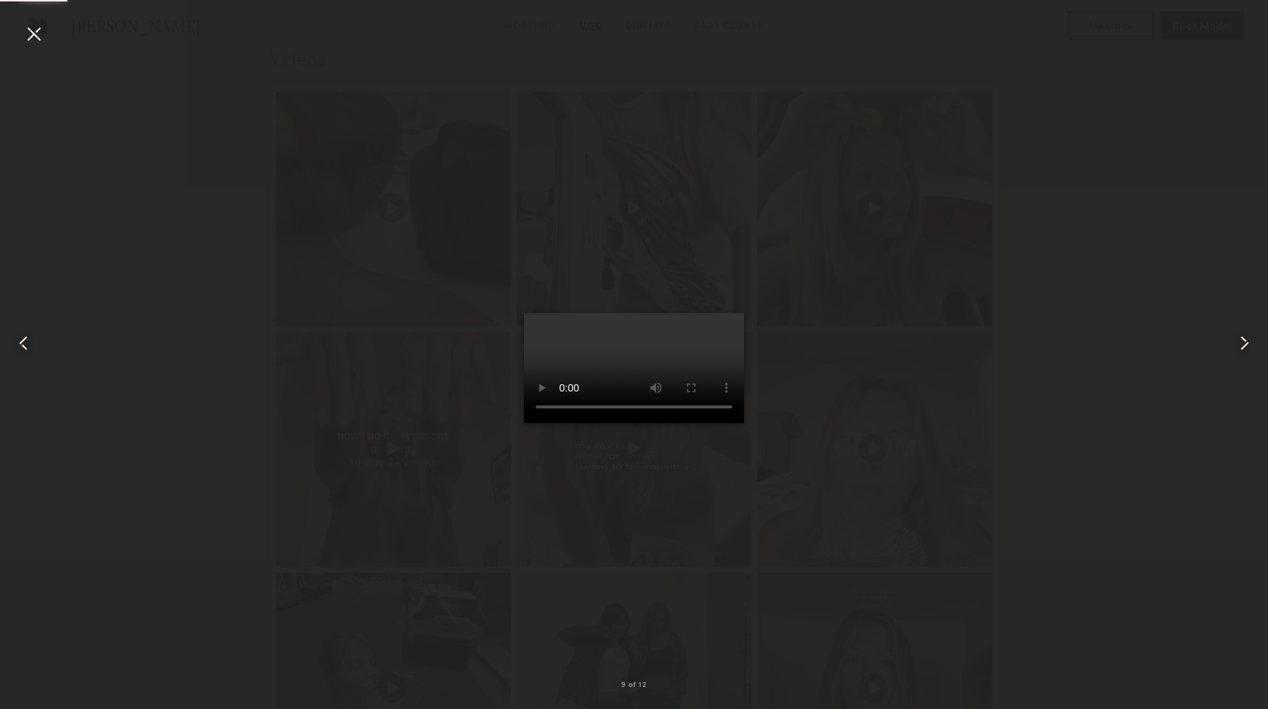
click at [684, 423] on video at bounding box center [634, 368] width 220 height 110
click at [1243, 343] on common-icon at bounding box center [1243, 343] width 23 height 23
drag, startPoint x: 607, startPoint y: 645, endPoint x: 650, endPoint y: 647, distance: 42.6
click at [650, 423] on video at bounding box center [634, 368] width 220 height 110
click at [1237, 340] on common-icon at bounding box center [1243, 343] width 23 height 23
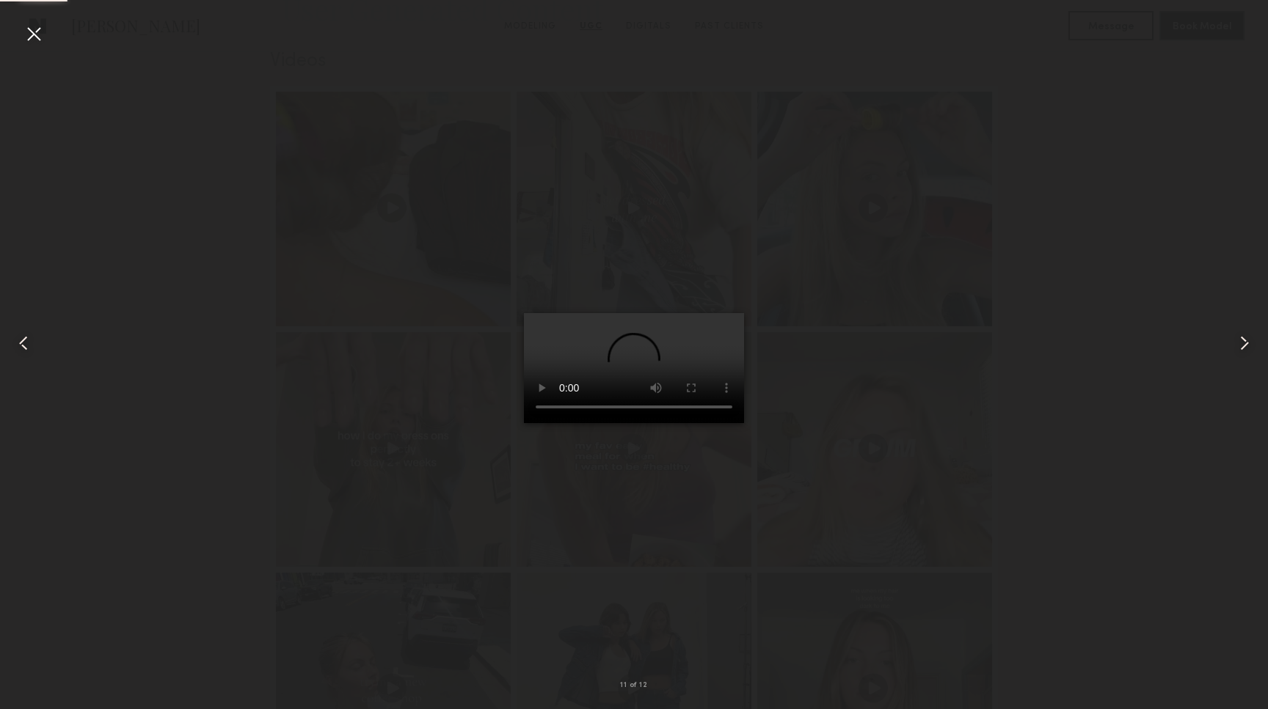
drag, startPoint x: 623, startPoint y: 642, endPoint x: 693, endPoint y: 633, distance: 70.2
click at [693, 423] on video at bounding box center [634, 368] width 220 height 110
click at [1244, 340] on common-icon at bounding box center [1243, 343] width 23 height 23
drag, startPoint x: 613, startPoint y: 640, endPoint x: 673, endPoint y: 636, distance: 59.5
click at [673, 423] on video at bounding box center [634, 368] width 220 height 110
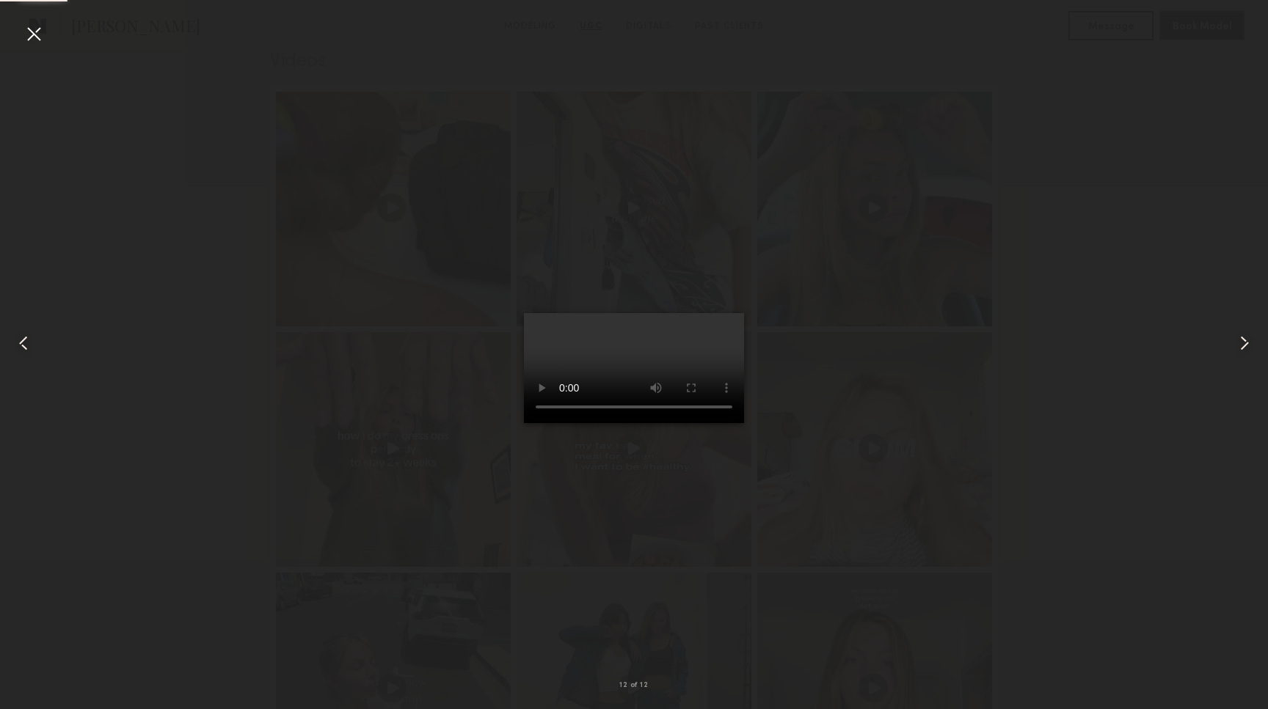
click at [1246, 344] on common-icon at bounding box center [1243, 343] width 23 height 23
drag, startPoint x: 601, startPoint y: 643, endPoint x: 589, endPoint y: 634, distance: 14.7
click at [589, 423] on video at bounding box center [634, 368] width 220 height 110
click at [1243, 345] on common-icon at bounding box center [1243, 343] width 23 height 23
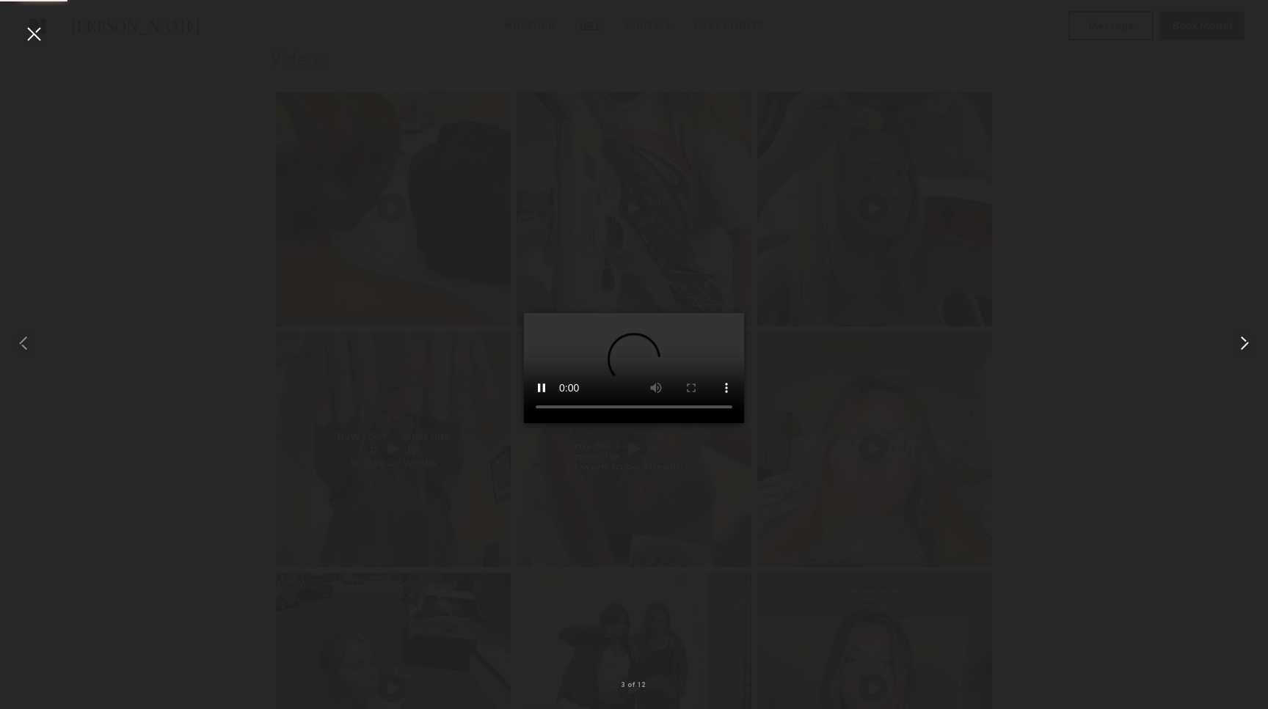
click at [1243, 345] on common-icon at bounding box center [1243, 343] width 23 height 23
click at [35, 32] on div at bounding box center [33, 33] width 23 height 23
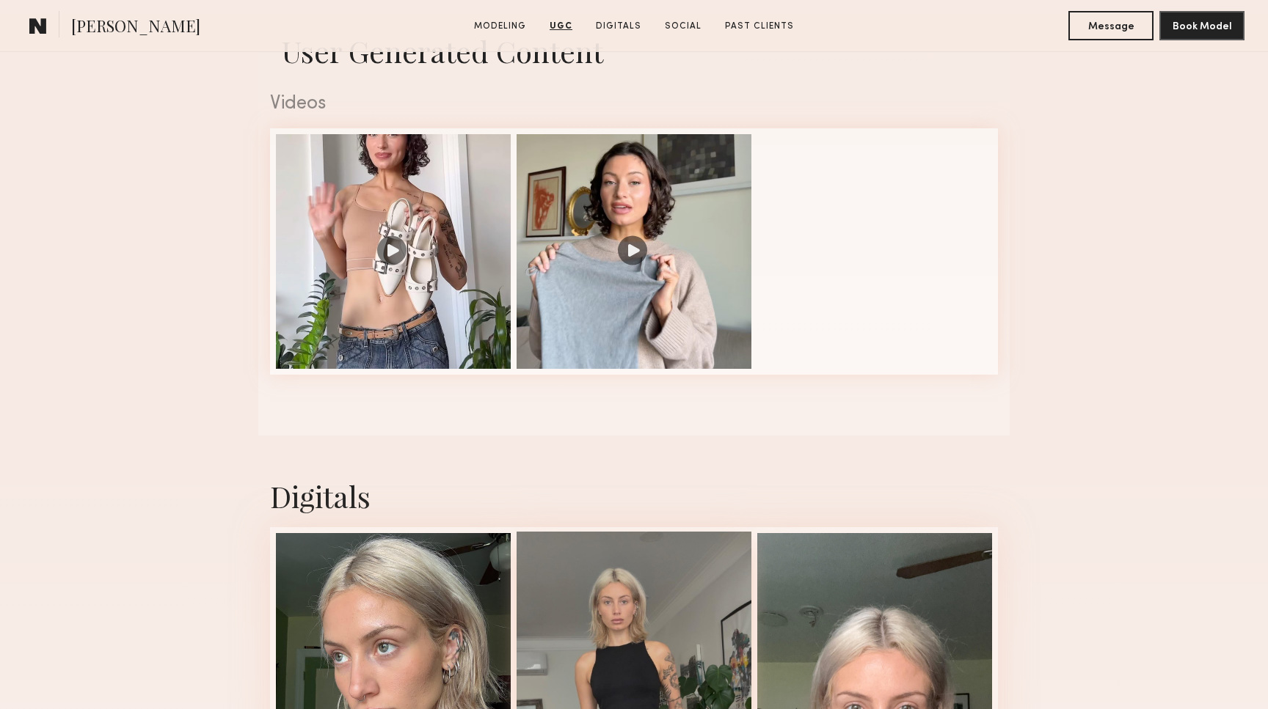
scroll to position [1436, 0]
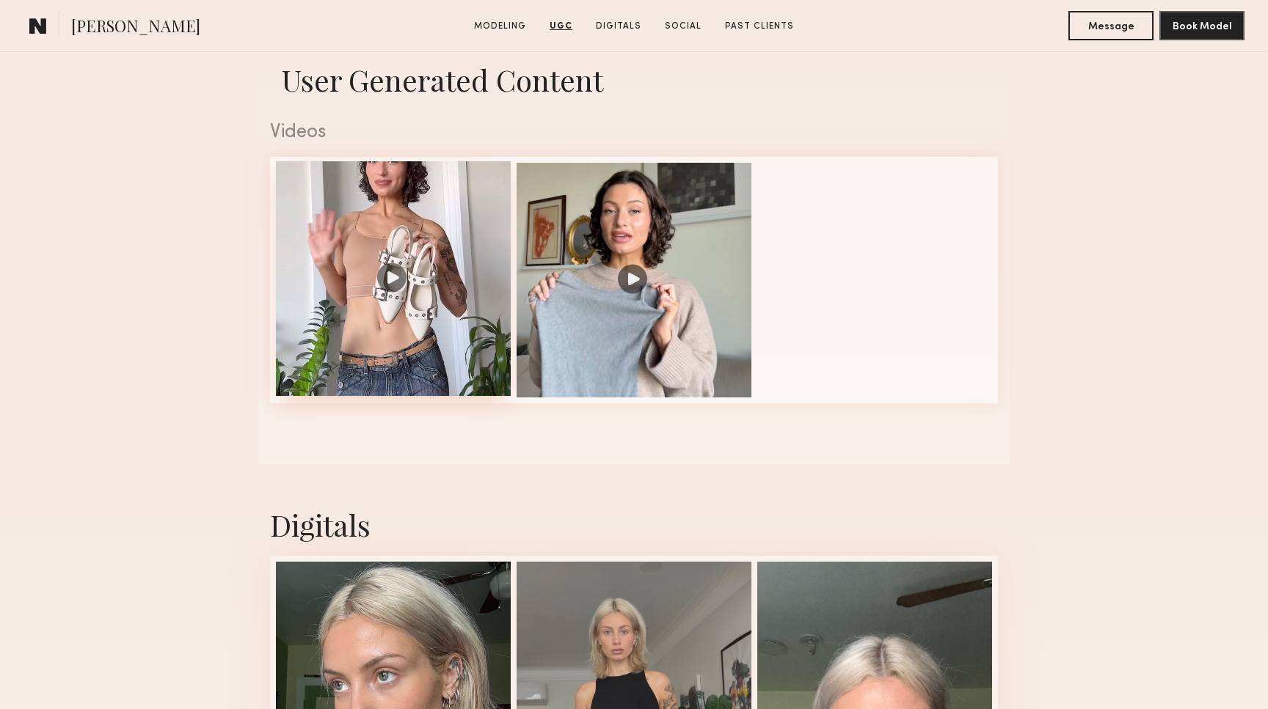
click at [425, 293] on div at bounding box center [393, 278] width 235 height 235
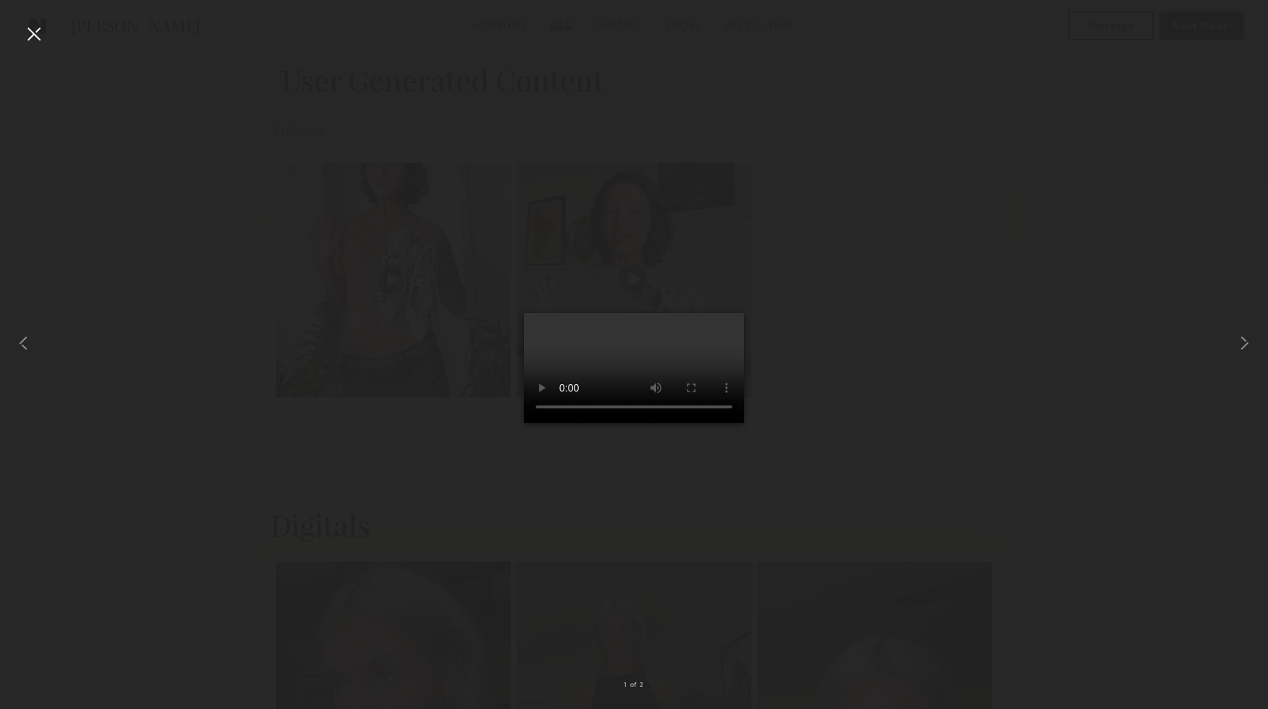
click at [620, 423] on video at bounding box center [634, 368] width 220 height 110
click at [1238, 340] on common-icon at bounding box center [1243, 343] width 23 height 23
drag, startPoint x: 582, startPoint y: 644, endPoint x: 628, endPoint y: 643, distance: 46.2
click at [628, 423] on video at bounding box center [634, 368] width 220 height 110
click at [25, 37] on div at bounding box center [33, 33] width 23 height 23
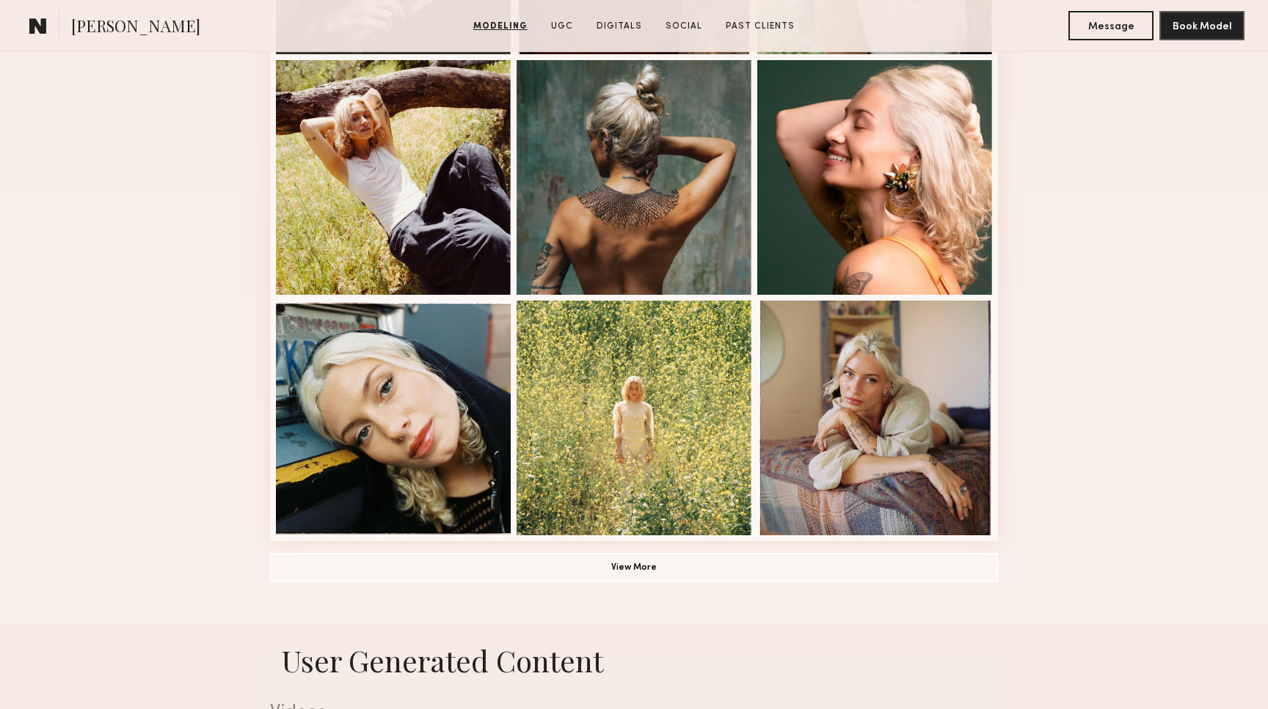
scroll to position [855, 0]
click at [677, 577] on button "View More" at bounding box center [634, 566] width 728 height 29
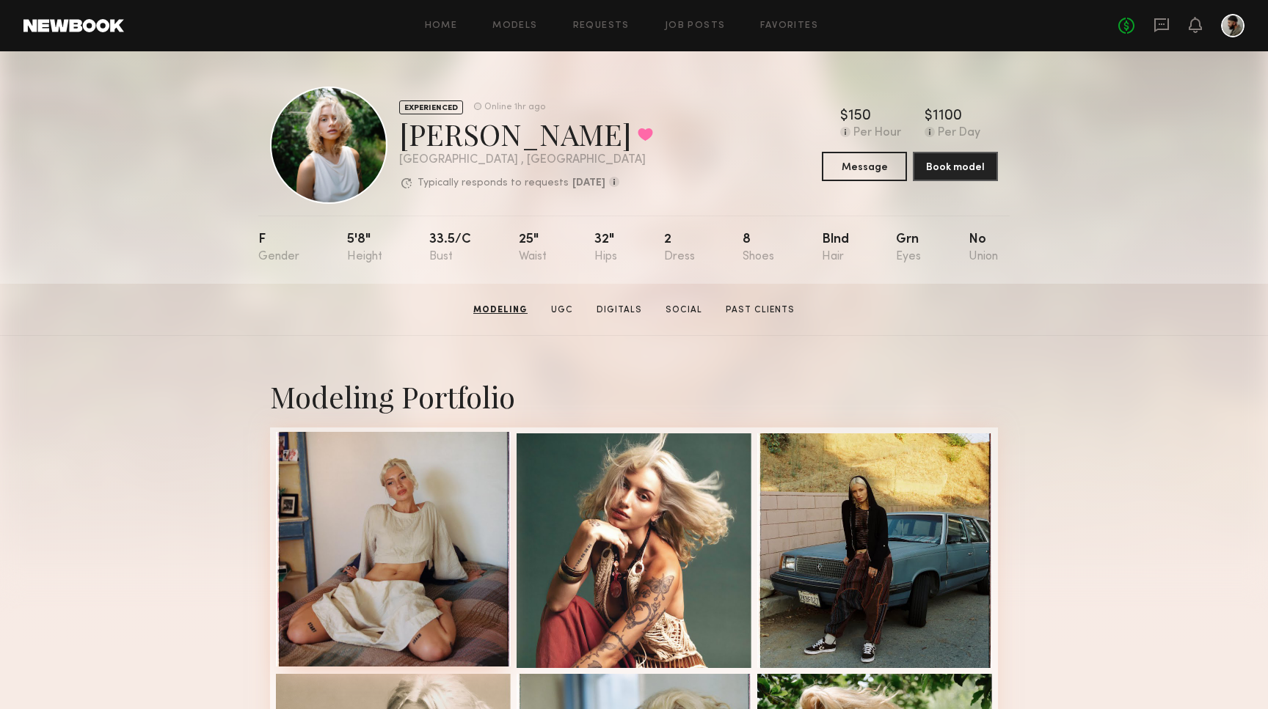
scroll to position [0, 0]
click at [395, 516] on div at bounding box center [393, 549] width 235 height 235
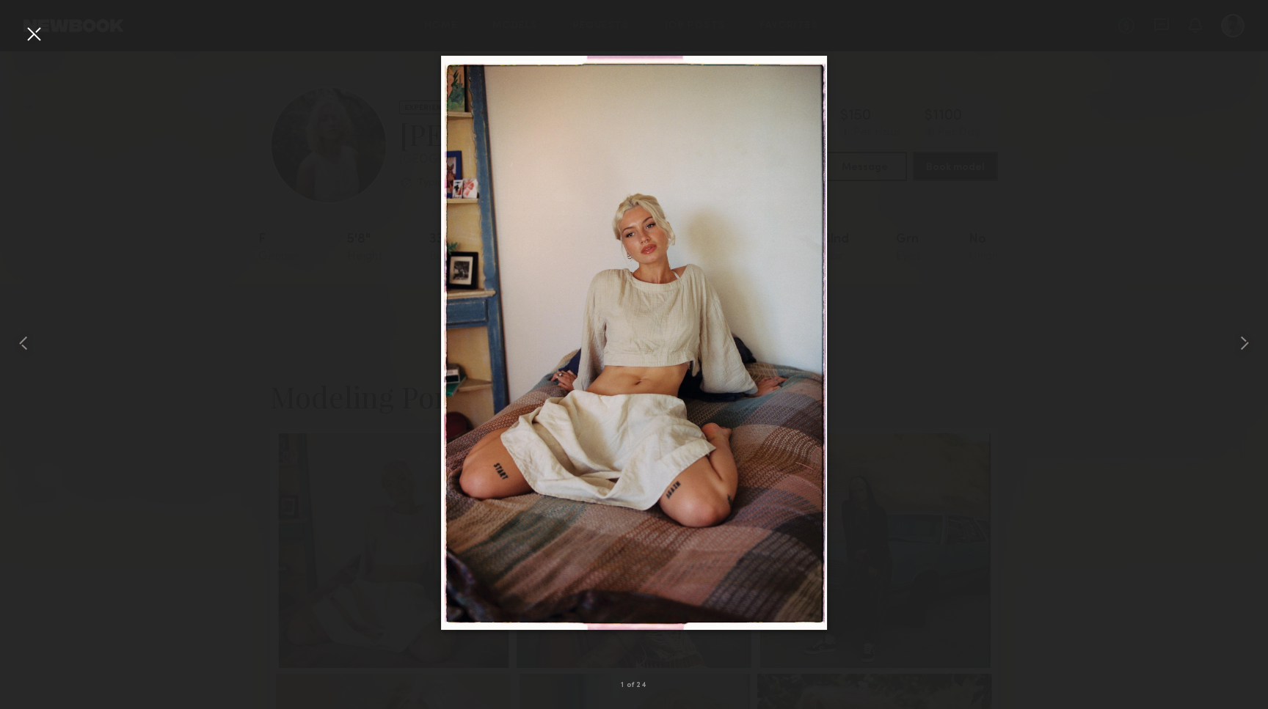
click at [1004, 260] on div at bounding box center [634, 342] width 1268 height 639
click at [38, 40] on div at bounding box center [33, 33] width 23 height 23
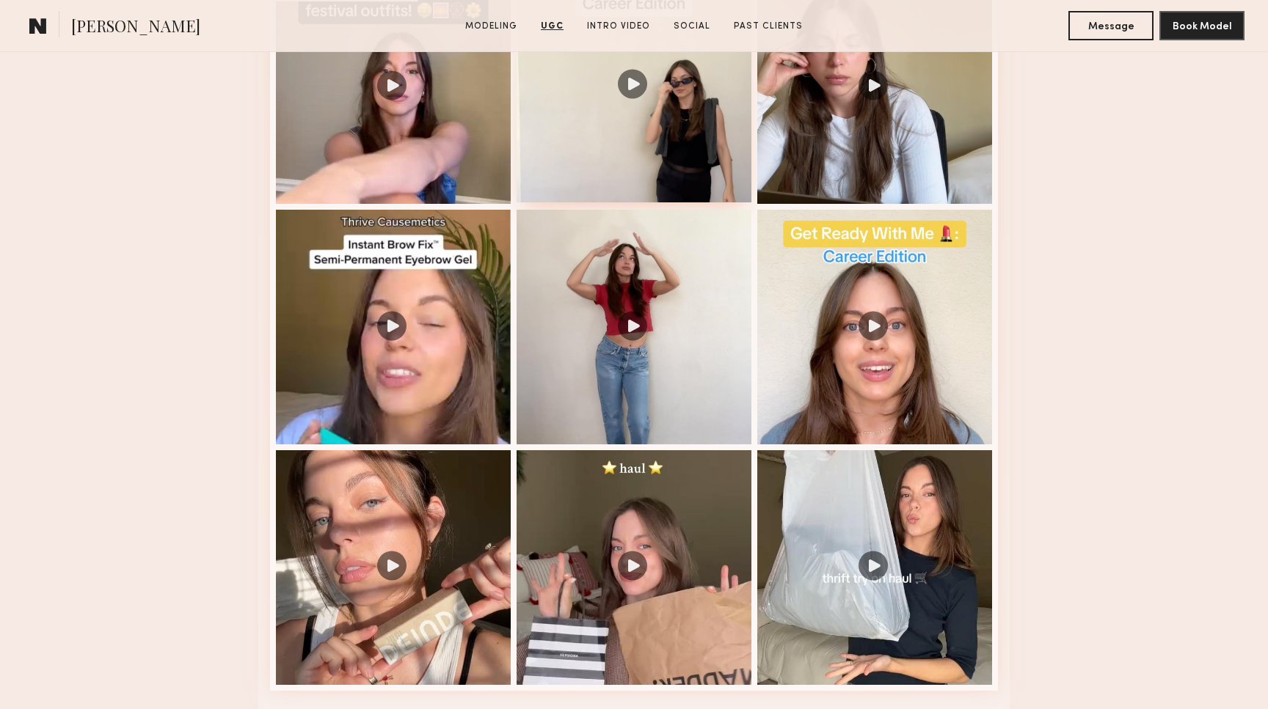
scroll to position [1593, 0]
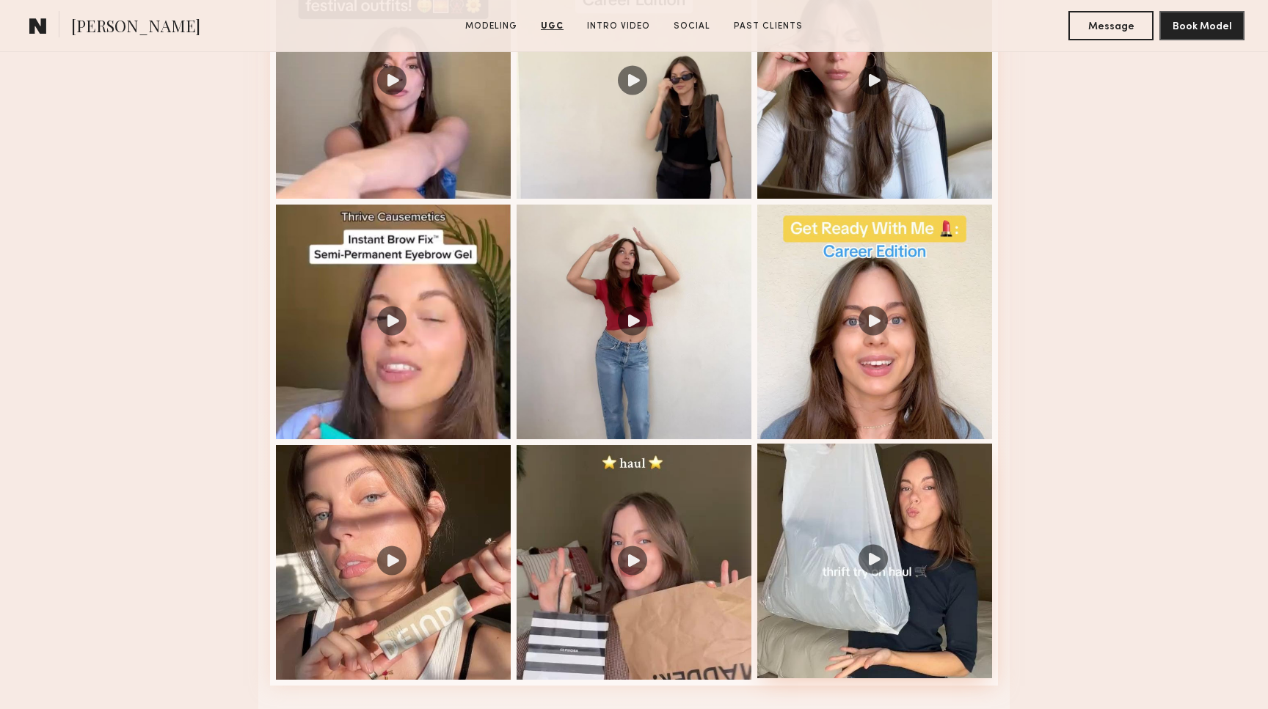
click at [858, 601] on div at bounding box center [874, 561] width 235 height 235
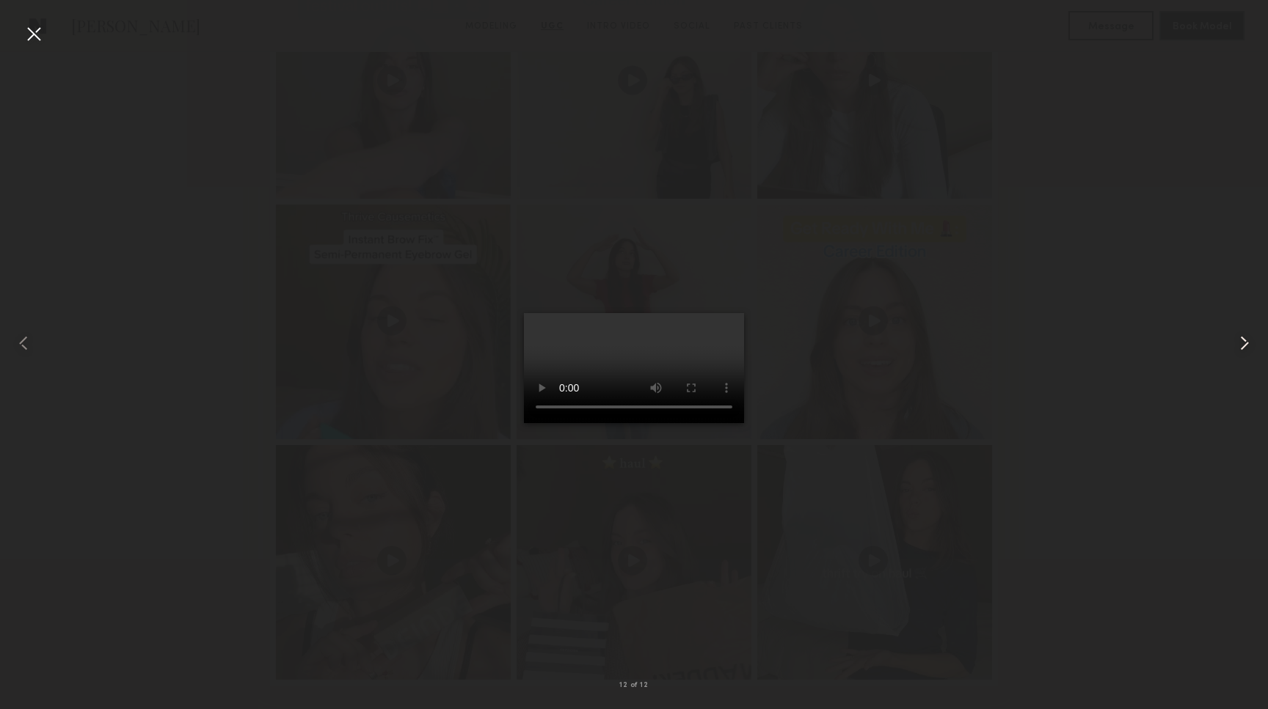
click at [1241, 348] on common-icon at bounding box center [1243, 343] width 23 height 23
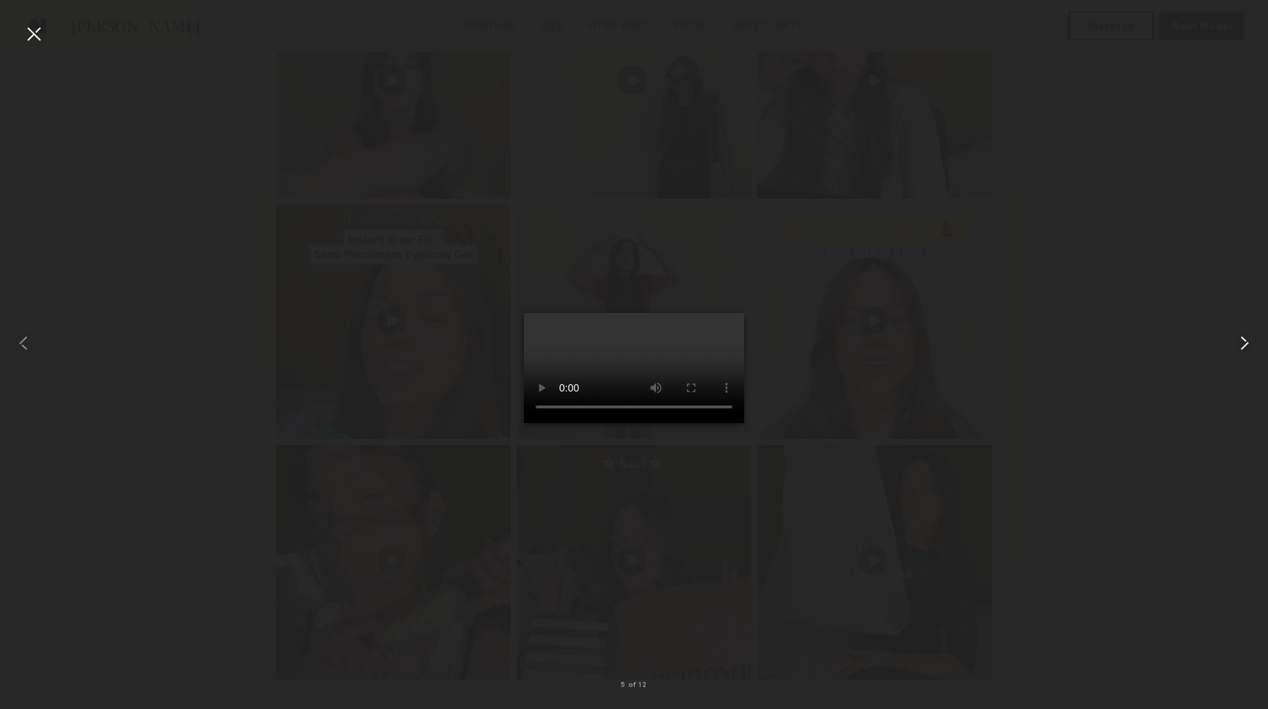
click at [1241, 348] on common-icon at bounding box center [1243, 343] width 23 height 23
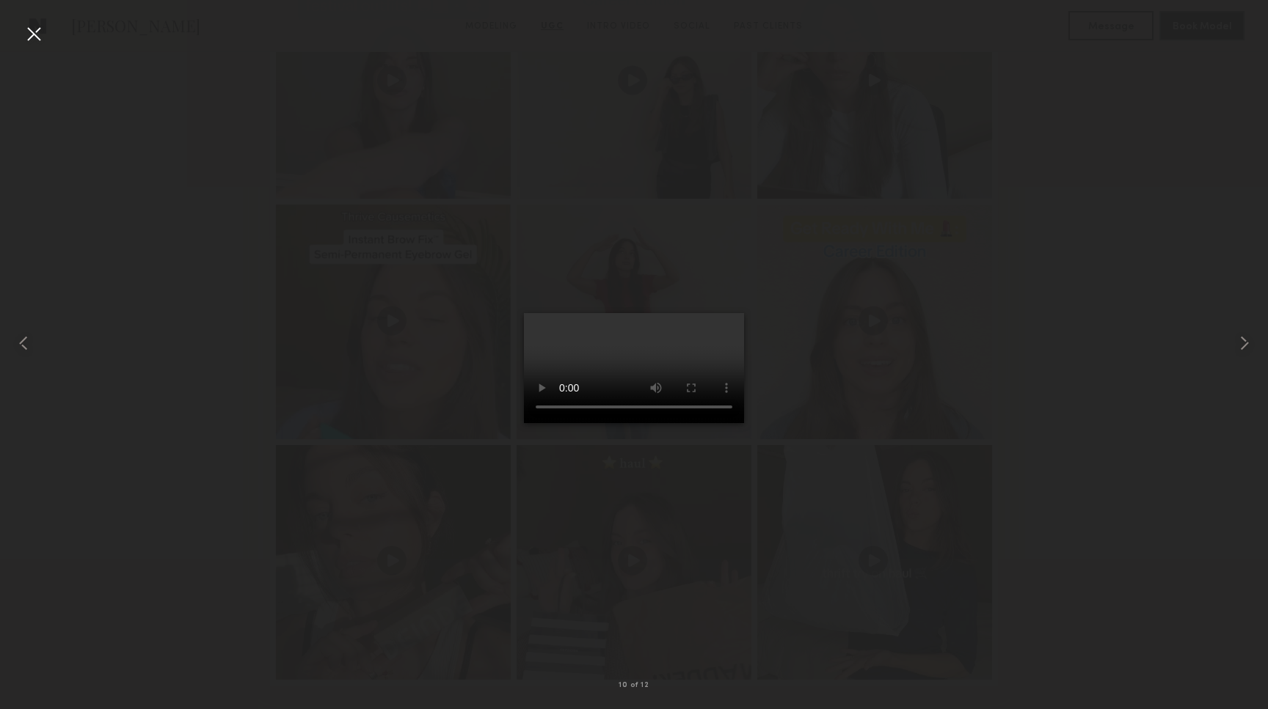
click at [37, 36] on div at bounding box center [33, 33] width 23 height 23
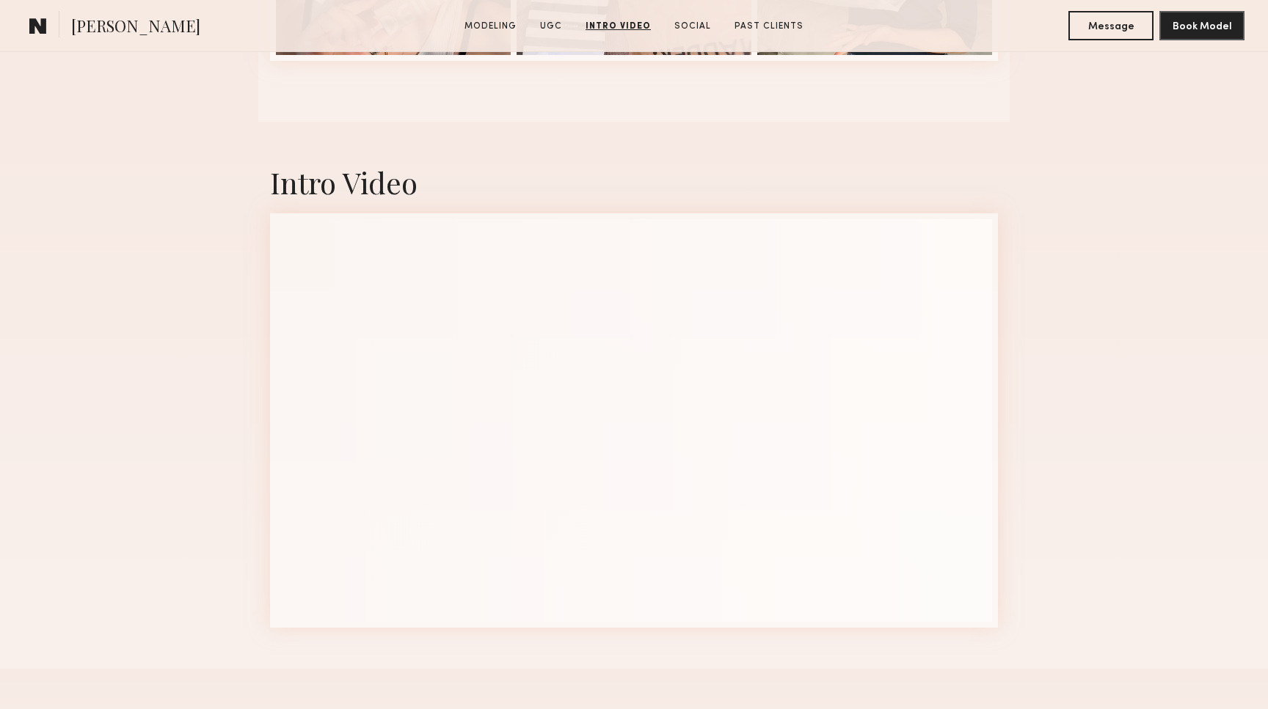
scroll to position [2215, 0]
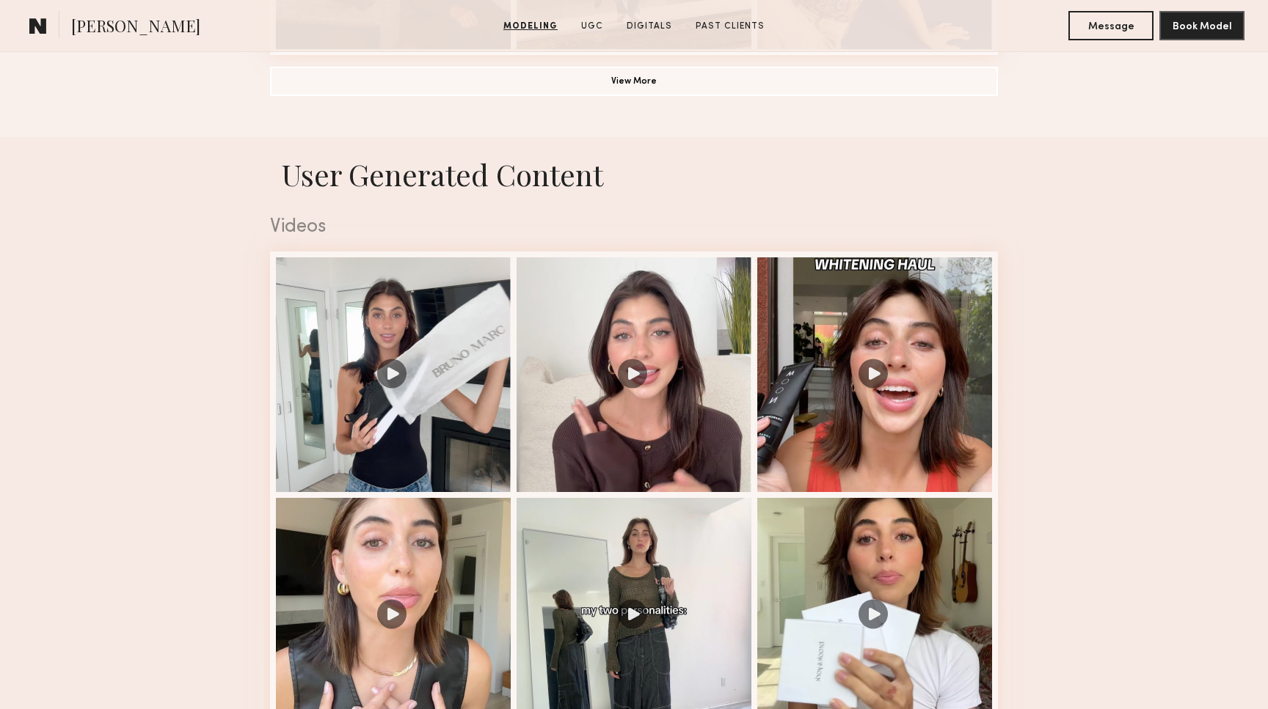
scroll to position [1343, 0]
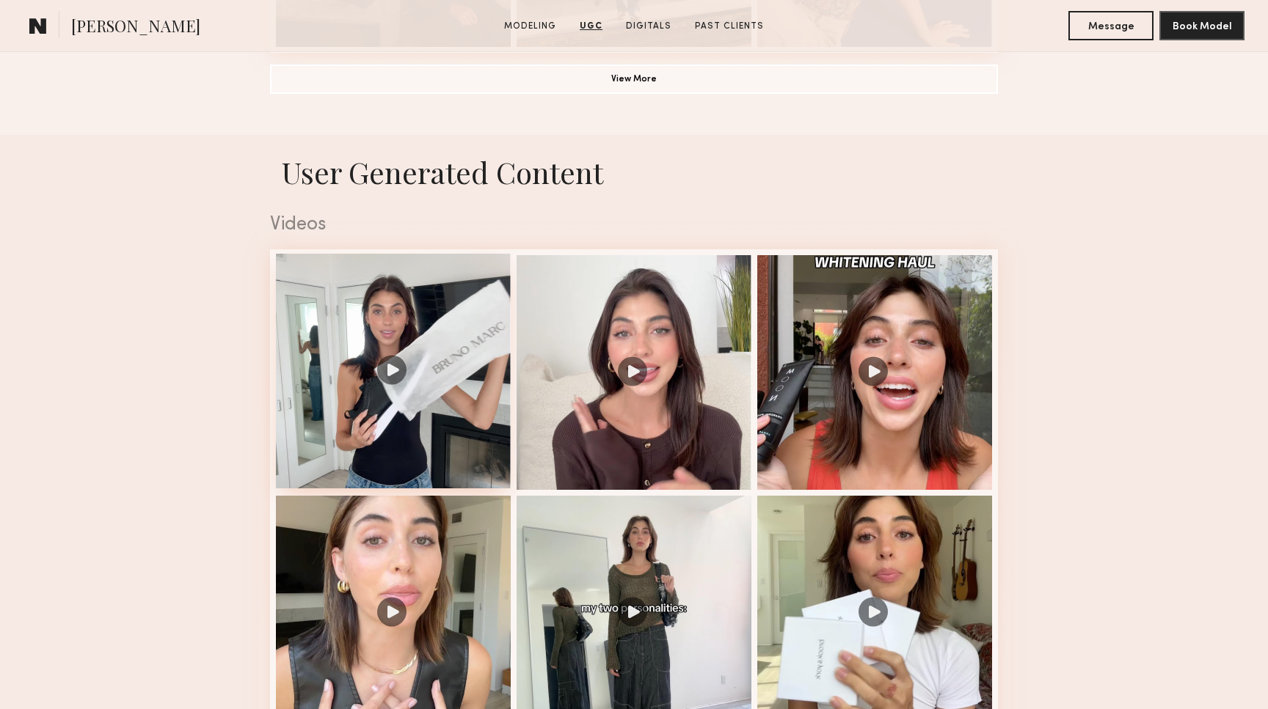
click at [423, 385] on div at bounding box center [393, 371] width 235 height 235
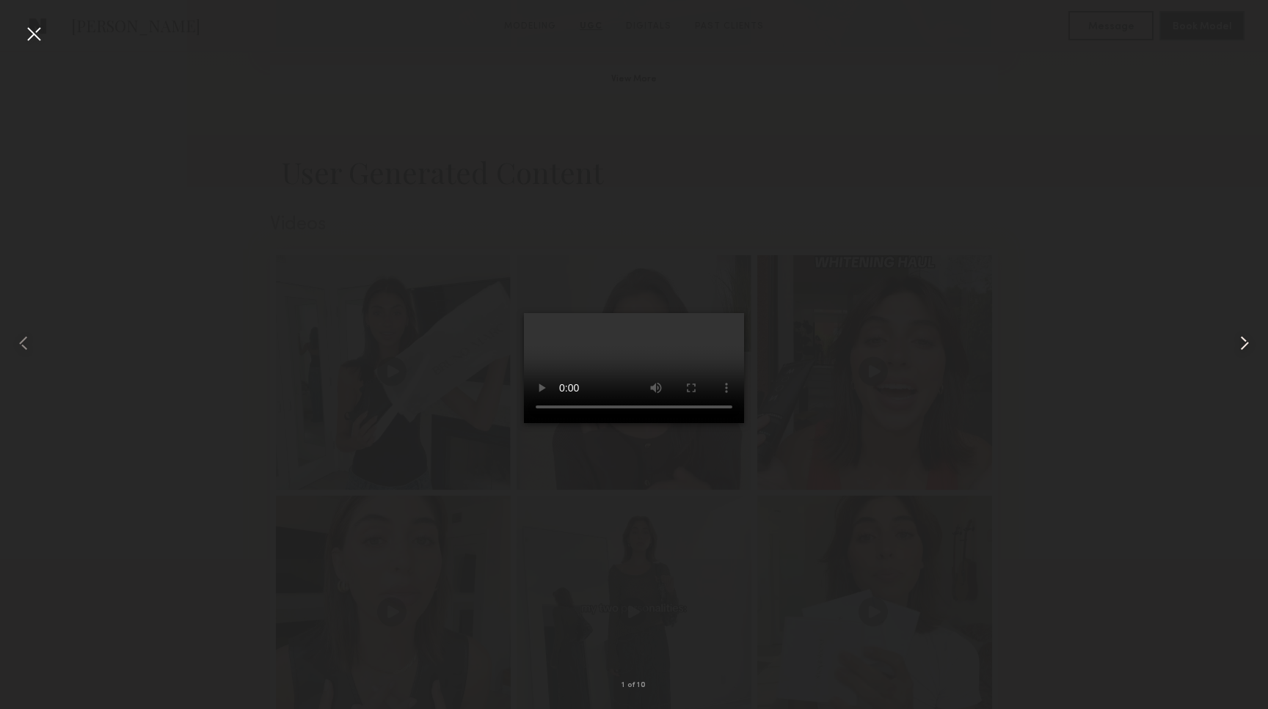
click at [1239, 345] on common-icon at bounding box center [1243, 343] width 23 height 23
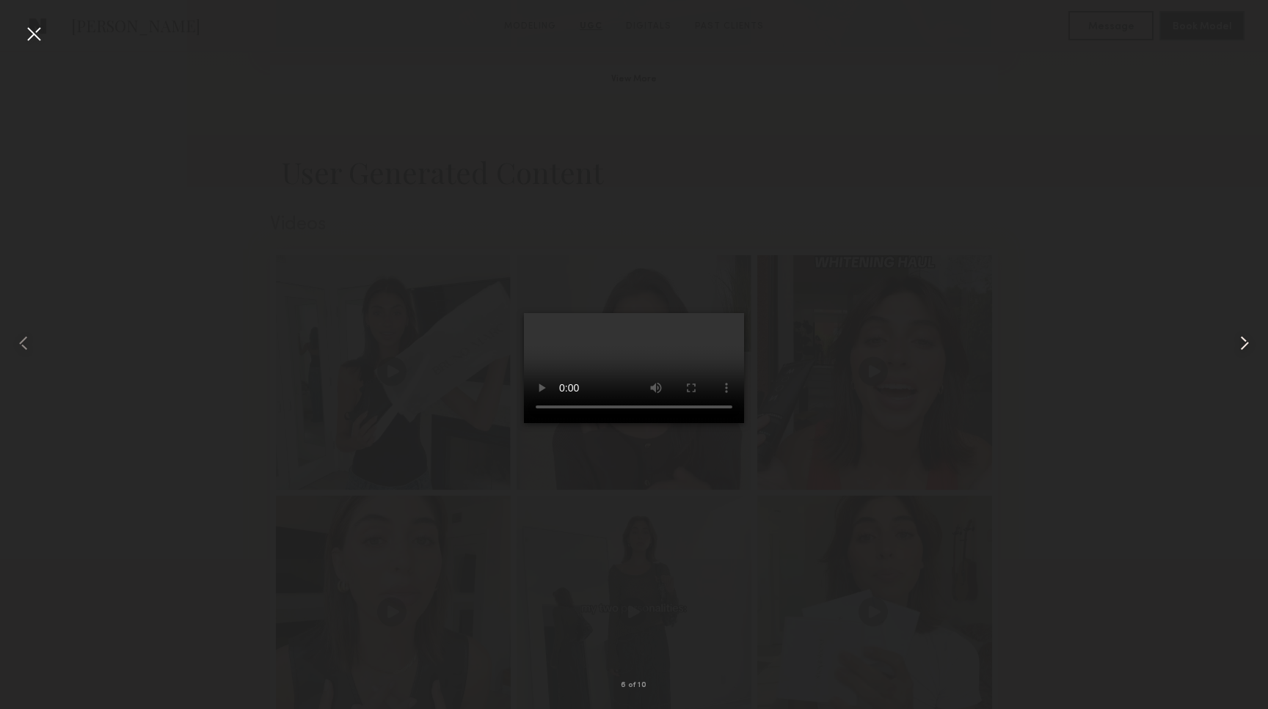
click at [1239, 345] on common-icon at bounding box center [1243, 343] width 23 height 23
click at [36, 34] on div at bounding box center [33, 33] width 23 height 23
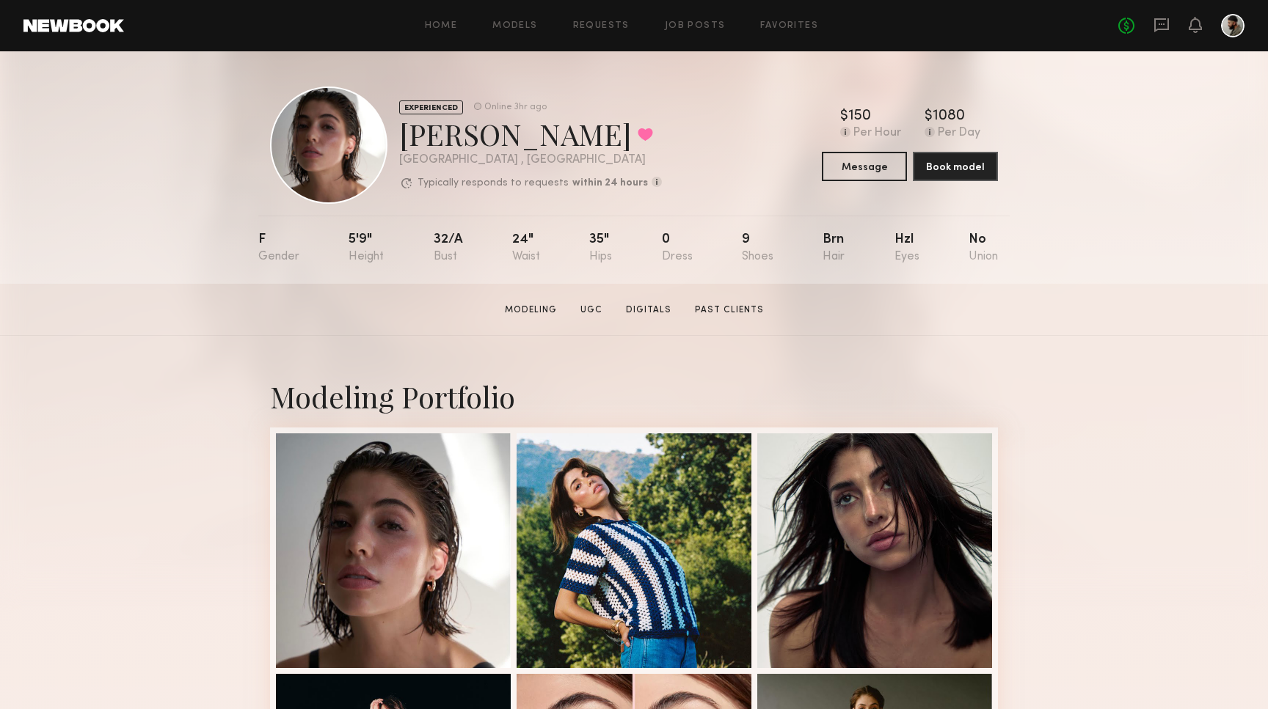
scroll to position [0, 0]
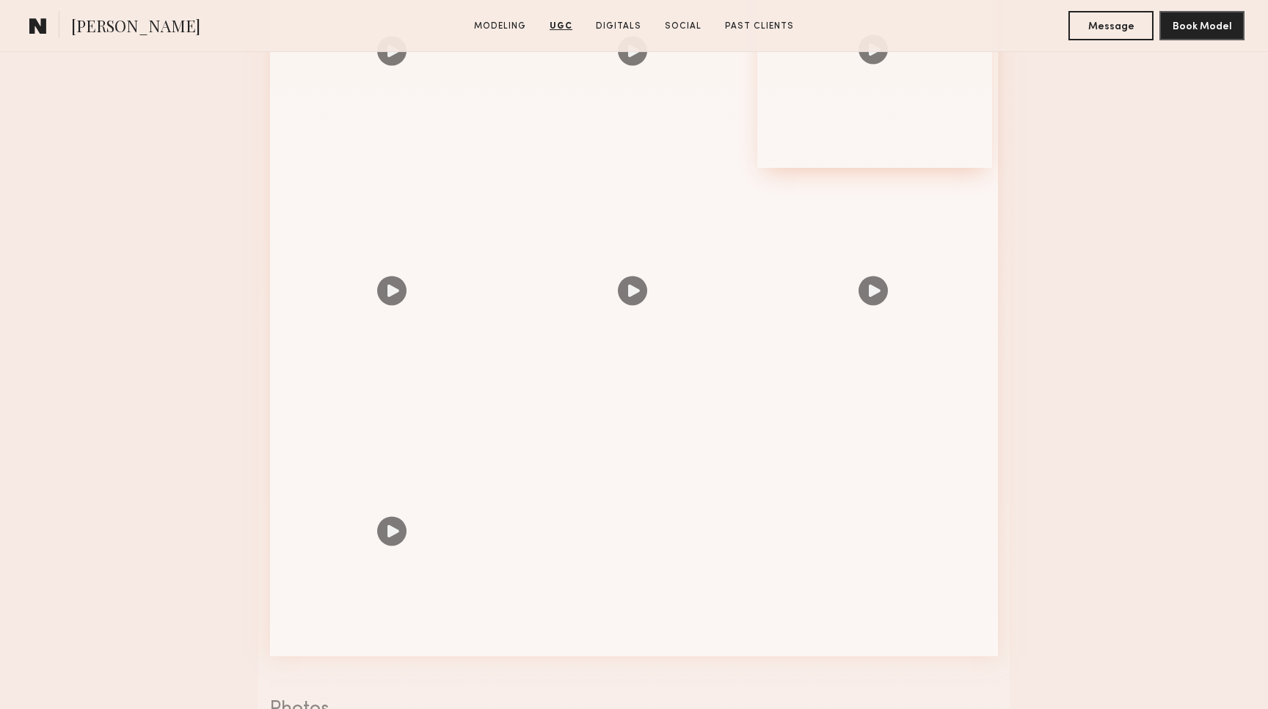
scroll to position [1906, 0]
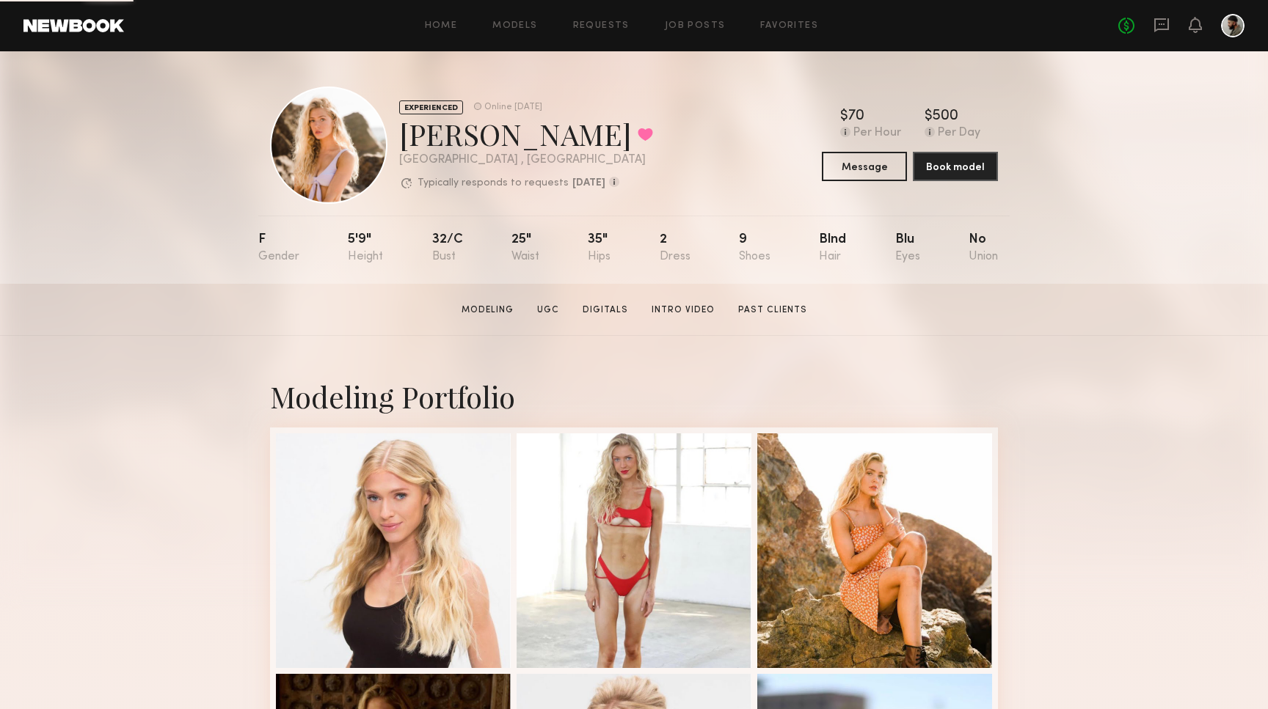
scroll to position [8, 0]
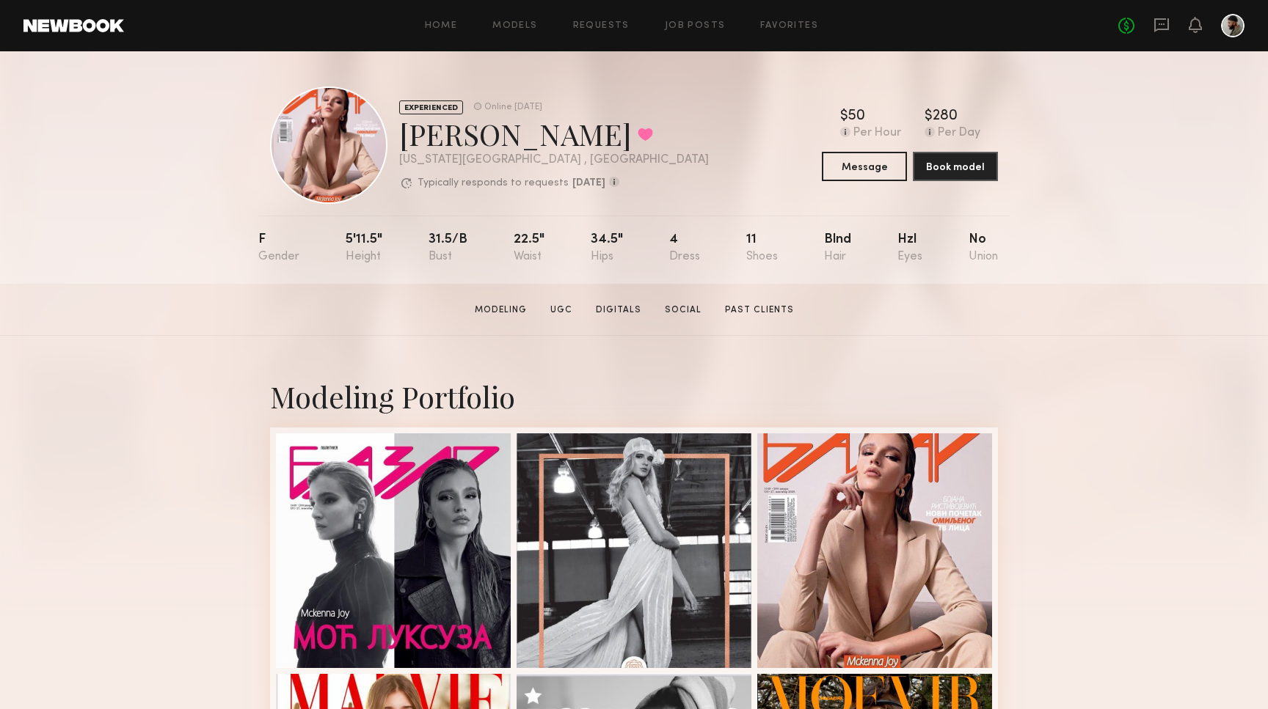
click at [155, 1] on header "Home Models Requests Job Posts Favorites Sign Out No fees up to $5,000" at bounding box center [634, 25] width 1268 height 51
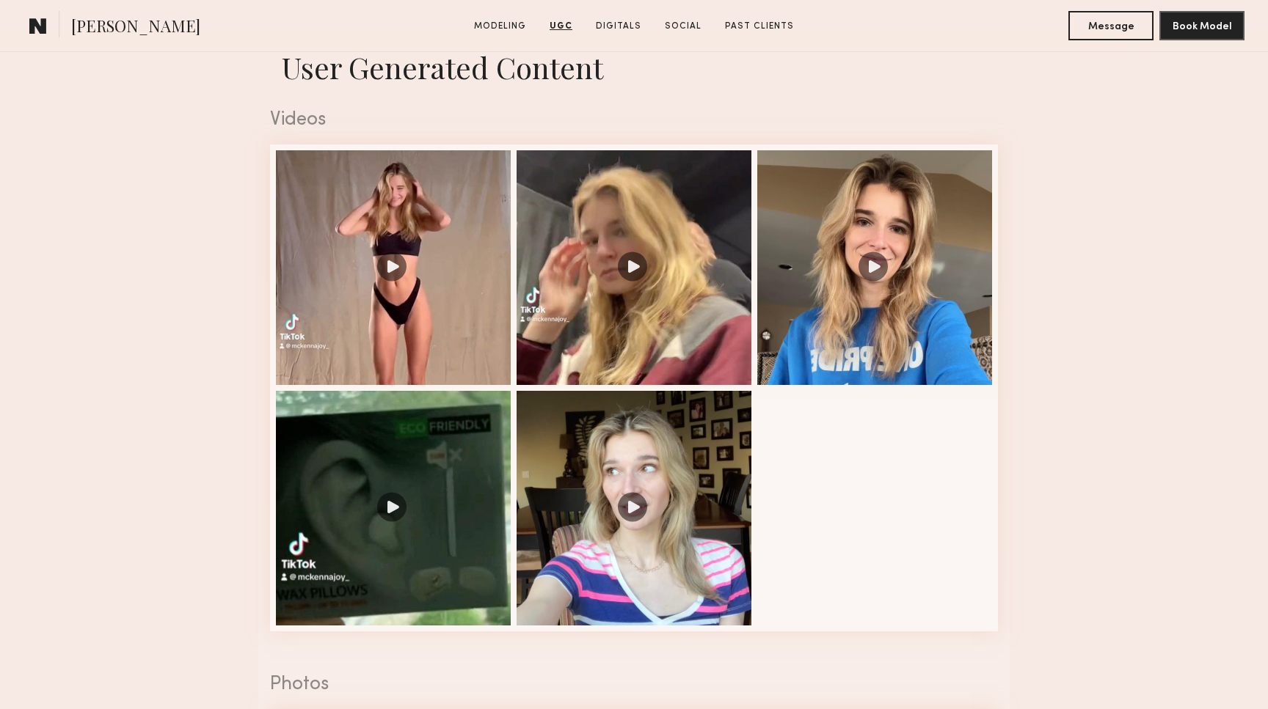
scroll to position [1436, 0]
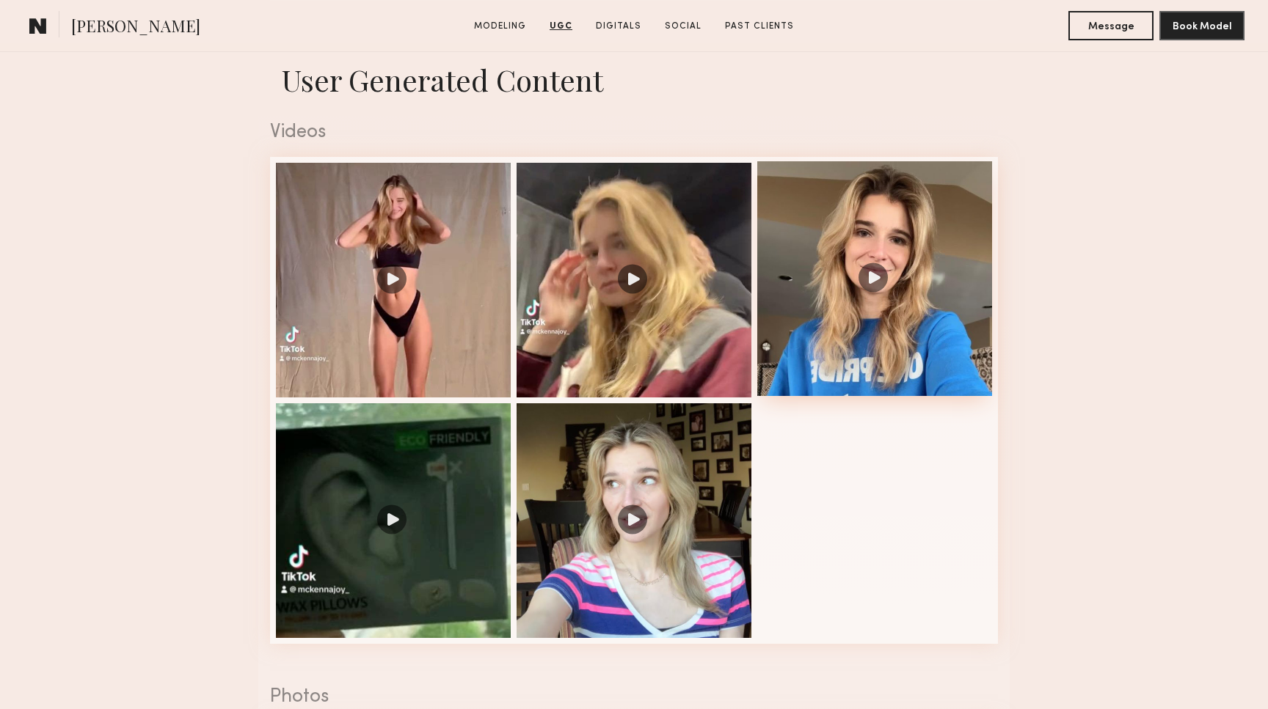
click at [847, 279] on div at bounding box center [874, 278] width 235 height 235
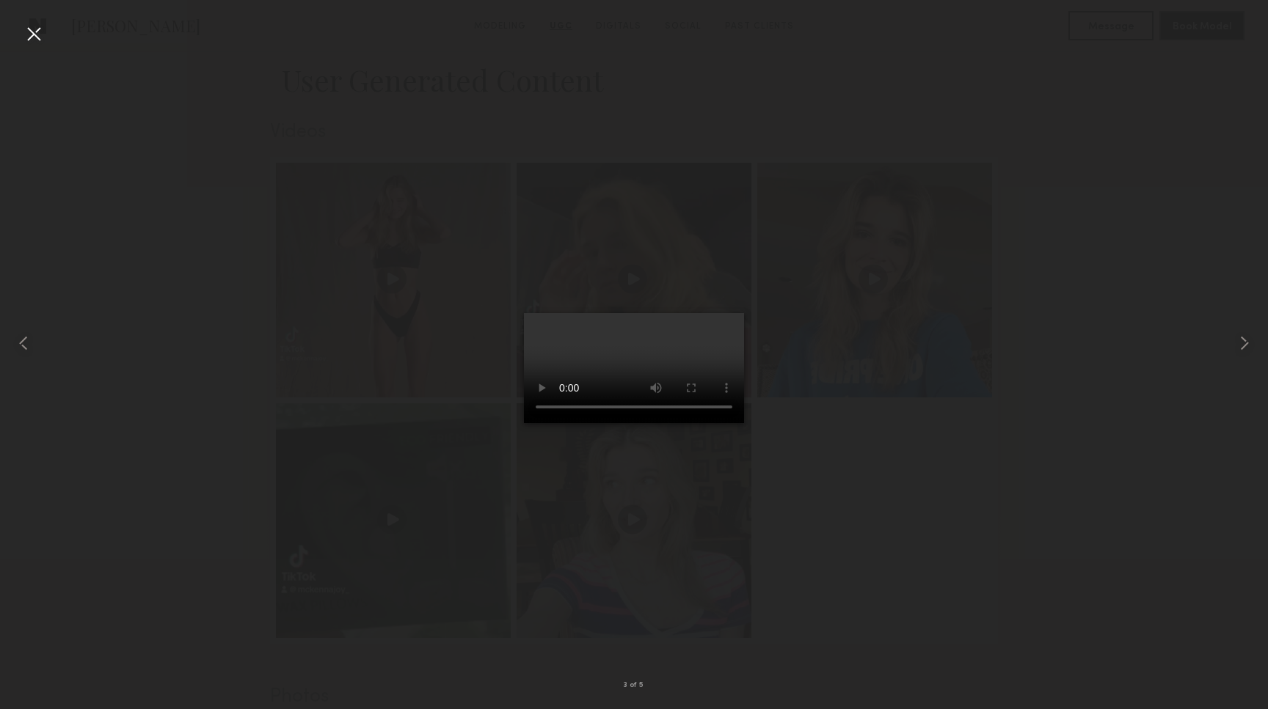
click at [730, 423] on video at bounding box center [634, 368] width 220 height 110
drag, startPoint x: 586, startPoint y: 639, endPoint x: 563, endPoint y: 639, distance: 23.5
click at [563, 423] on video at bounding box center [634, 368] width 220 height 110
click at [1247, 348] on common-icon at bounding box center [1243, 343] width 23 height 23
click at [625, 423] on video at bounding box center [634, 368] width 220 height 110
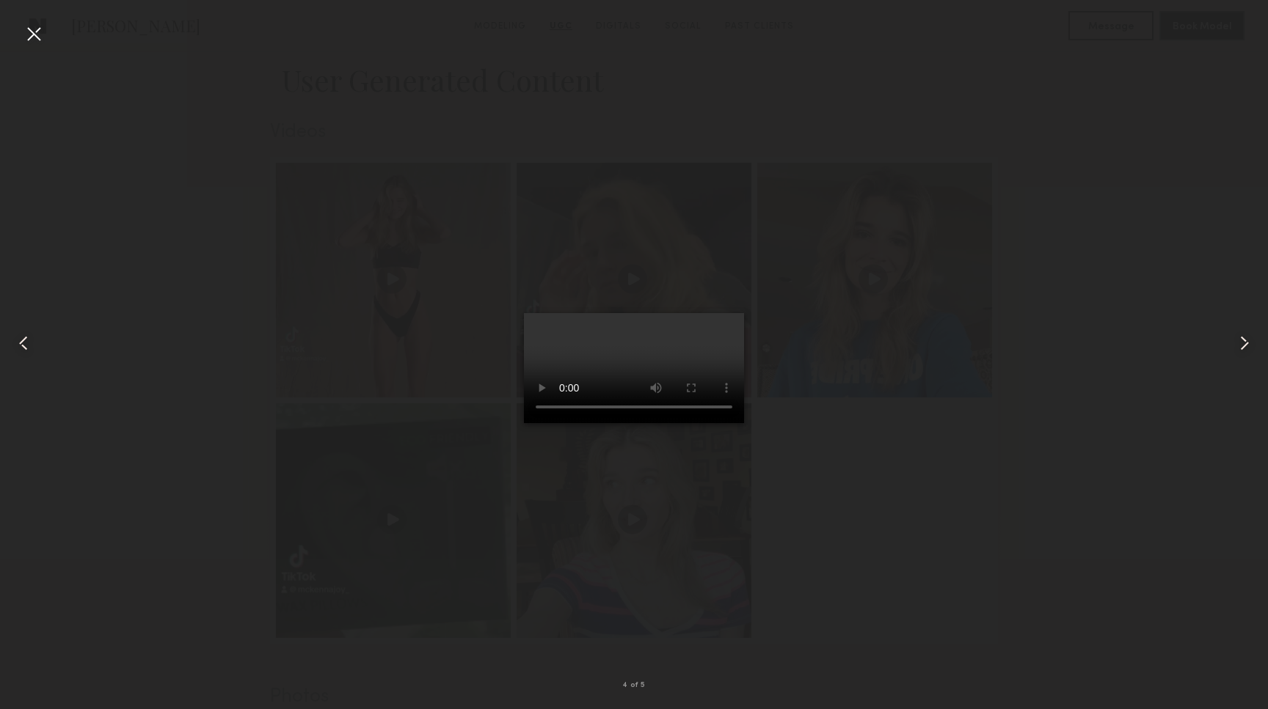
click at [168, 139] on div at bounding box center [634, 342] width 1268 height 639
click at [40, 38] on div at bounding box center [33, 33] width 23 height 23
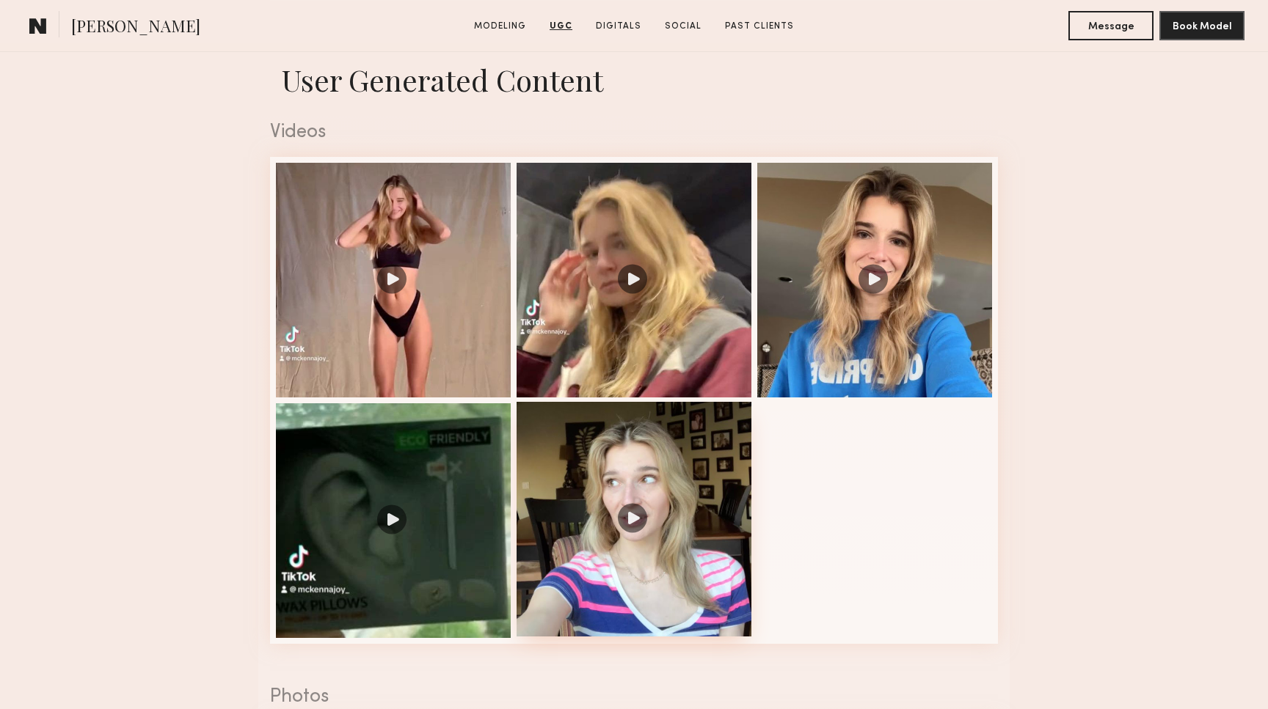
click at [629, 522] on div at bounding box center [633, 519] width 235 height 235
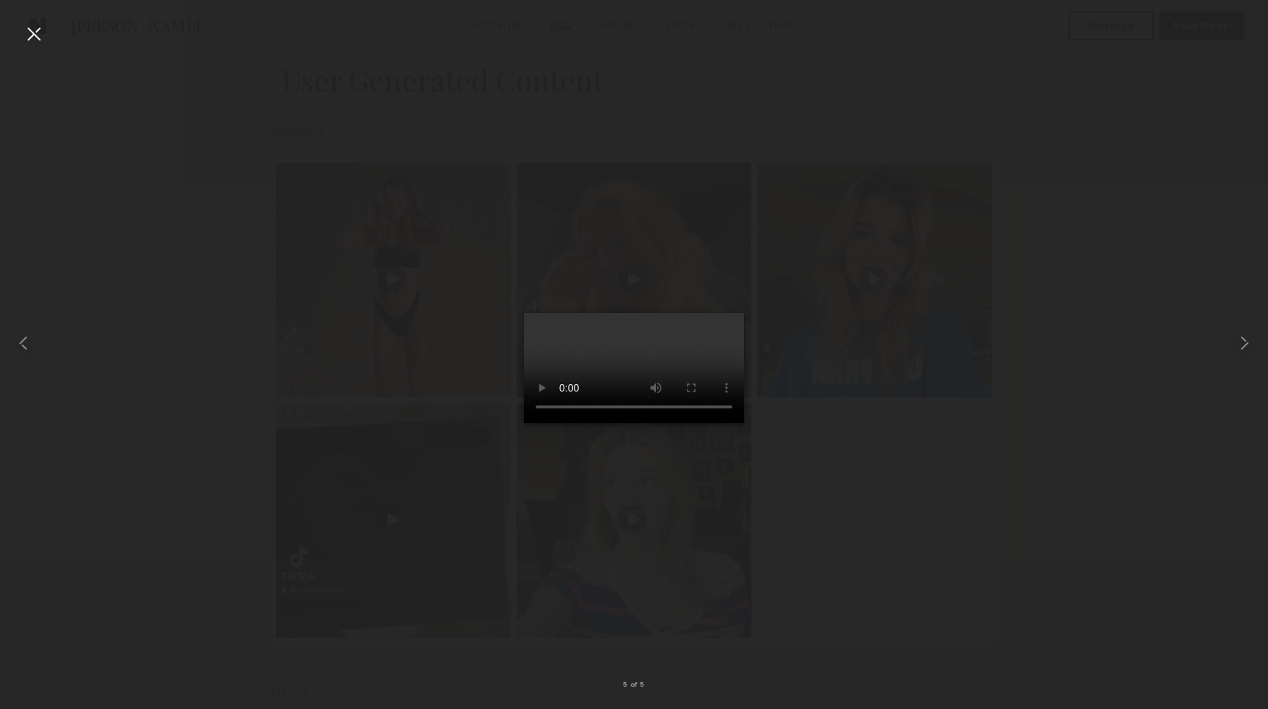
click at [731, 423] on video at bounding box center [634, 368] width 220 height 110
click at [34, 38] on div at bounding box center [33, 33] width 23 height 23
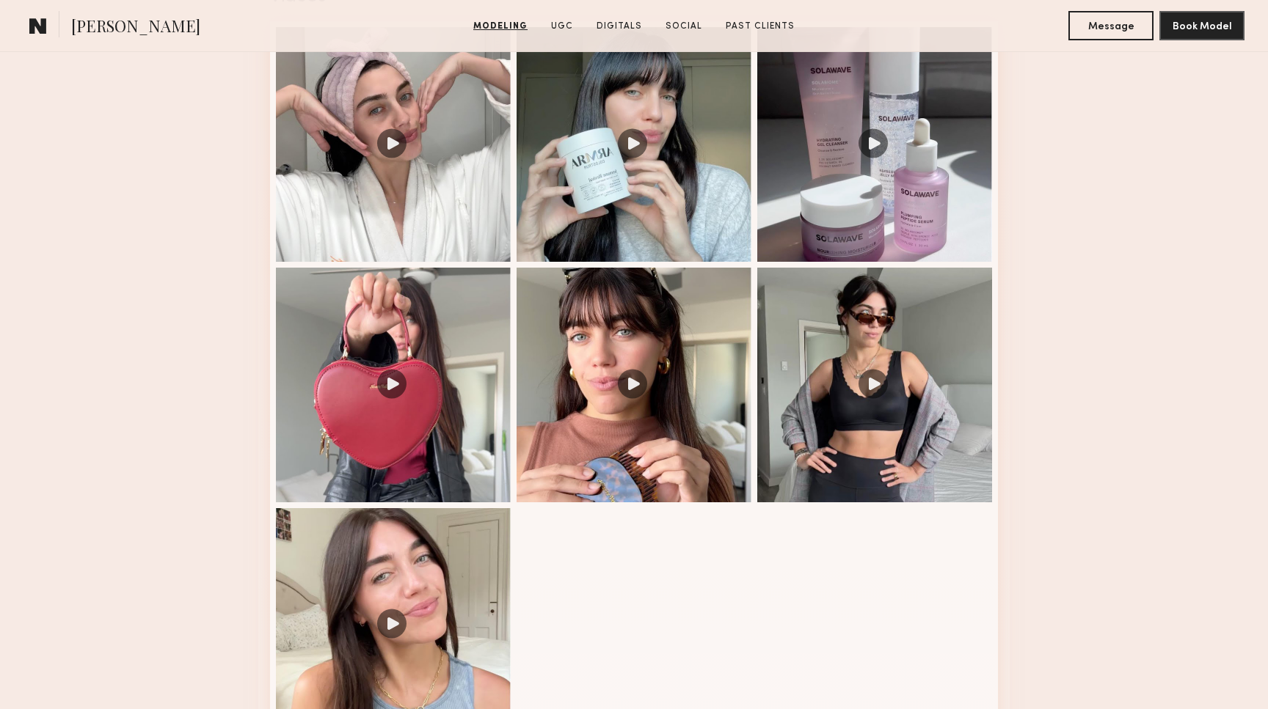
scroll to position [1589, 0]
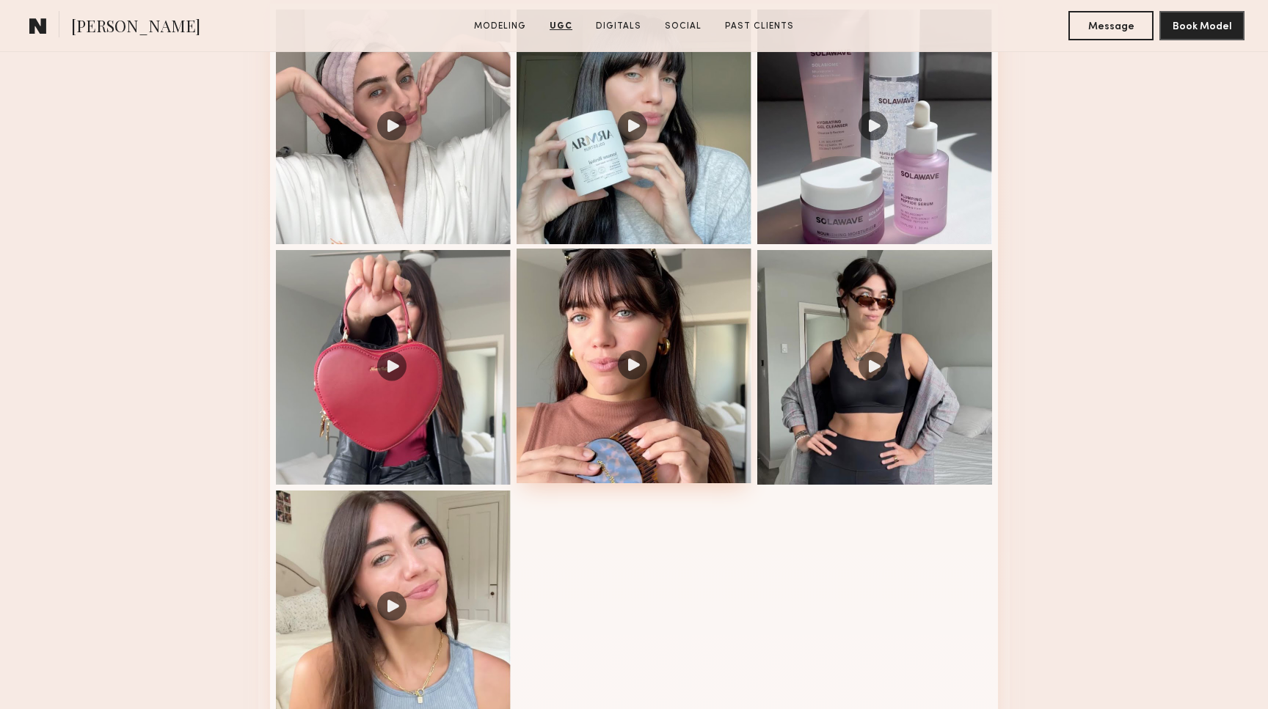
click at [624, 363] on div at bounding box center [633, 366] width 235 height 235
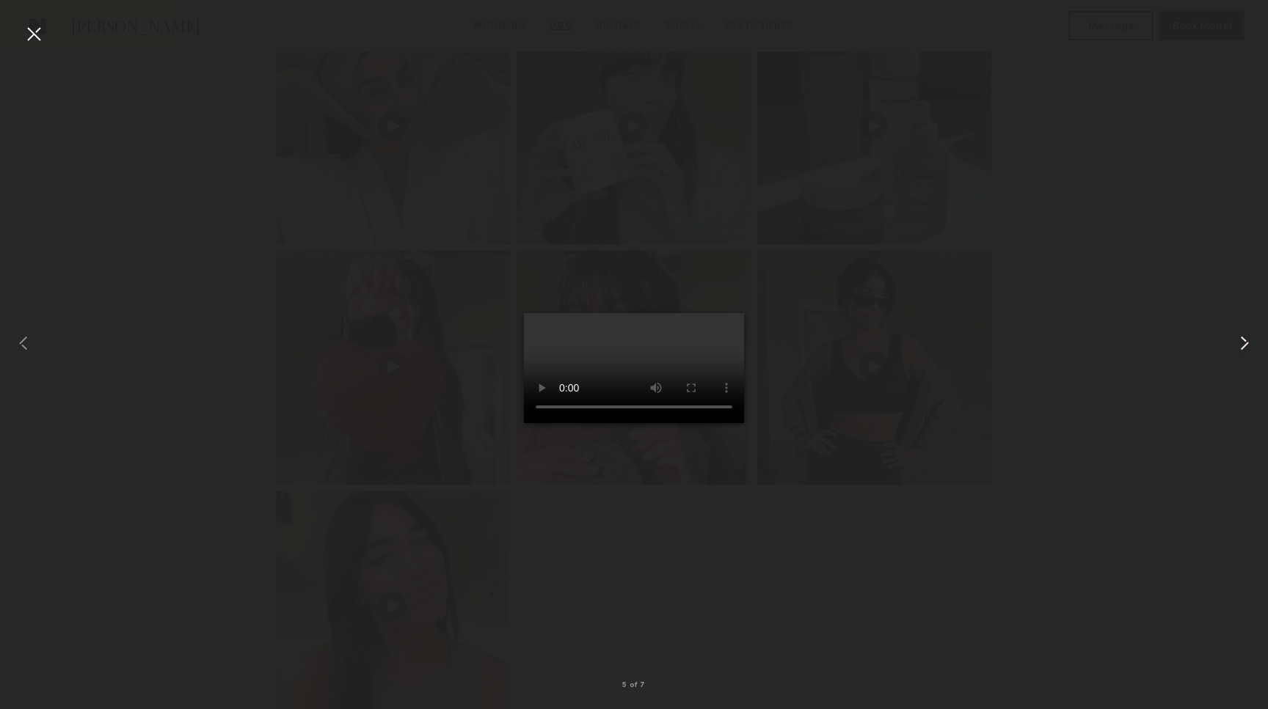
click at [1232, 350] on div at bounding box center [1242, 342] width 51 height 639
click at [43, 39] on div at bounding box center [33, 33] width 23 height 23
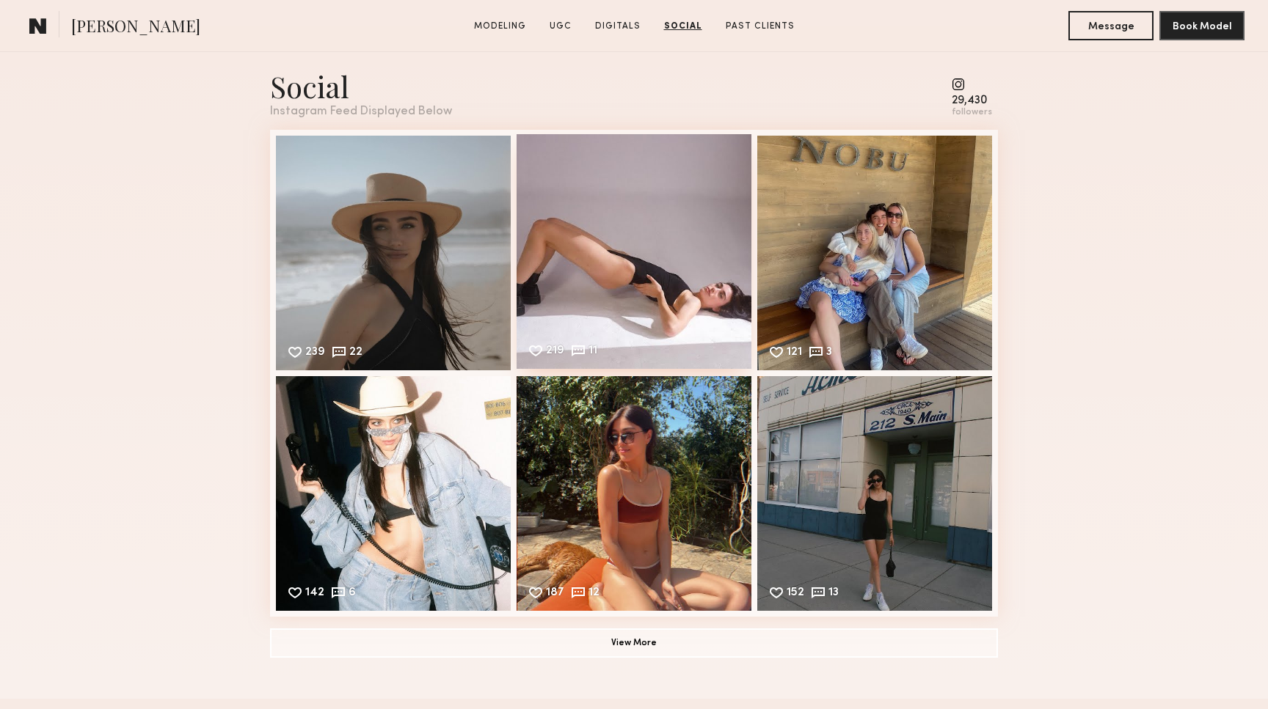
scroll to position [3274, 0]
click at [839, 555] on div "152 13 Likes & comments displayed to show model’s engagement" at bounding box center [874, 492] width 235 height 235
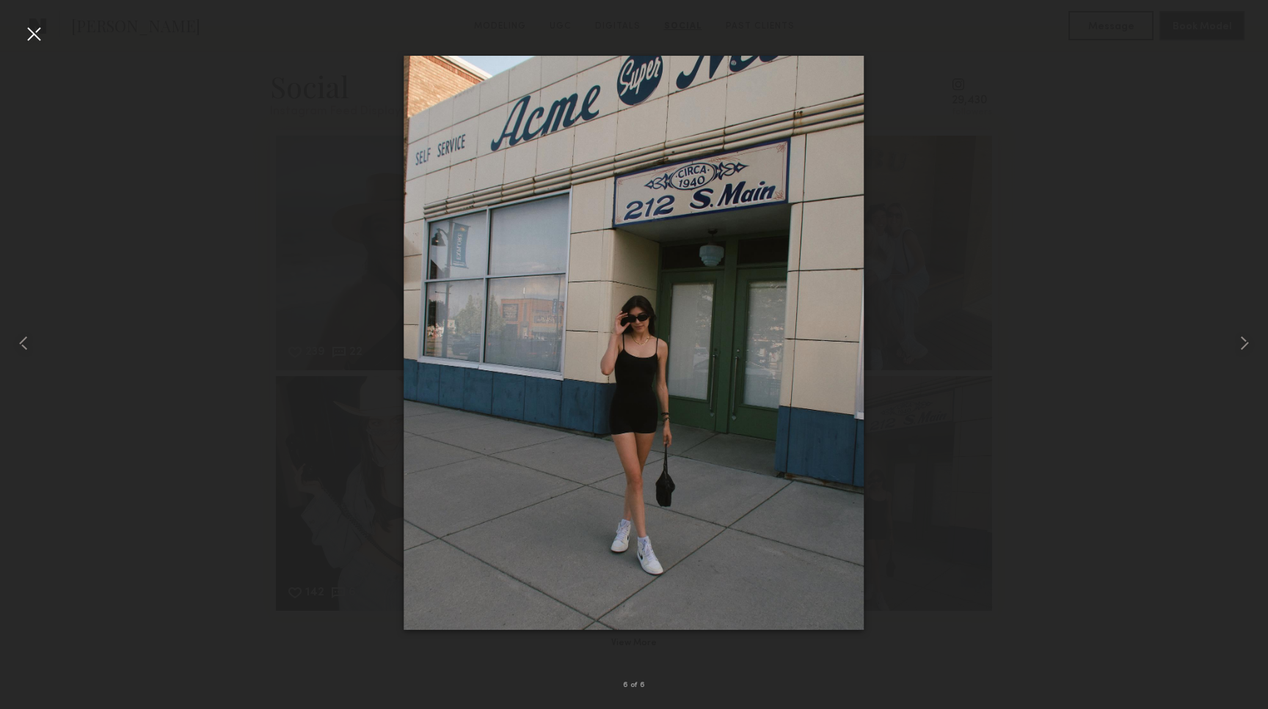
click at [618, 536] on img at bounding box center [633, 343] width 460 height 575
click at [1249, 357] on div at bounding box center [1242, 342] width 51 height 639
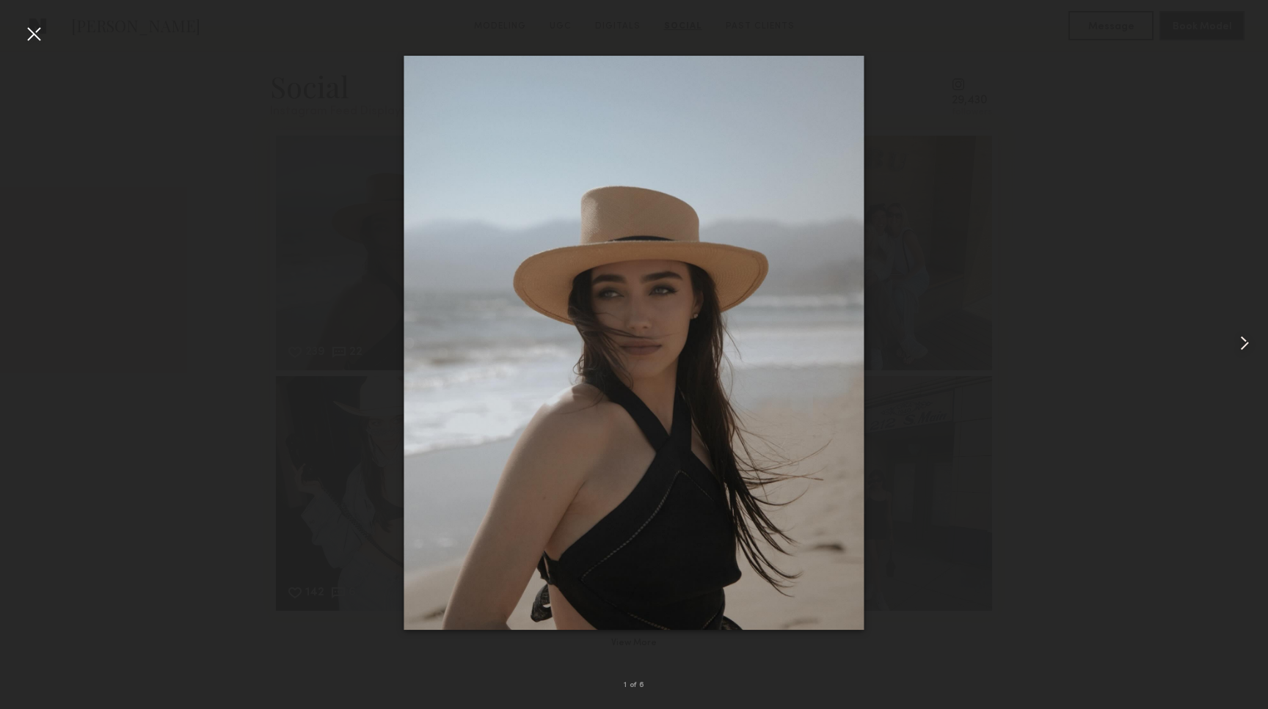
click at [1249, 357] on div at bounding box center [1242, 342] width 51 height 639
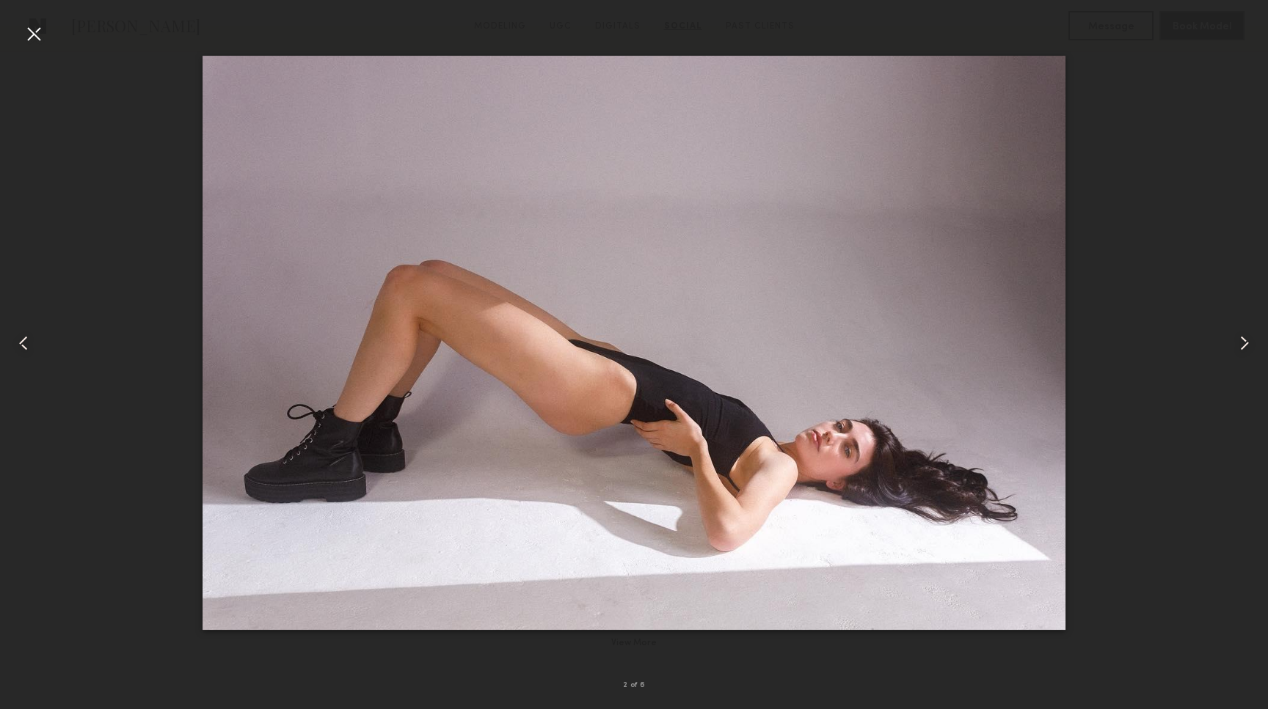
click at [1249, 357] on div at bounding box center [1242, 342] width 51 height 639
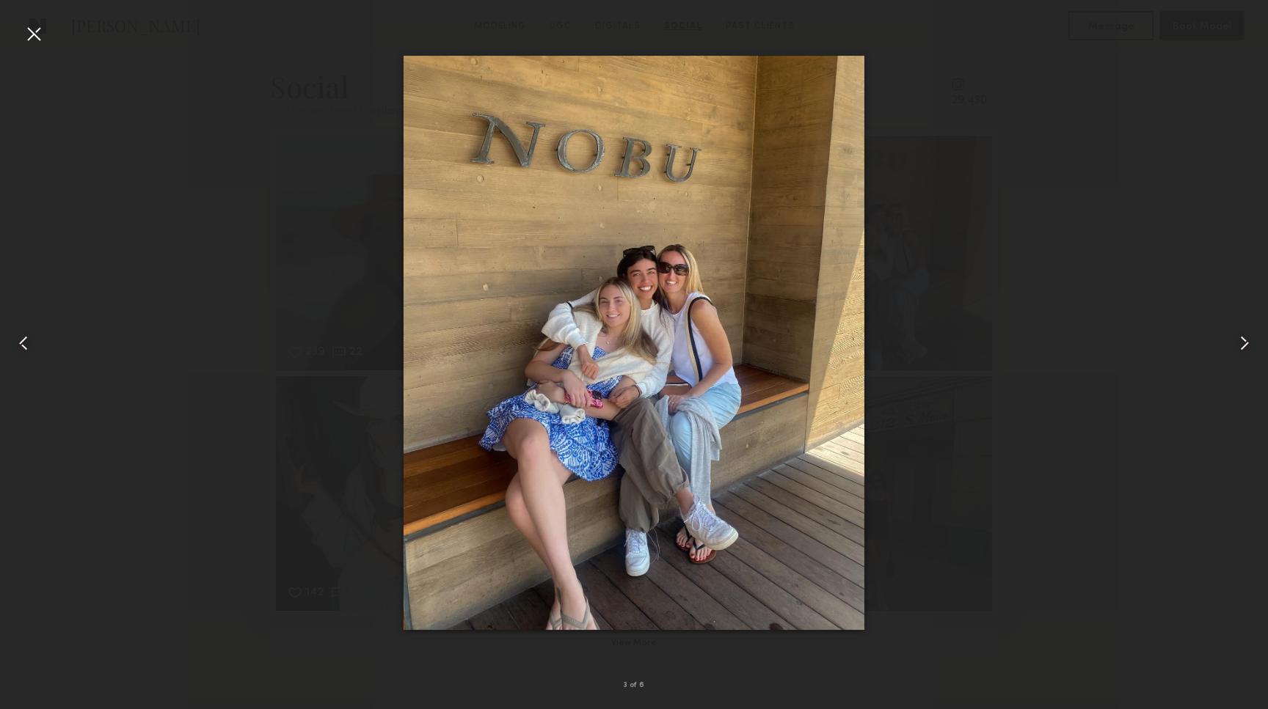
click at [1249, 357] on div at bounding box center [1242, 342] width 51 height 639
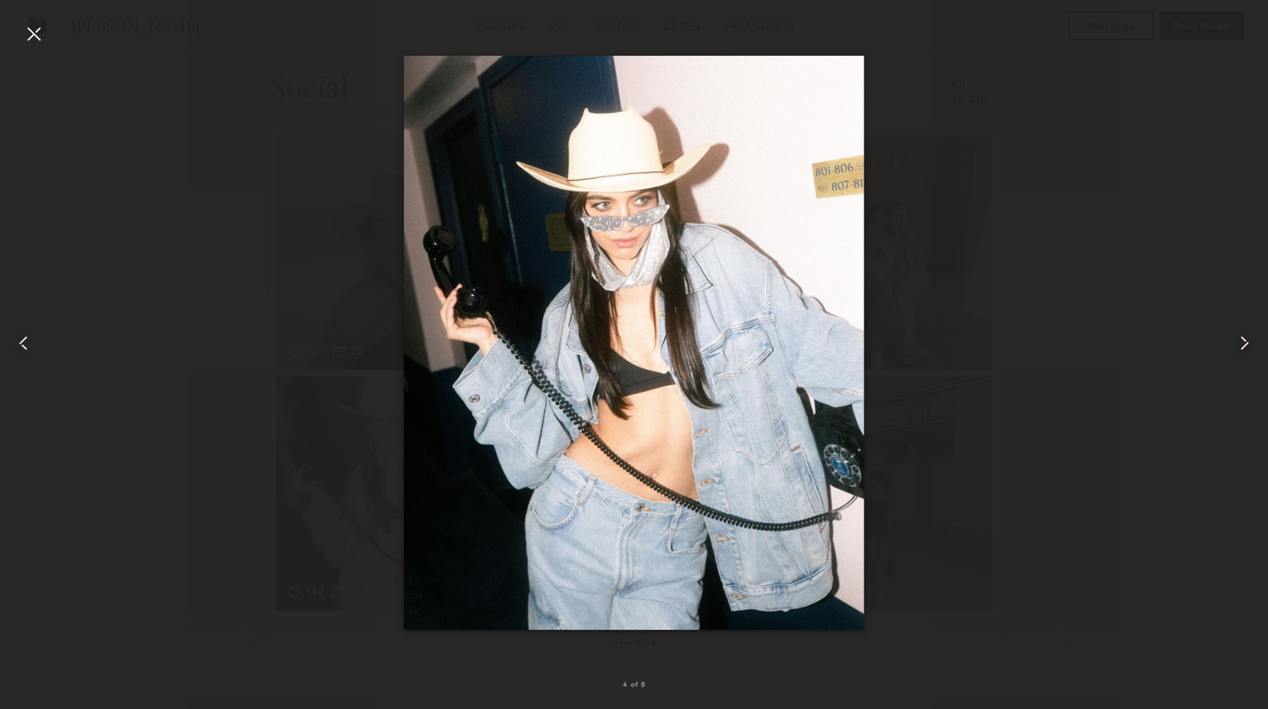
click at [1249, 357] on div at bounding box center [1242, 342] width 51 height 639
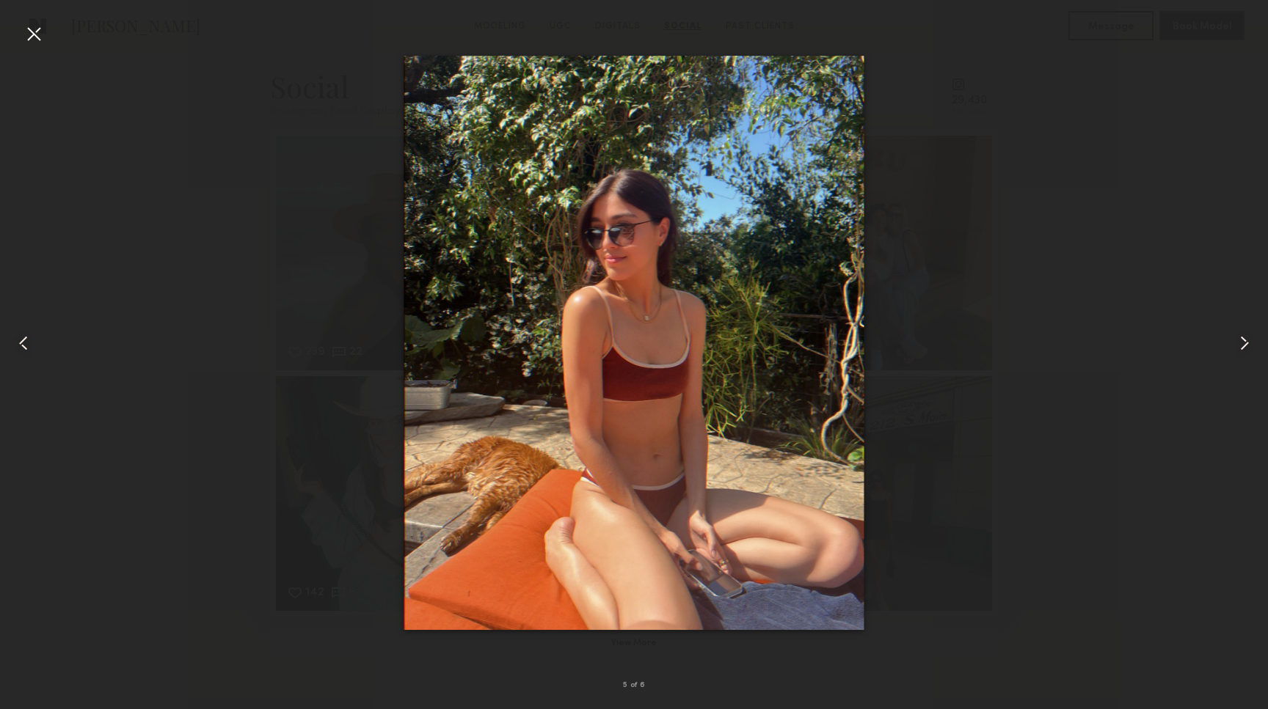
click at [1249, 357] on div at bounding box center [1242, 342] width 51 height 639
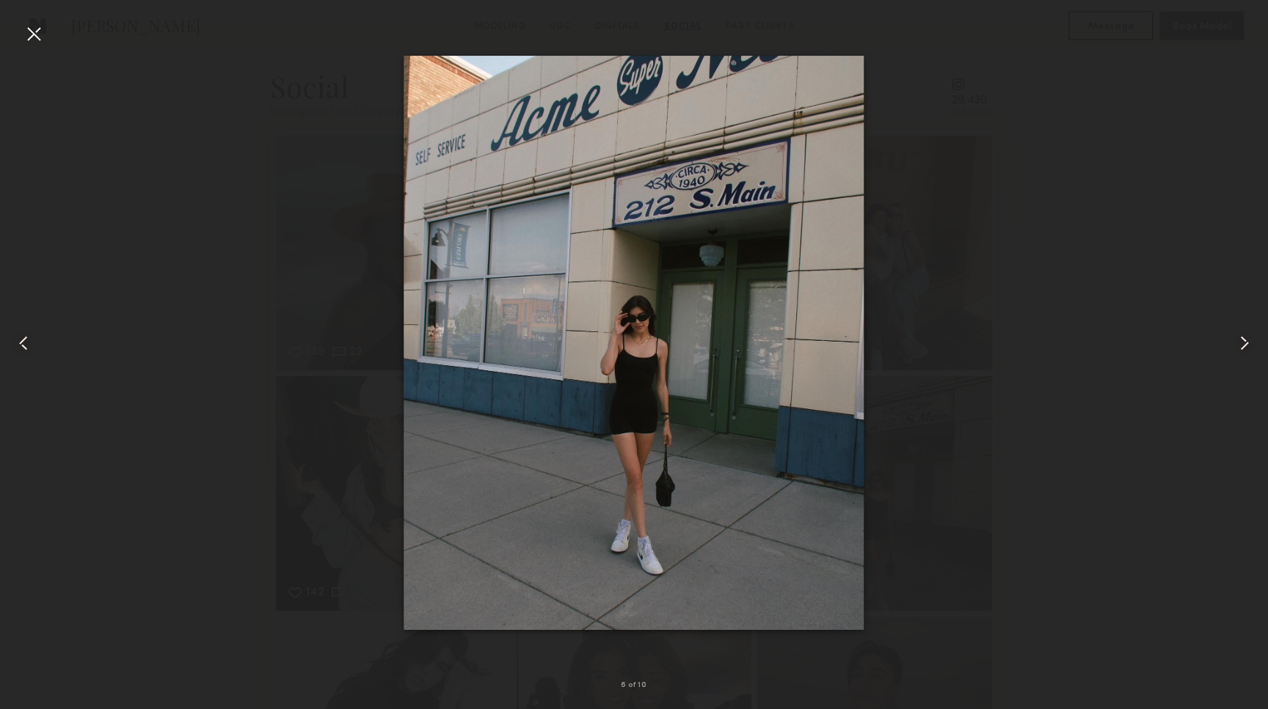
click at [39, 340] on div at bounding box center [25, 342] width 51 height 639
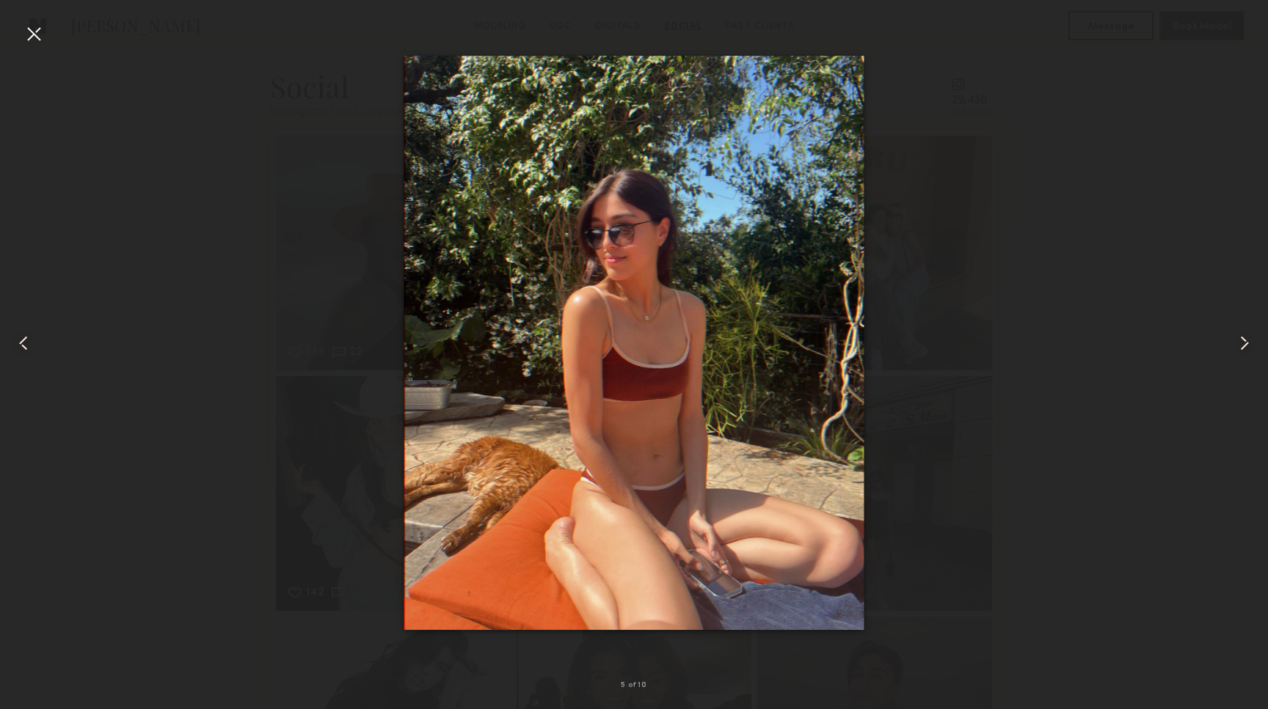
click at [39, 340] on div at bounding box center [25, 342] width 51 height 639
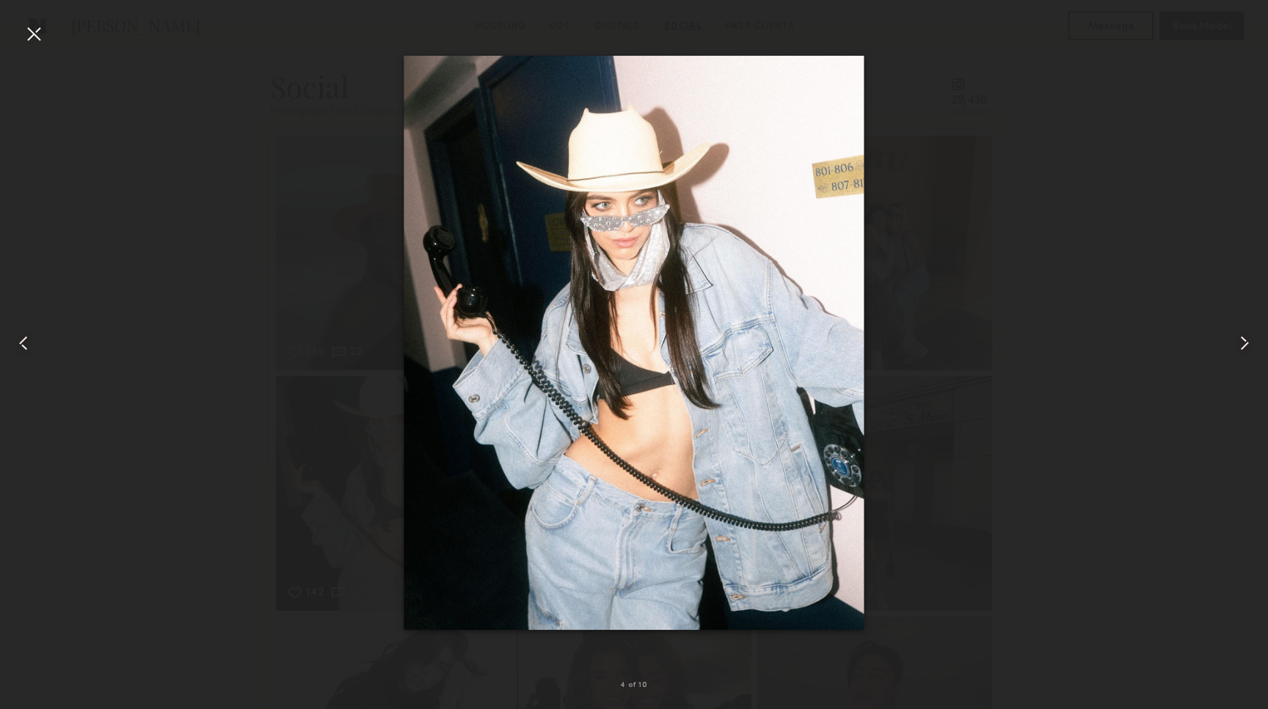
click at [35, 38] on div at bounding box center [33, 33] width 23 height 23
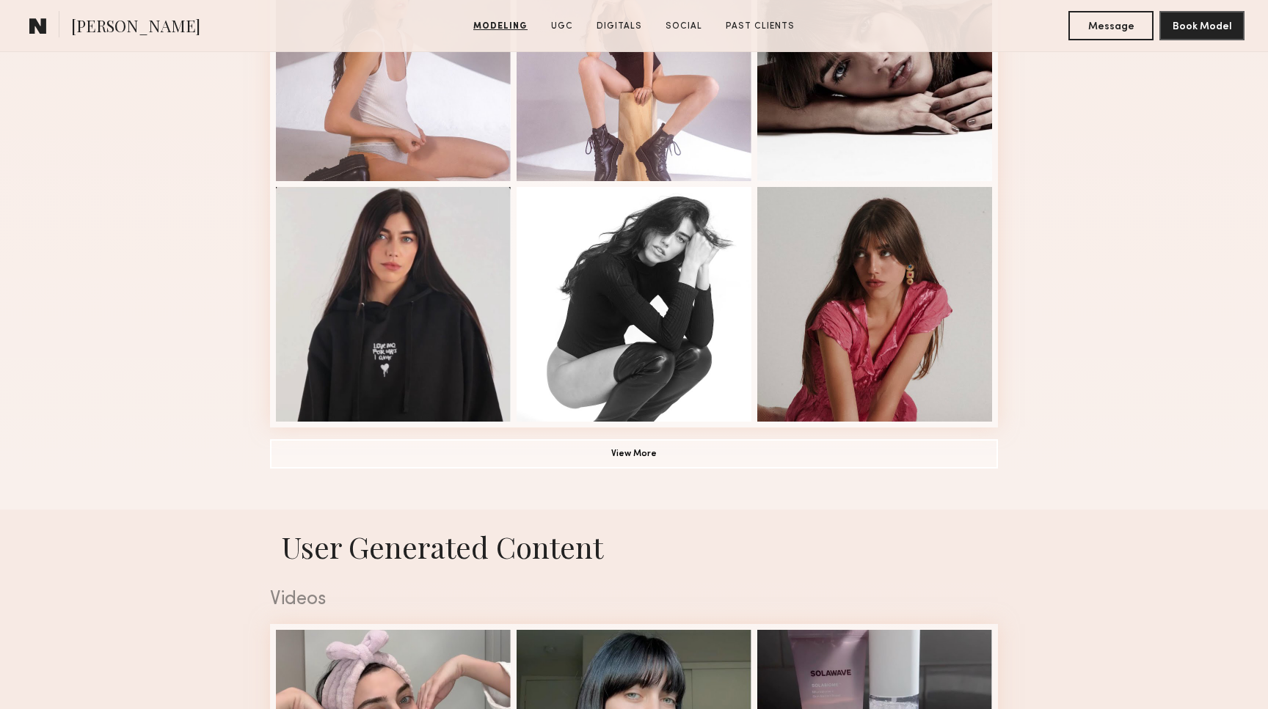
scroll to position [965, 0]
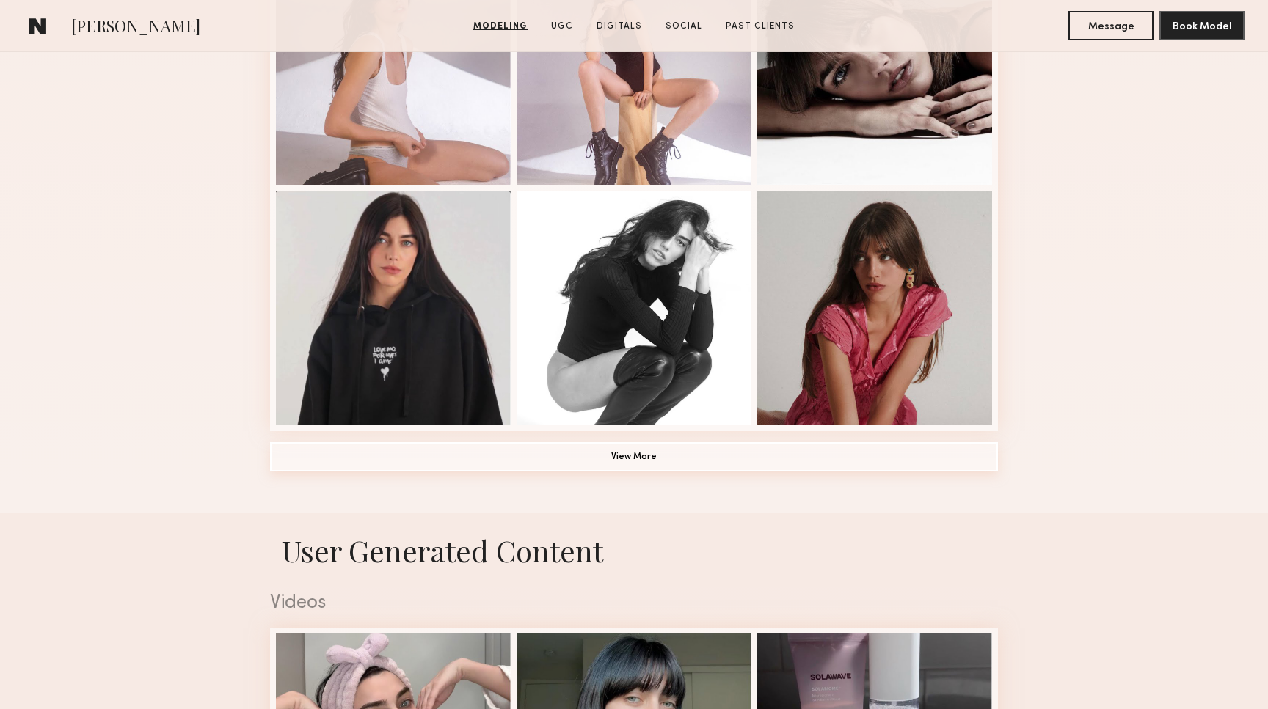
click at [475, 454] on button "View More" at bounding box center [634, 456] width 728 height 29
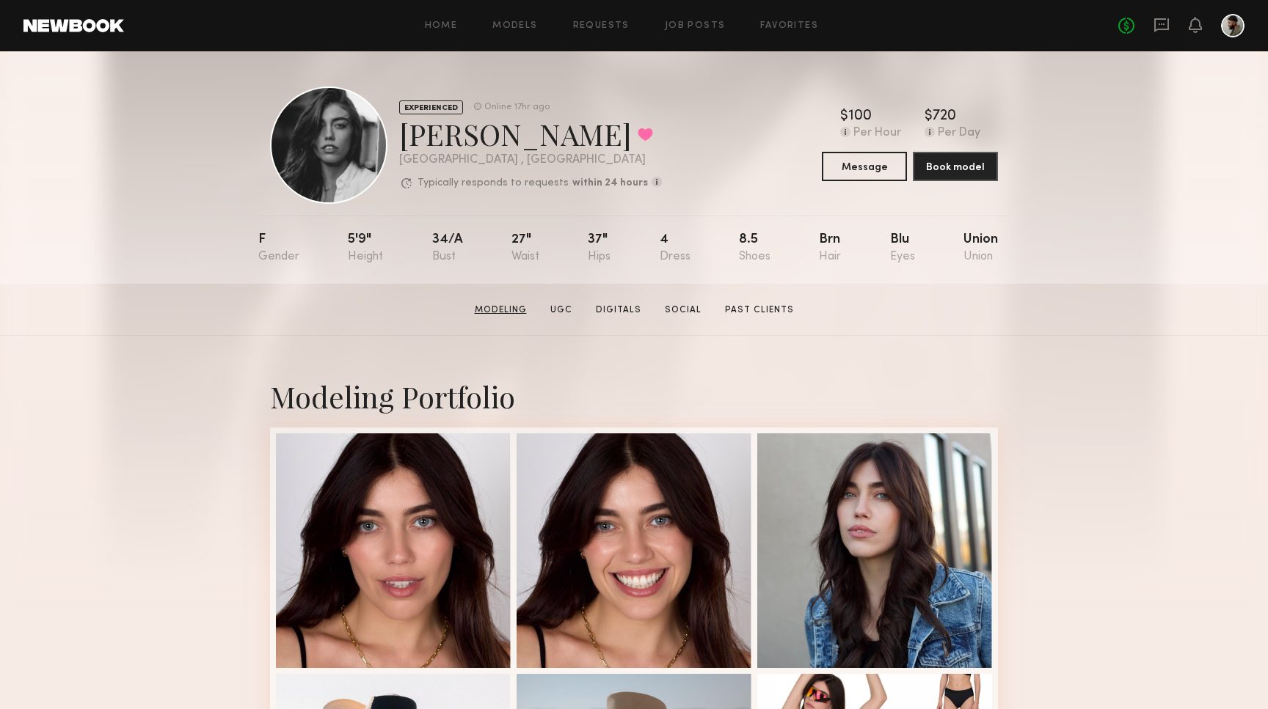
scroll to position [0, 0]
click at [667, 310] on link "Social" at bounding box center [683, 310] width 48 height 13
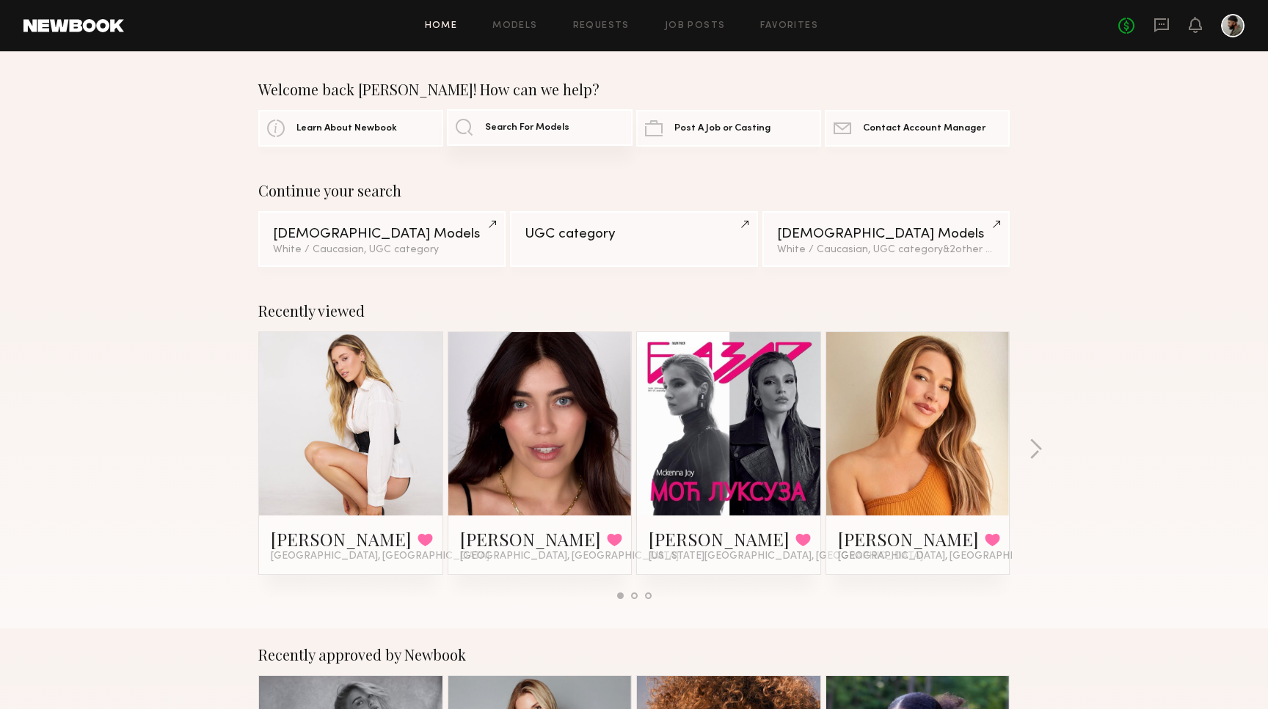
click at [557, 123] on span "Search For Models" at bounding box center [527, 128] width 84 height 10
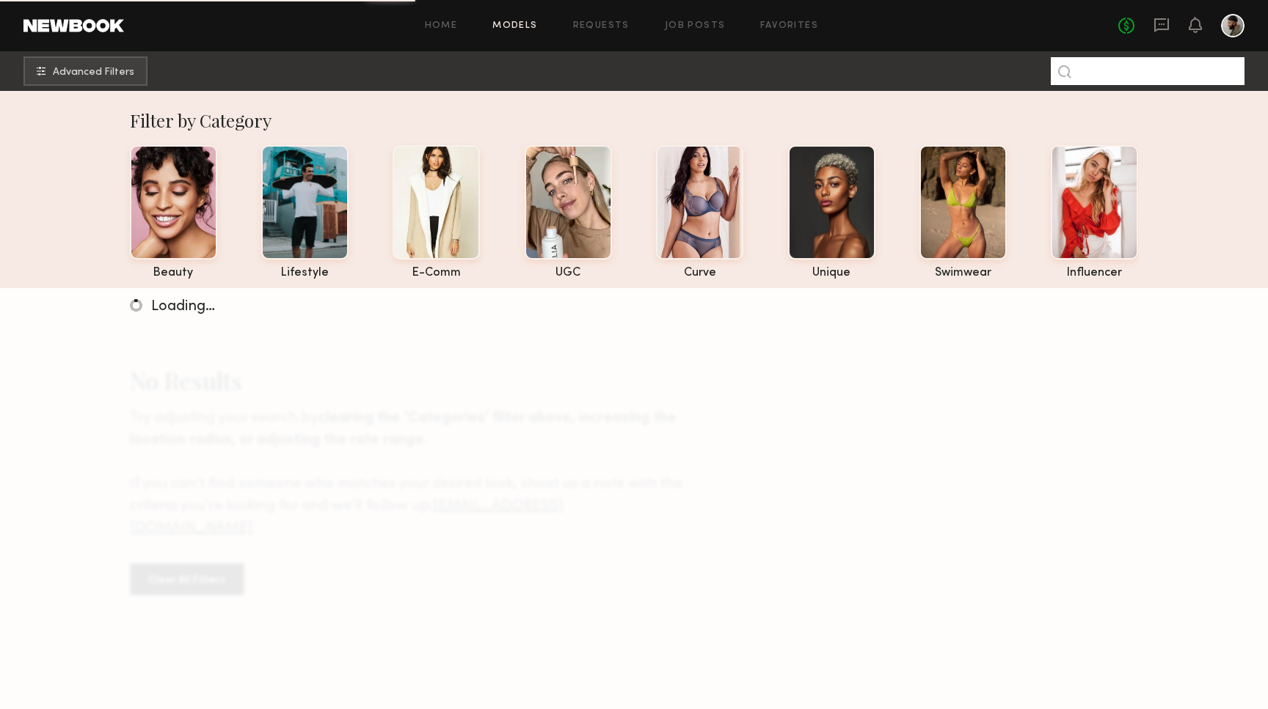
click at [1114, 75] on input at bounding box center [1148, 71] width 194 height 28
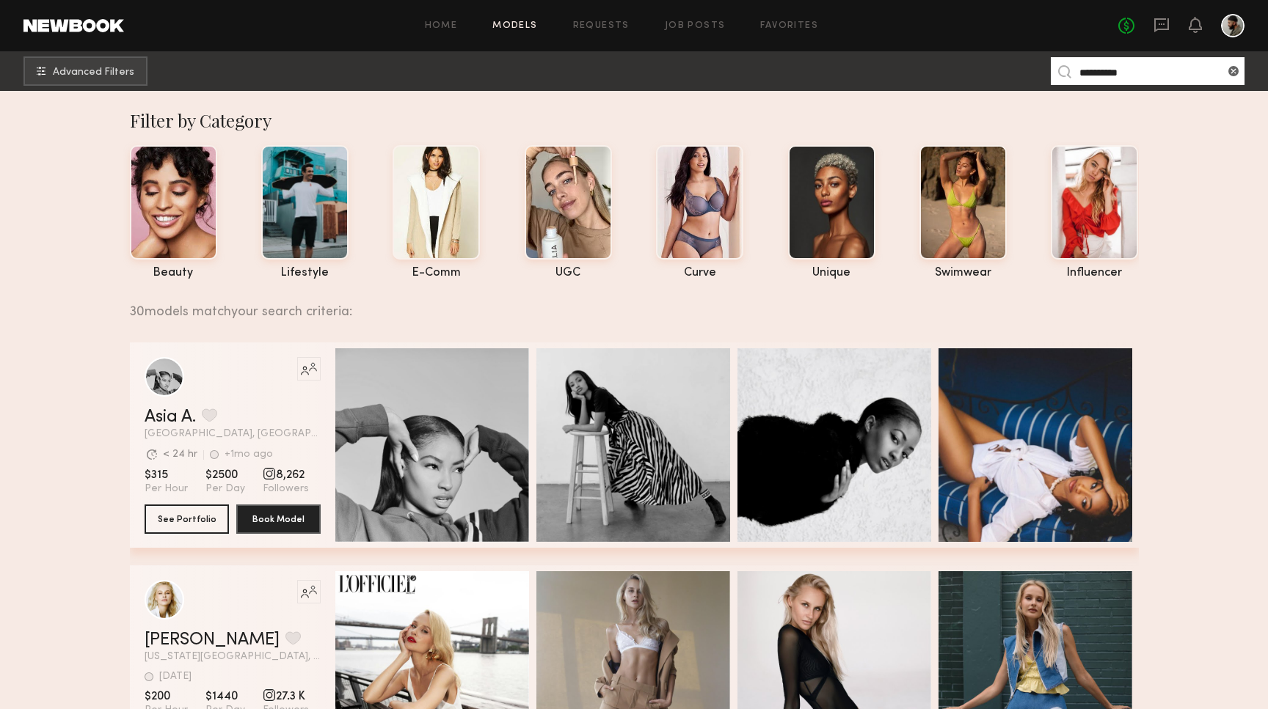
type input "**********"
